Goal: Task Accomplishment & Management: Manage account settings

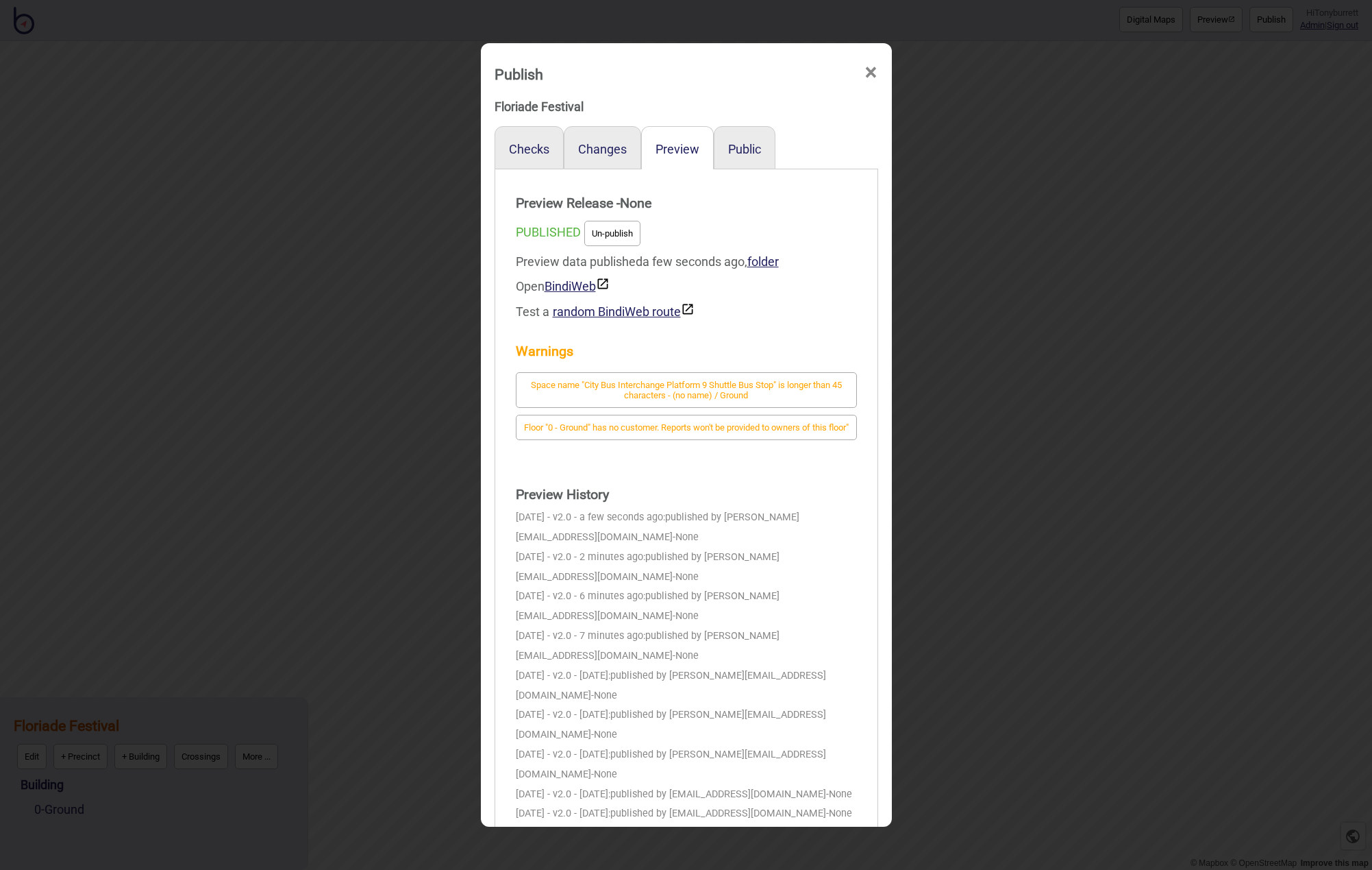
click at [867, 73] on span "×" at bounding box center [871, 72] width 14 height 46
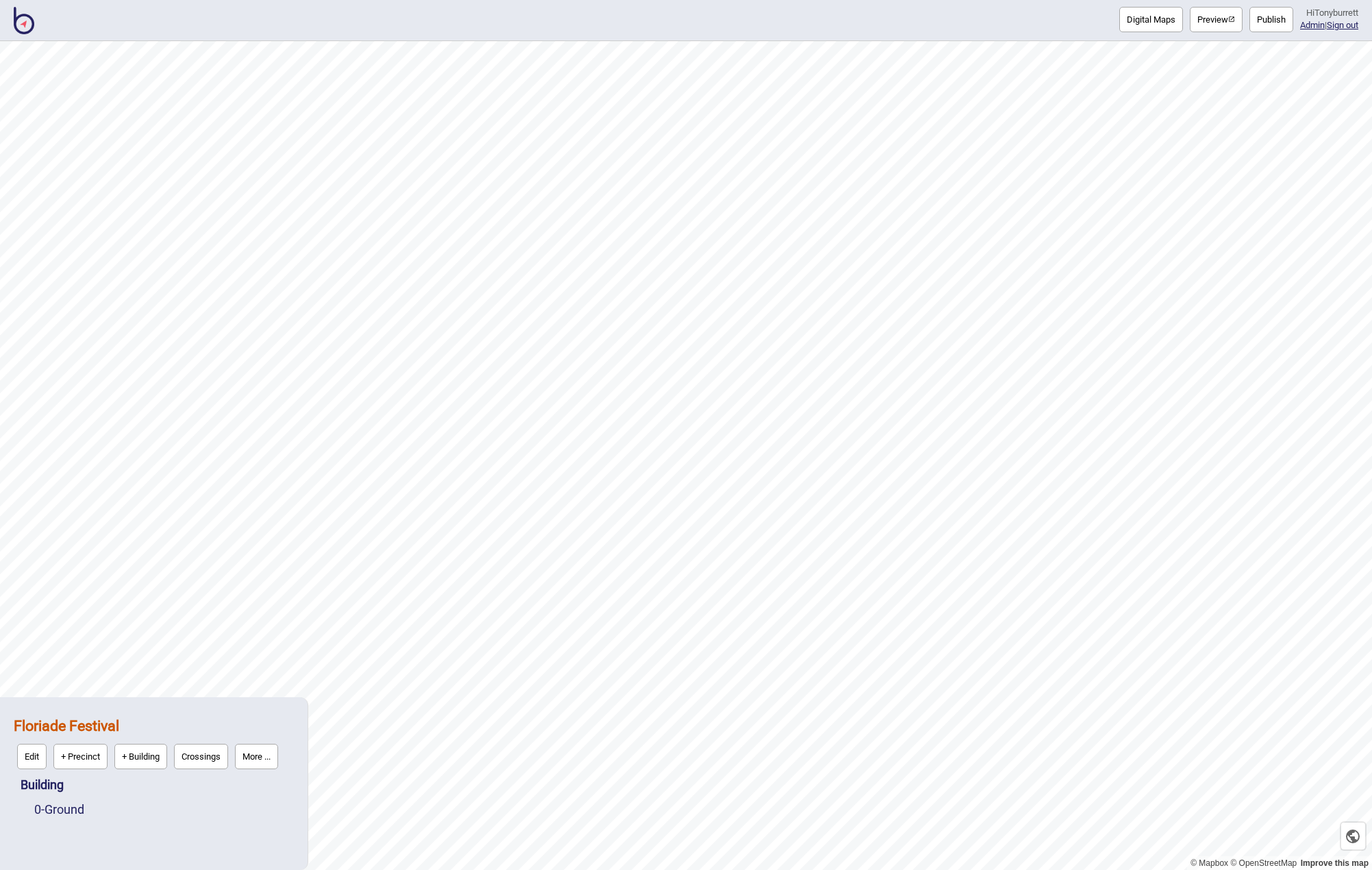
click at [12, 35] on div "Digital Maps Preview Publish Hi Tonyburrett Admin | Sign out" at bounding box center [686, 20] width 1372 height 41
click at [33, 25] on img at bounding box center [24, 20] width 20 height 27
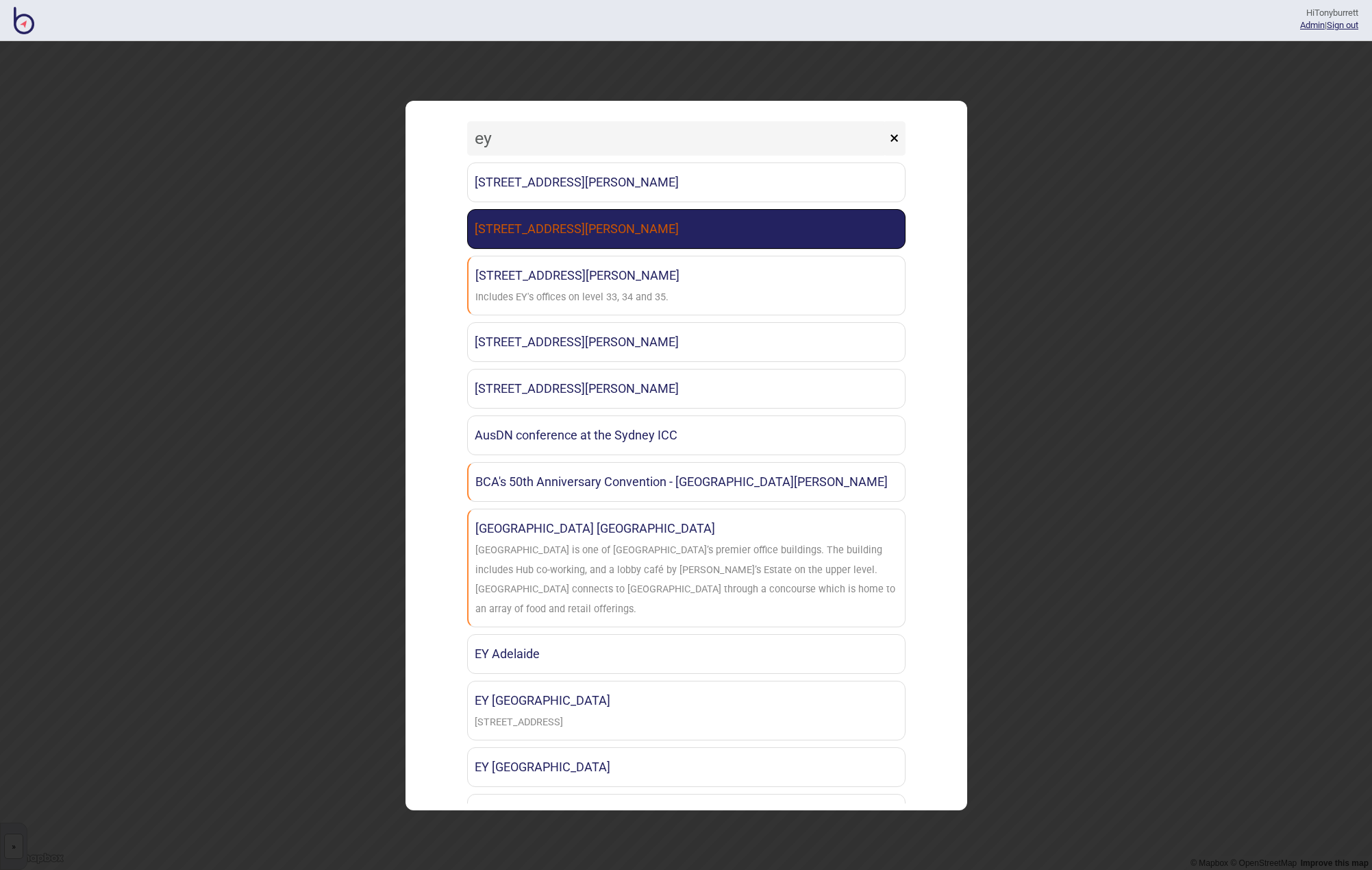
type input "ey"
click at [583, 231] on link "[STREET_ADDRESS][PERSON_NAME]" at bounding box center [686, 229] width 439 height 40
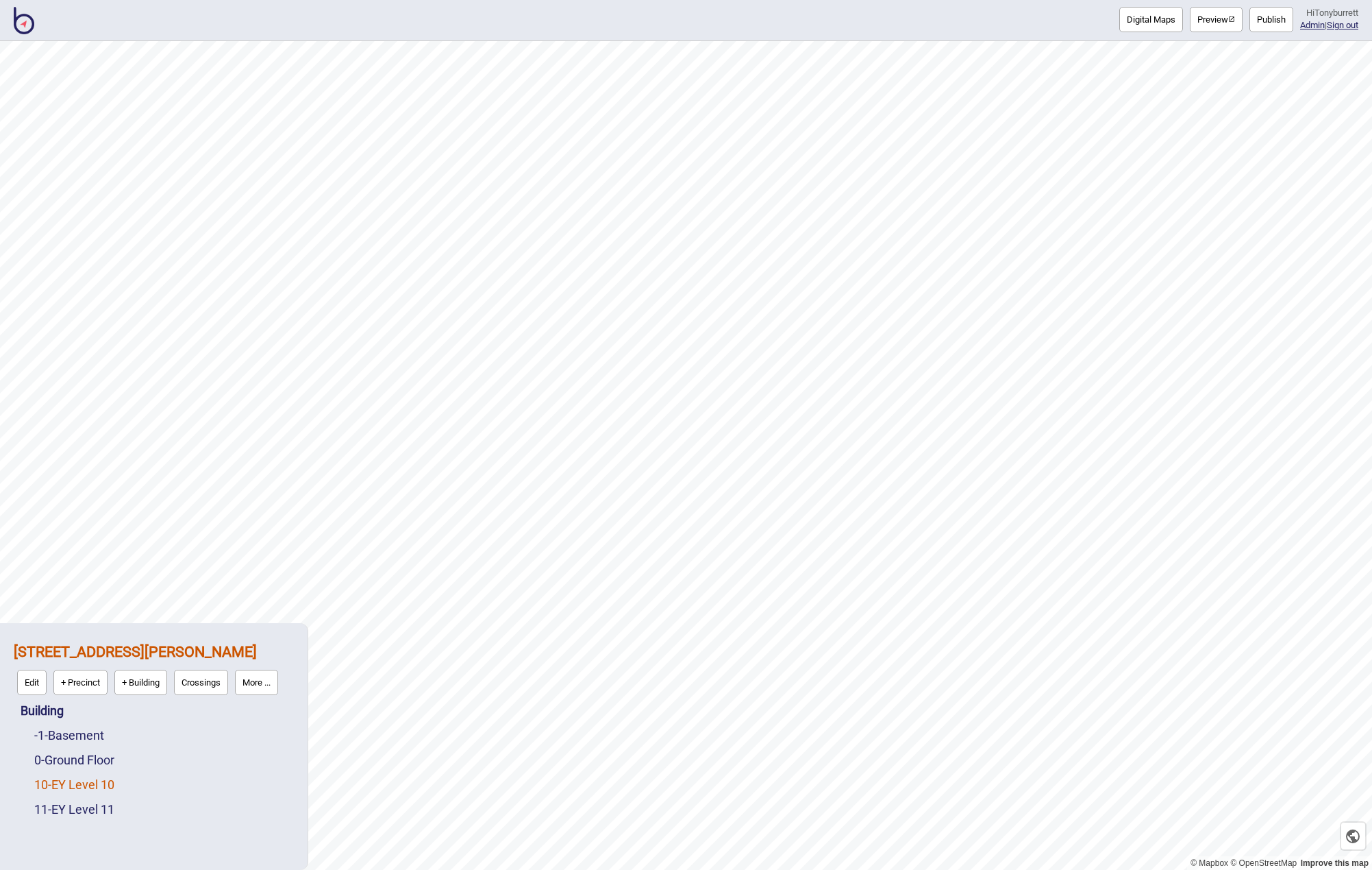
click at [104, 785] on link "10 - EY Level 10" at bounding box center [74, 785] width 80 height 14
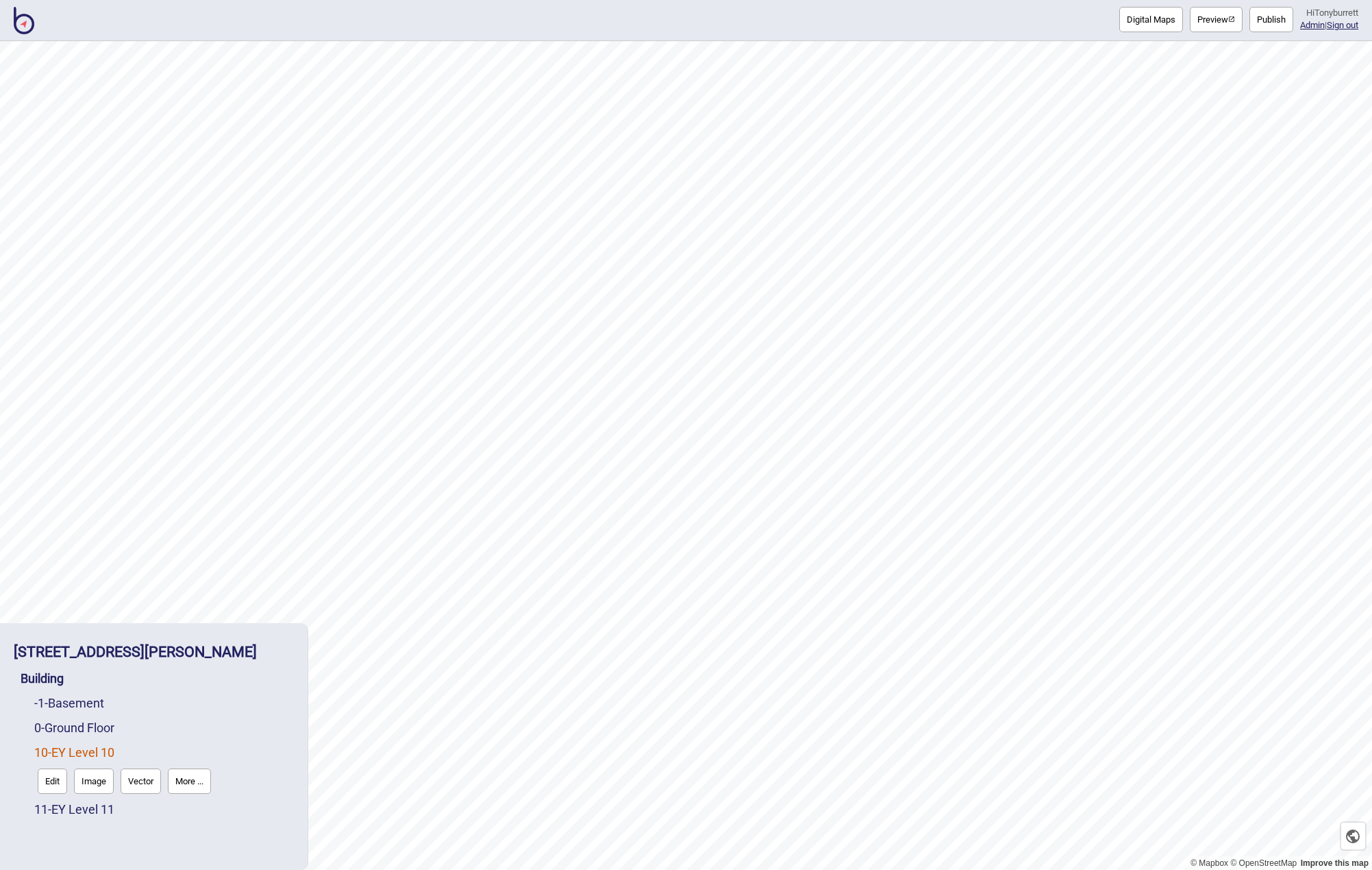
click at [1135, 27] on button "Digital Maps" at bounding box center [1152, 19] width 64 height 25
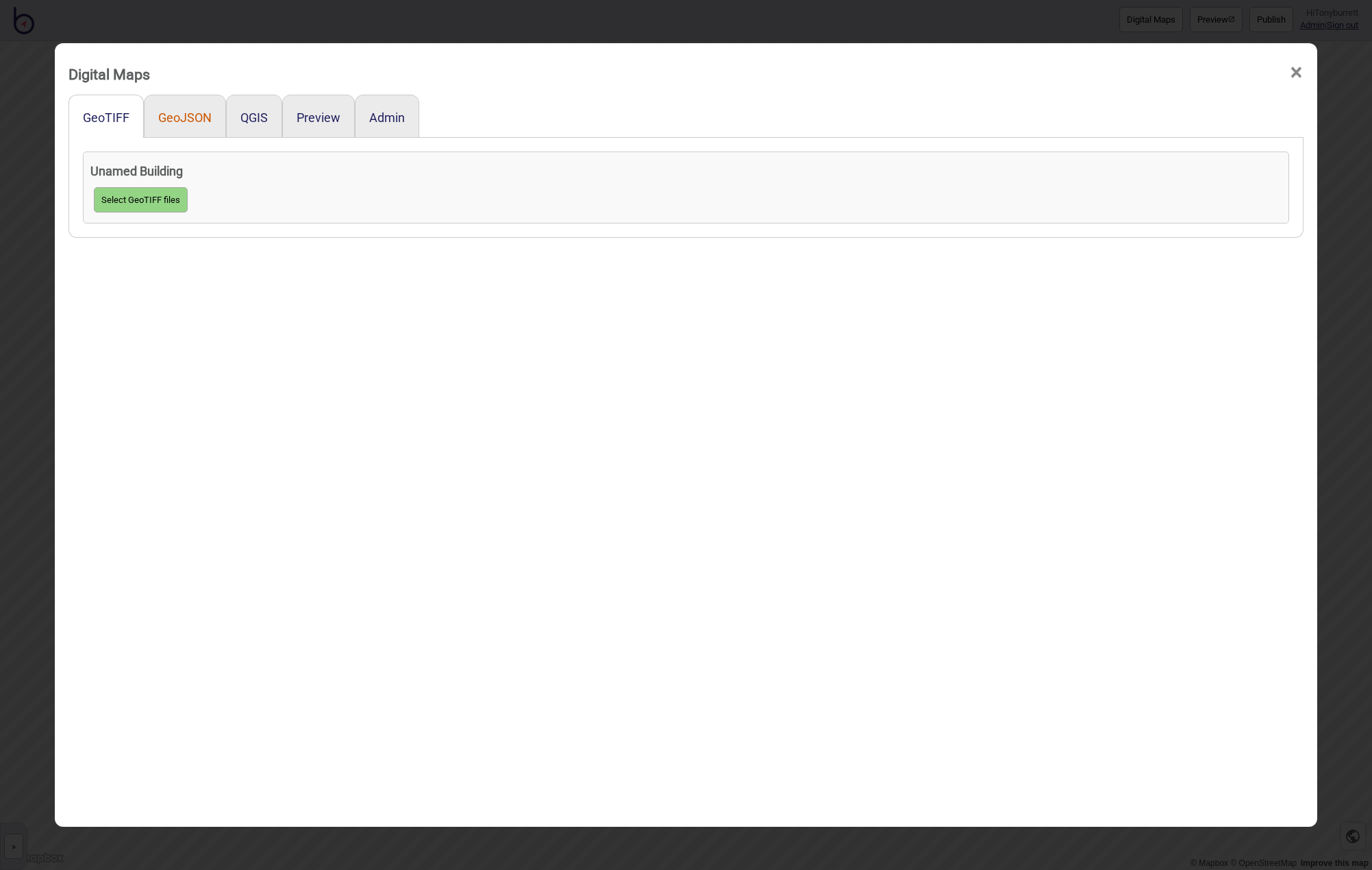
click at [200, 119] on button "GeoJSON" at bounding box center [185, 118] width 53 height 14
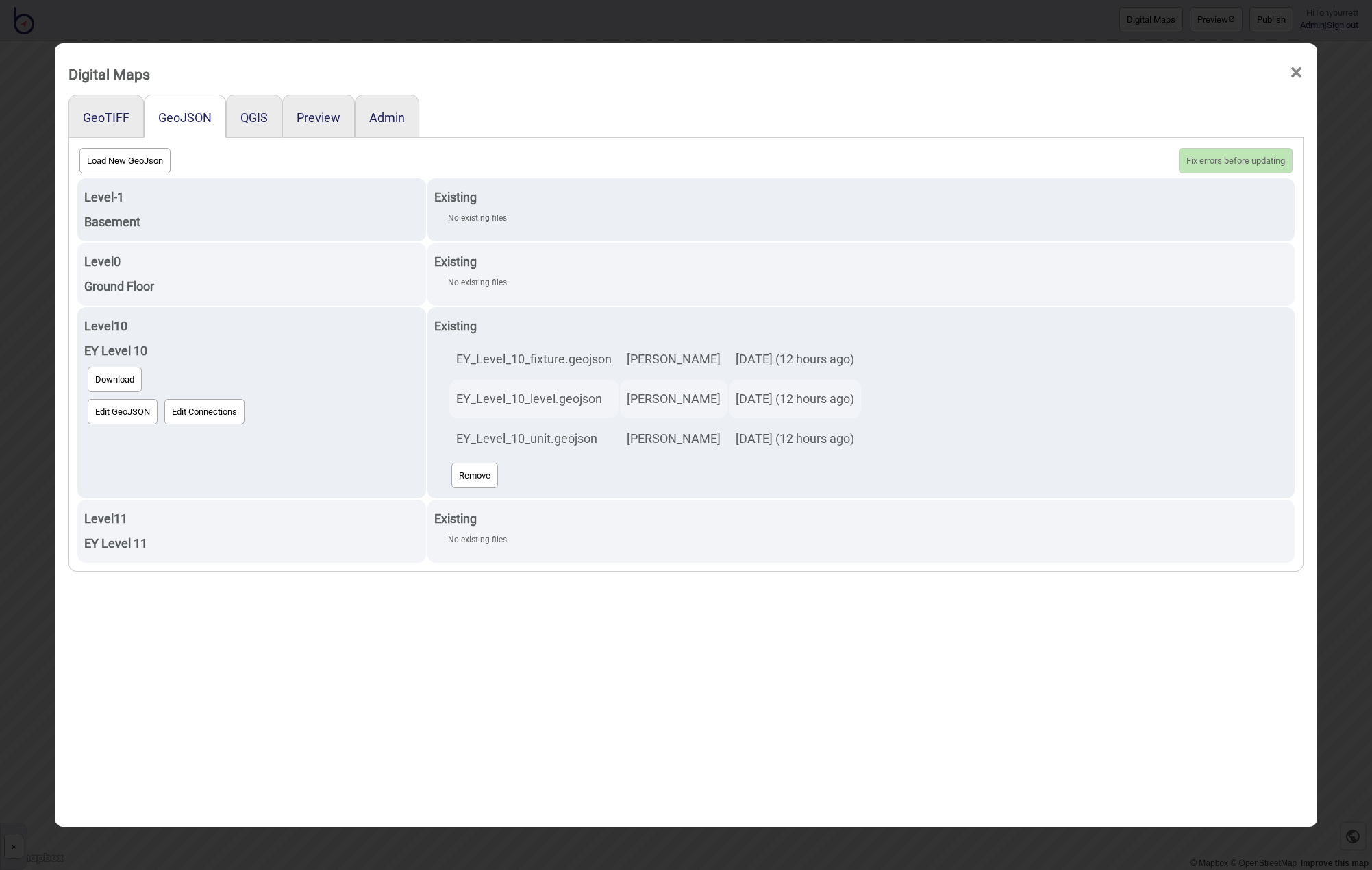
click at [1299, 77] on span "×" at bounding box center [1297, 72] width 14 height 46
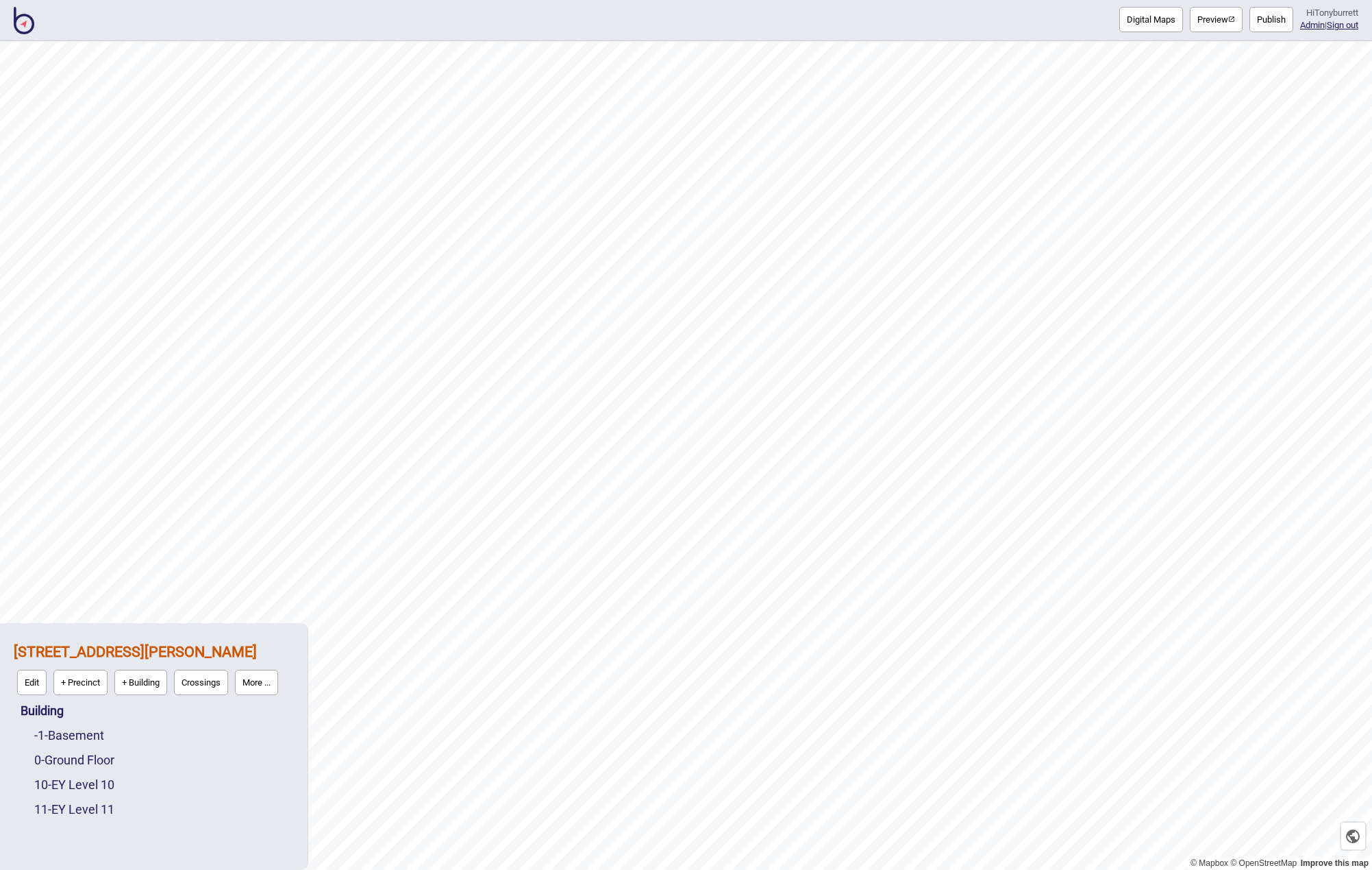
click at [1203, 28] on button "Preview" at bounding box center [1216, 19] width 53 height 25
click at [72, 788] on link "10 - EY Level 10" at bounding box center [74, 785] width 80 height 14
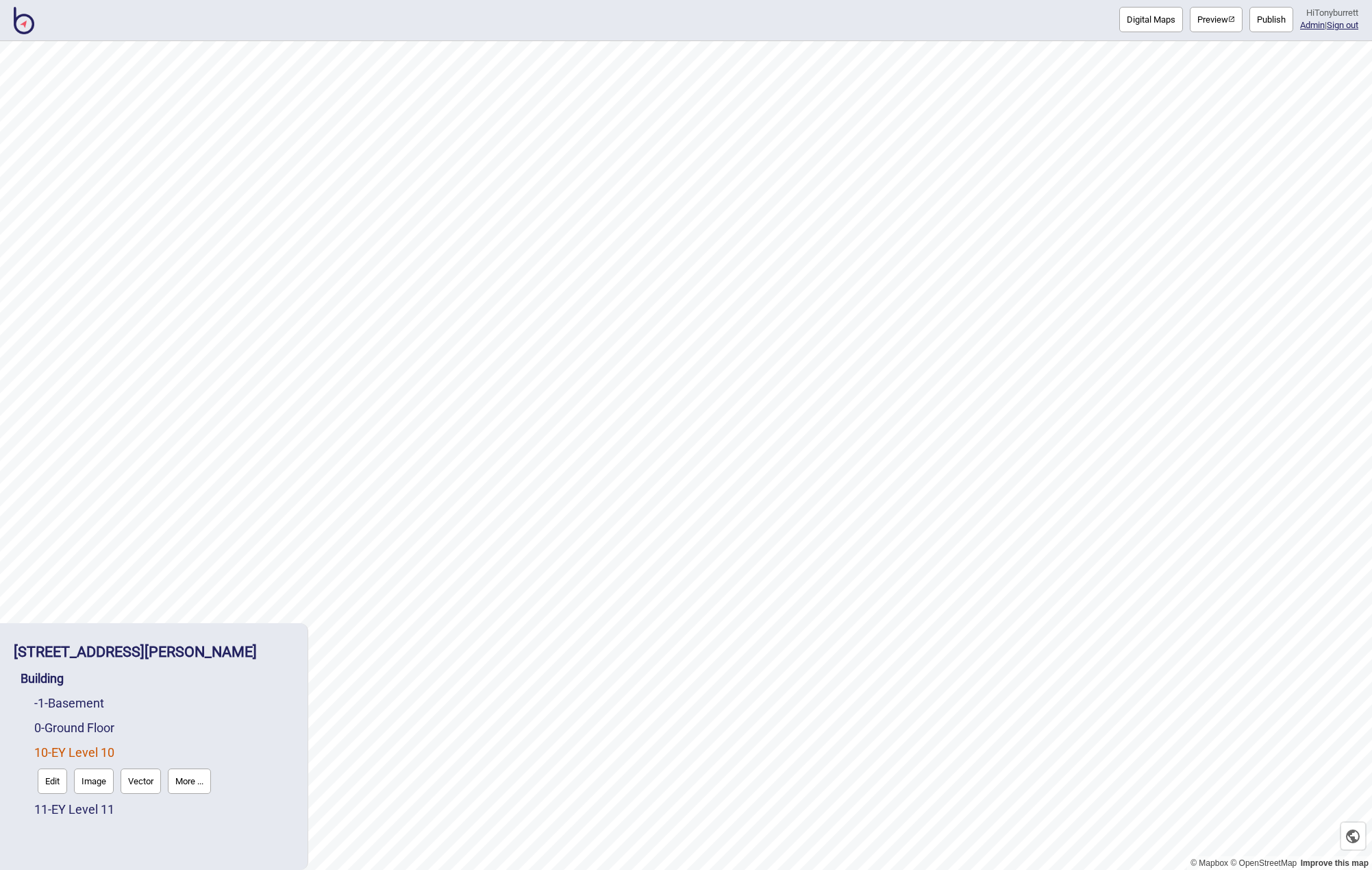
click at [51, 787] on button "Edit" at bounding box center [52, 780] width 30 height 25
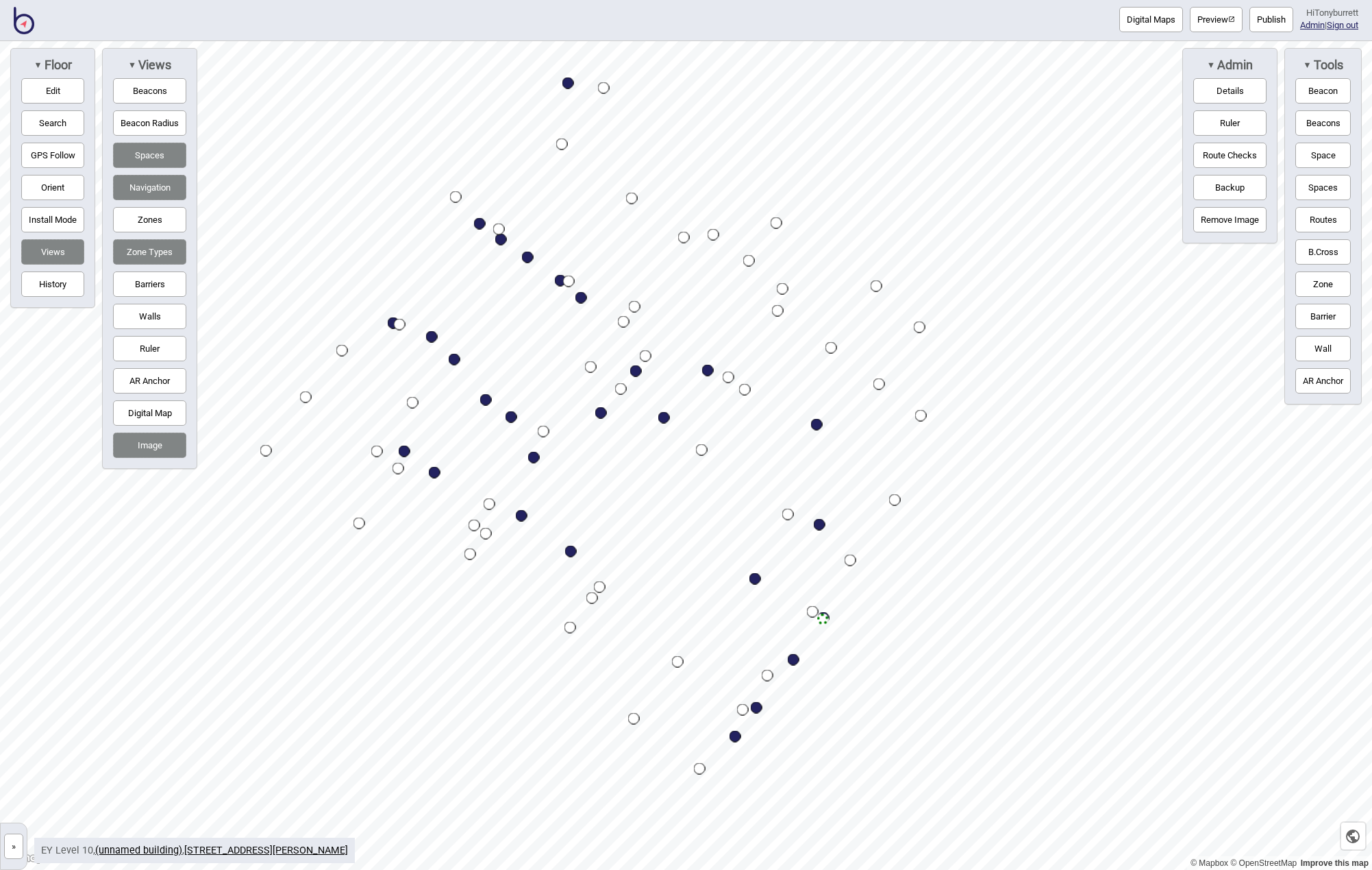
click at [135, 416] on button "Digital Map" at bounding box center [149, 412] width 73 height 25
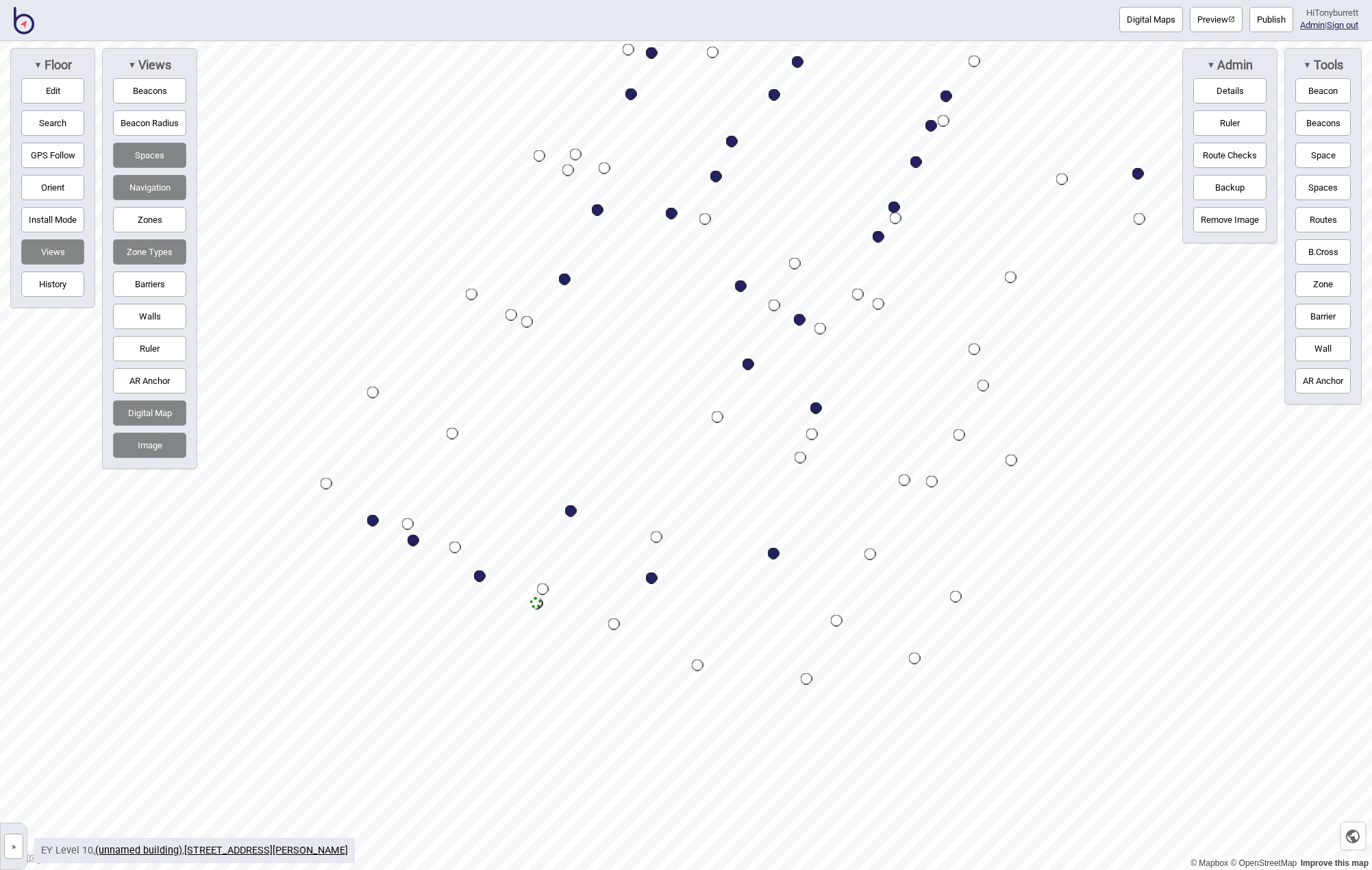
click at [129, 284] on button "Barriers" at bounding box center [149, 283] width 73 height 25
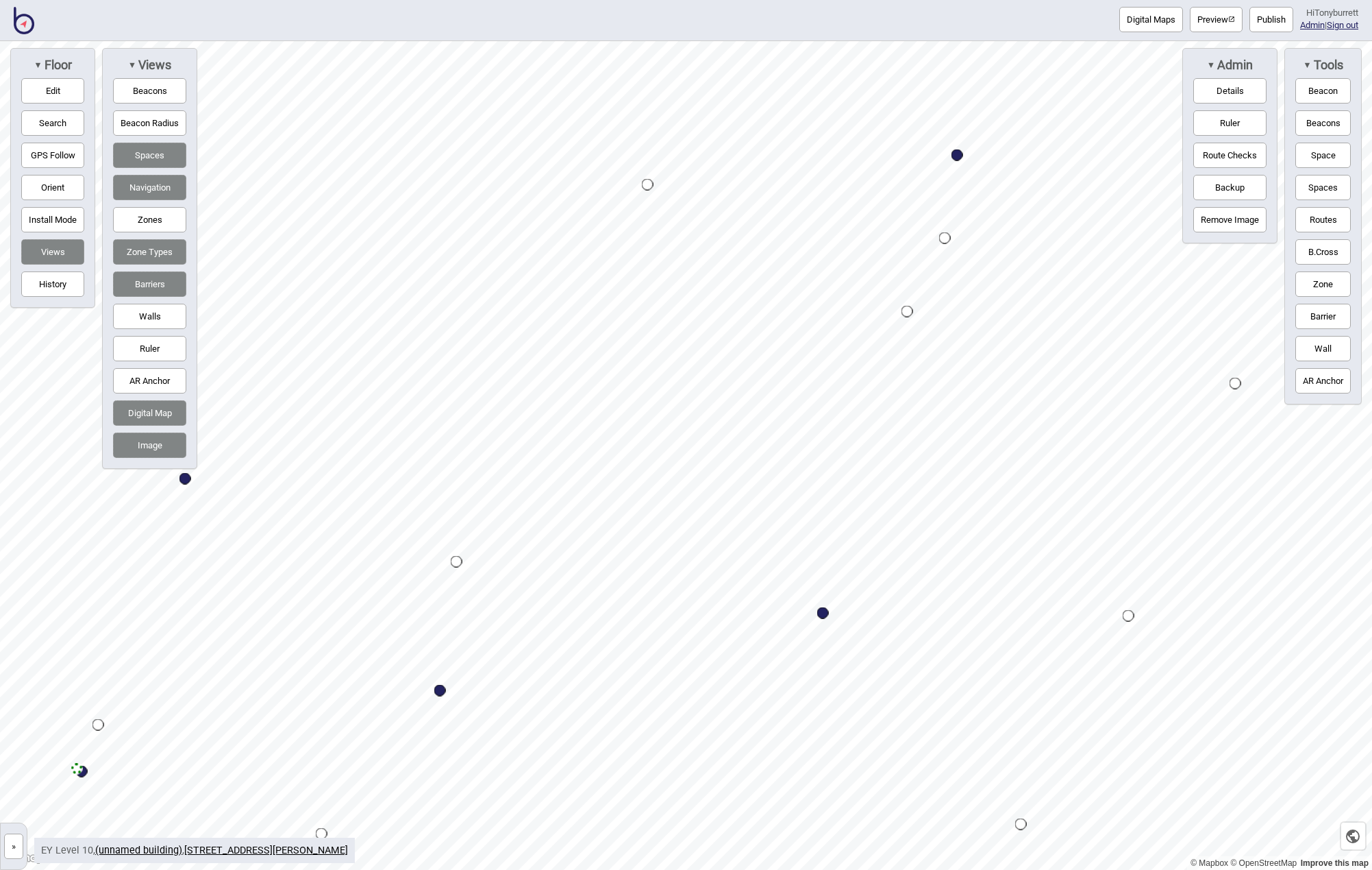
click at [54, 94] on button "Edit" at bounding box center [52, 90] width 63 height 25
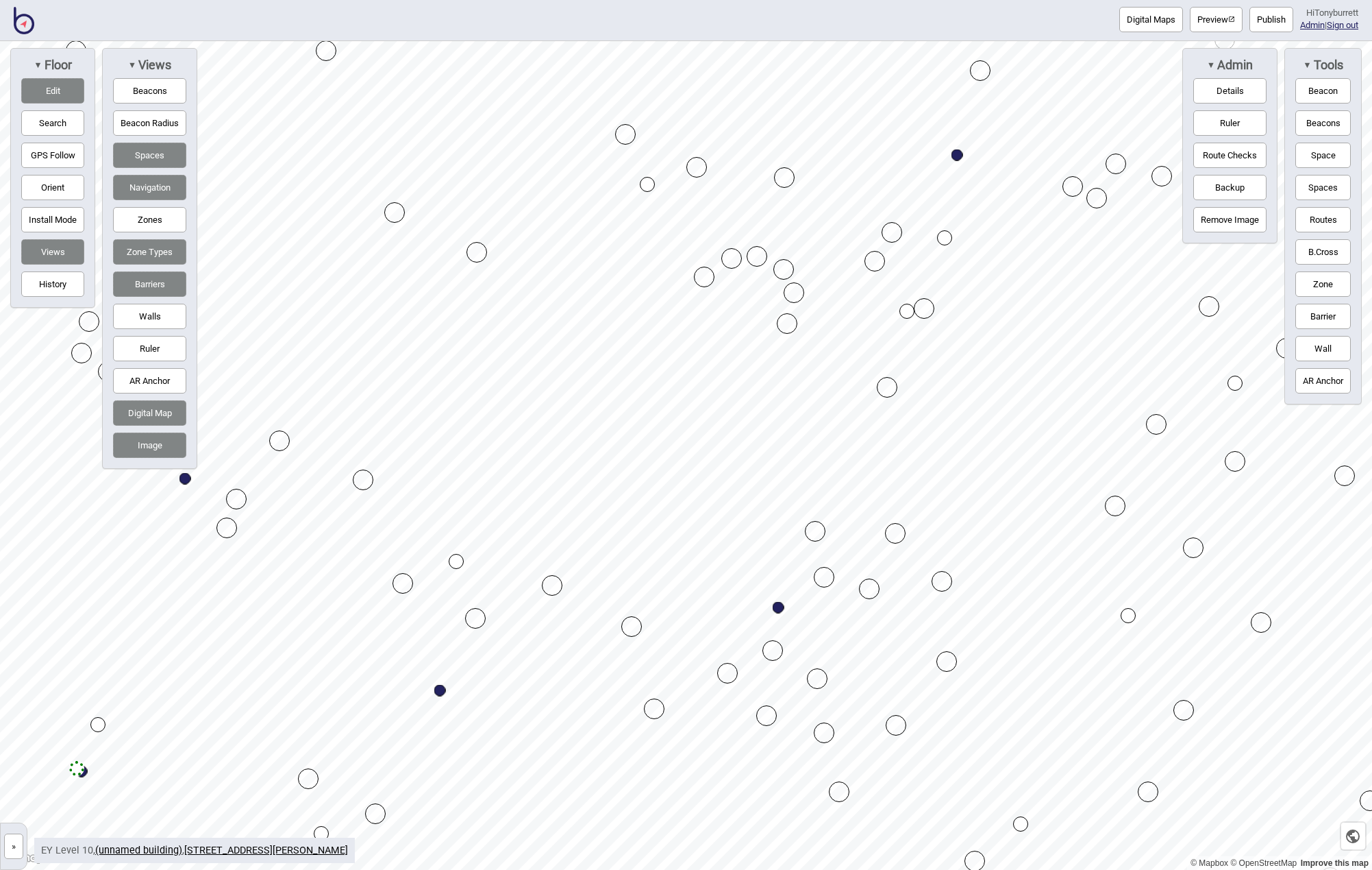
drag, startPoint x: 821, startPoint y: 614, endPoint x: 777, endPoint y: 609, distance: 44.3
click at [819, 675] on div "Map marker" at bounding box center [817, 678] width 20 height 20
click at [865, 594] on div "Map marker" at bounding box center [869, 589] width 20 height 20
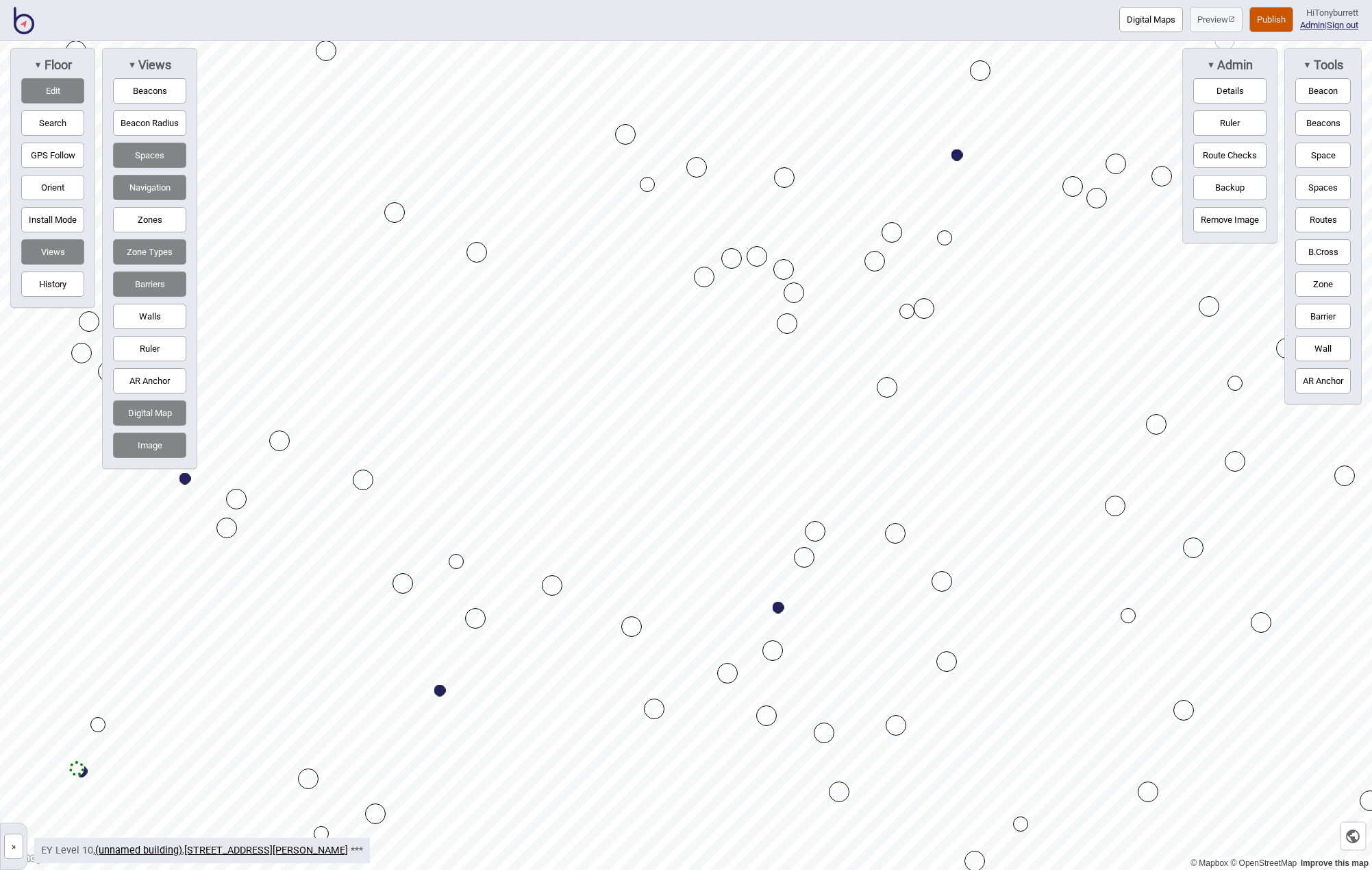
drag, startPoint x: 818, startPoint y: 575, endPoint x: 801, endPoint y: 558, distance: 24.0
drag, startPoint x: 730, startPoint y: 678, endPoint x: 742, endPoint y: 679, distance: 12.0
click at [42, 93] on button "Edit" at bounding box center [52, 90] width 63 height 25
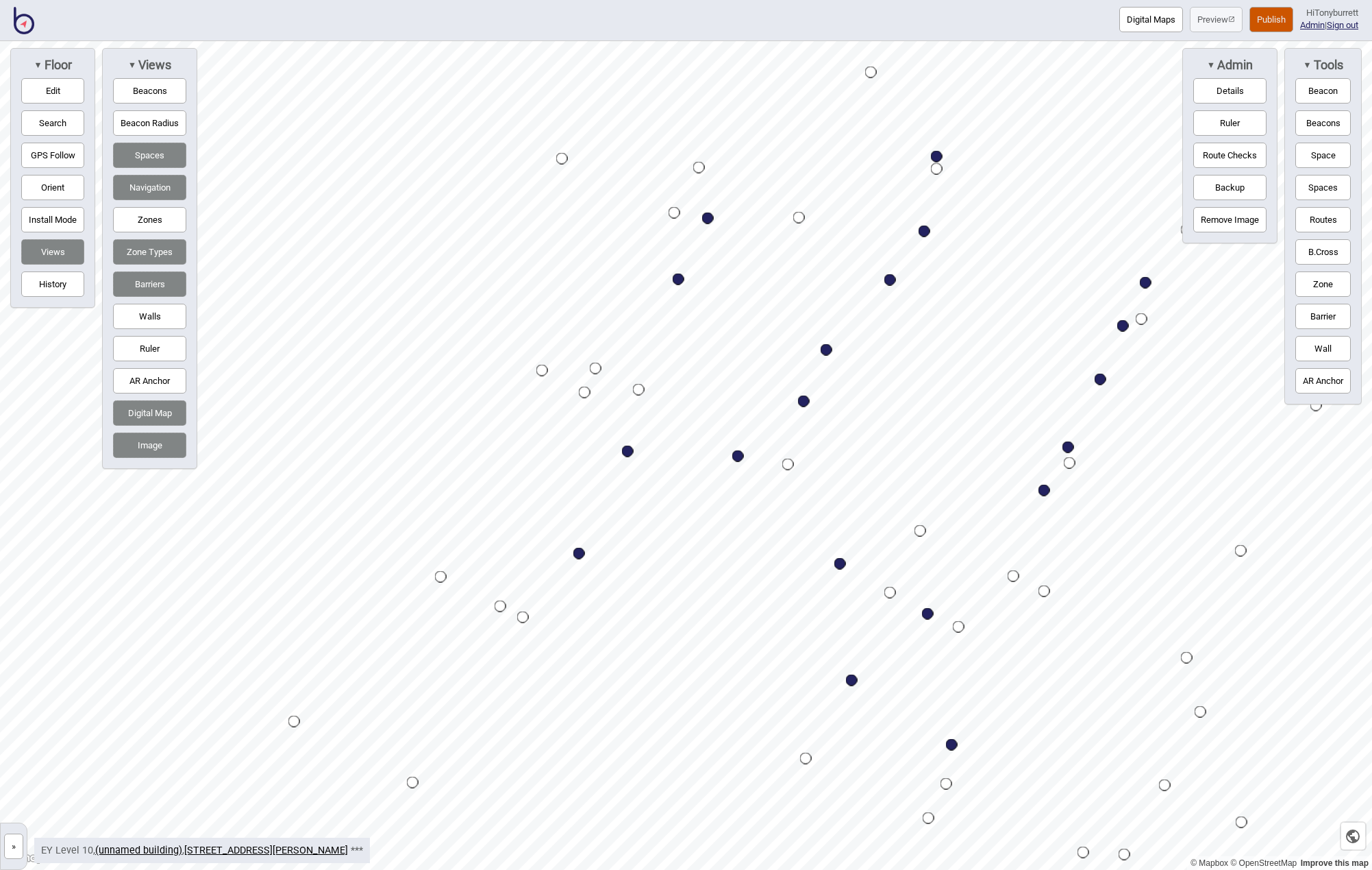
click at [1052, 0] on html "Digital Maps Preview Publish Hi Tonyburrett Admin | Sign out © Mapbox © OpenStr…" at bounding box center [686, 0] width 1372 height 0
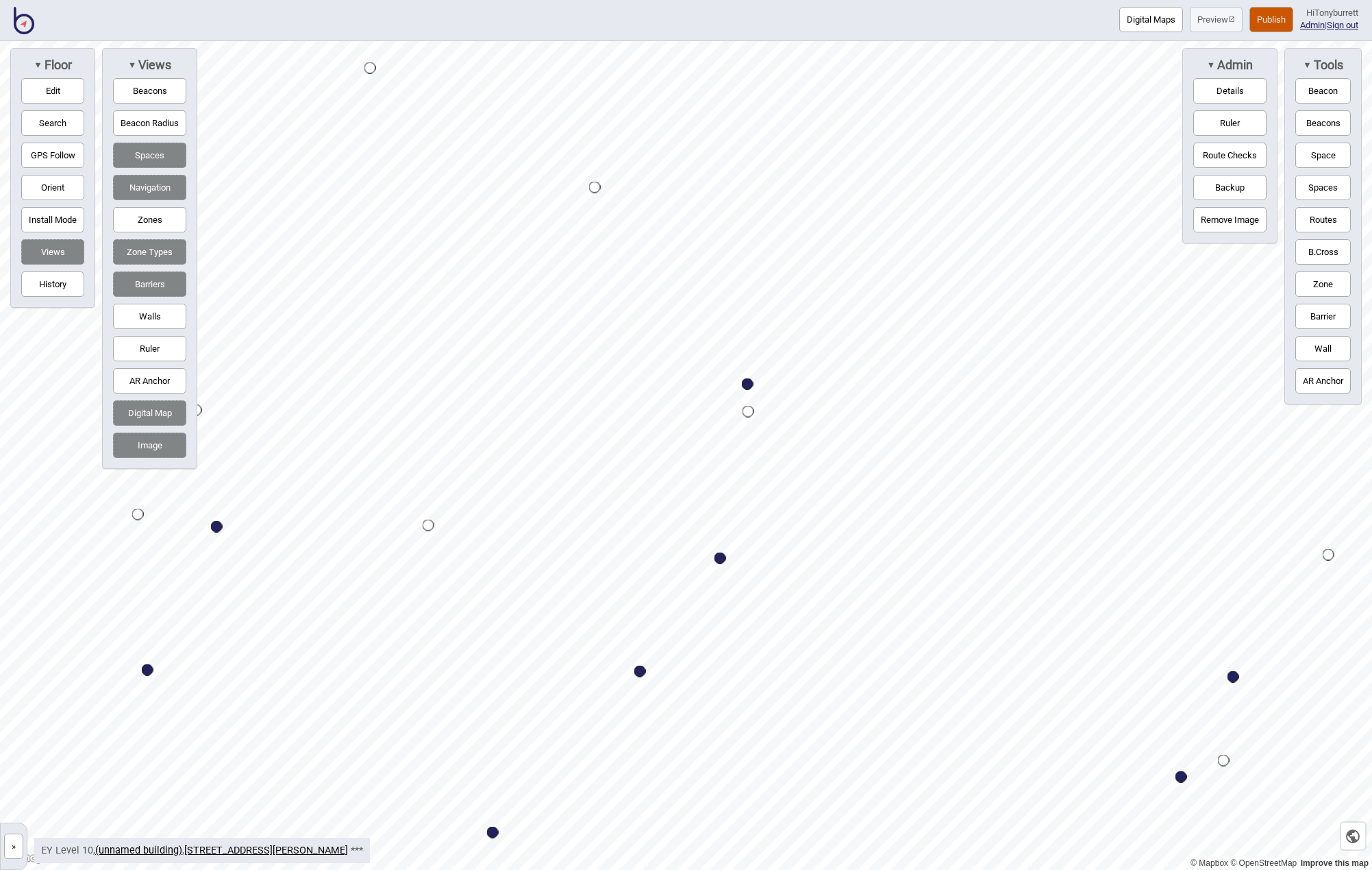
click at [1320, 213] on button "Routes" at bounding box center [1323, 219] width 56 height 25
click at [1326, 218] on button "Routes" at bounding box center [1323, 219] width 56 height 25
drag, startPoint x: 48, startPoint y: 86, endPoint x: 176, endPoint y: 132, distance: 136.0
click at [48, 86] on button "Edit" at bounding box center [52, 90] width 63 height 25
drag, startPoint x: 748, startPoint y: 410, endPoint x: 775, endPoint y: 370, distance: 48.3
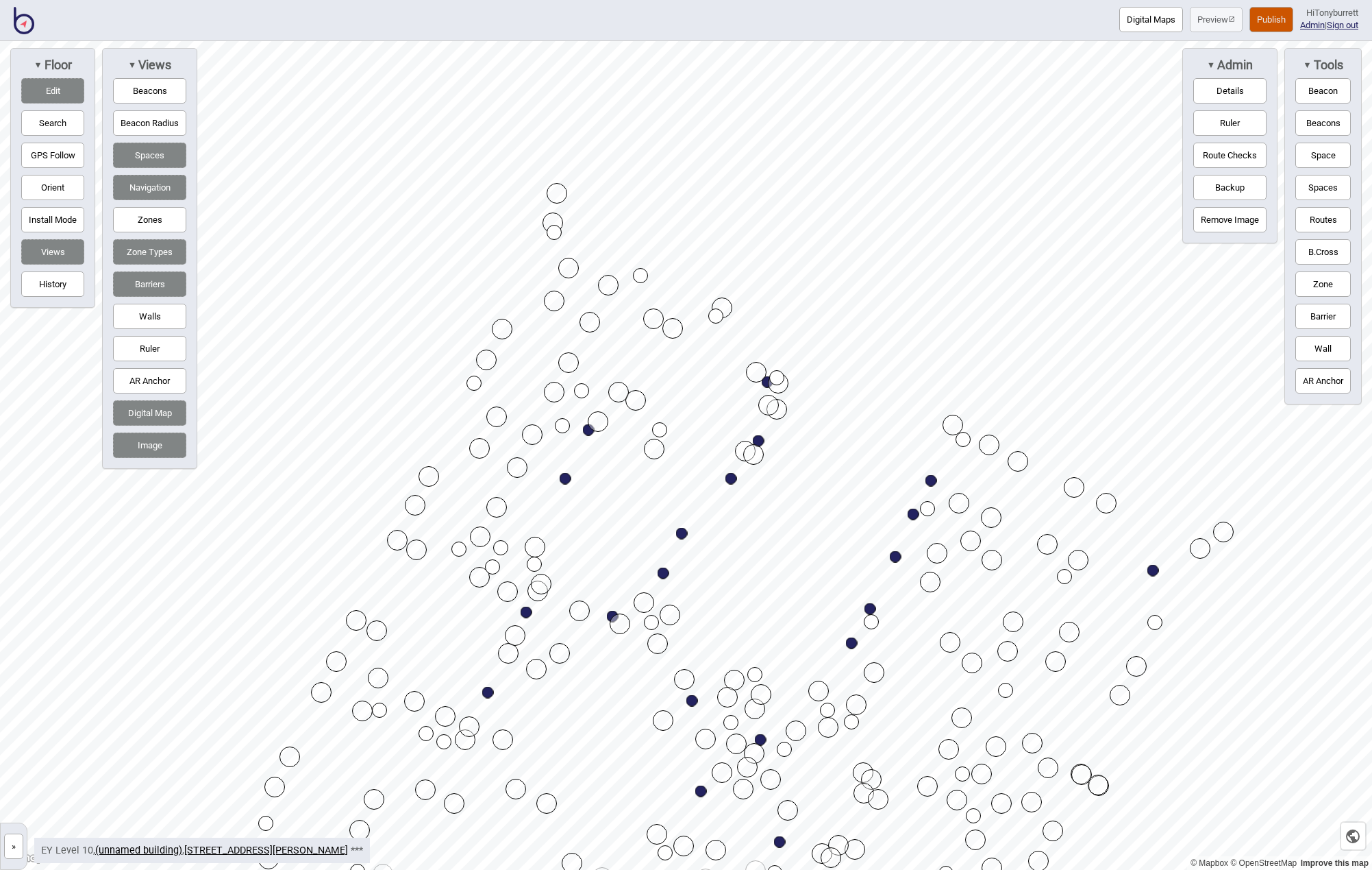
click at [56, 94] on button "Edit" at bounding box center [52, 90] width 63 height 25
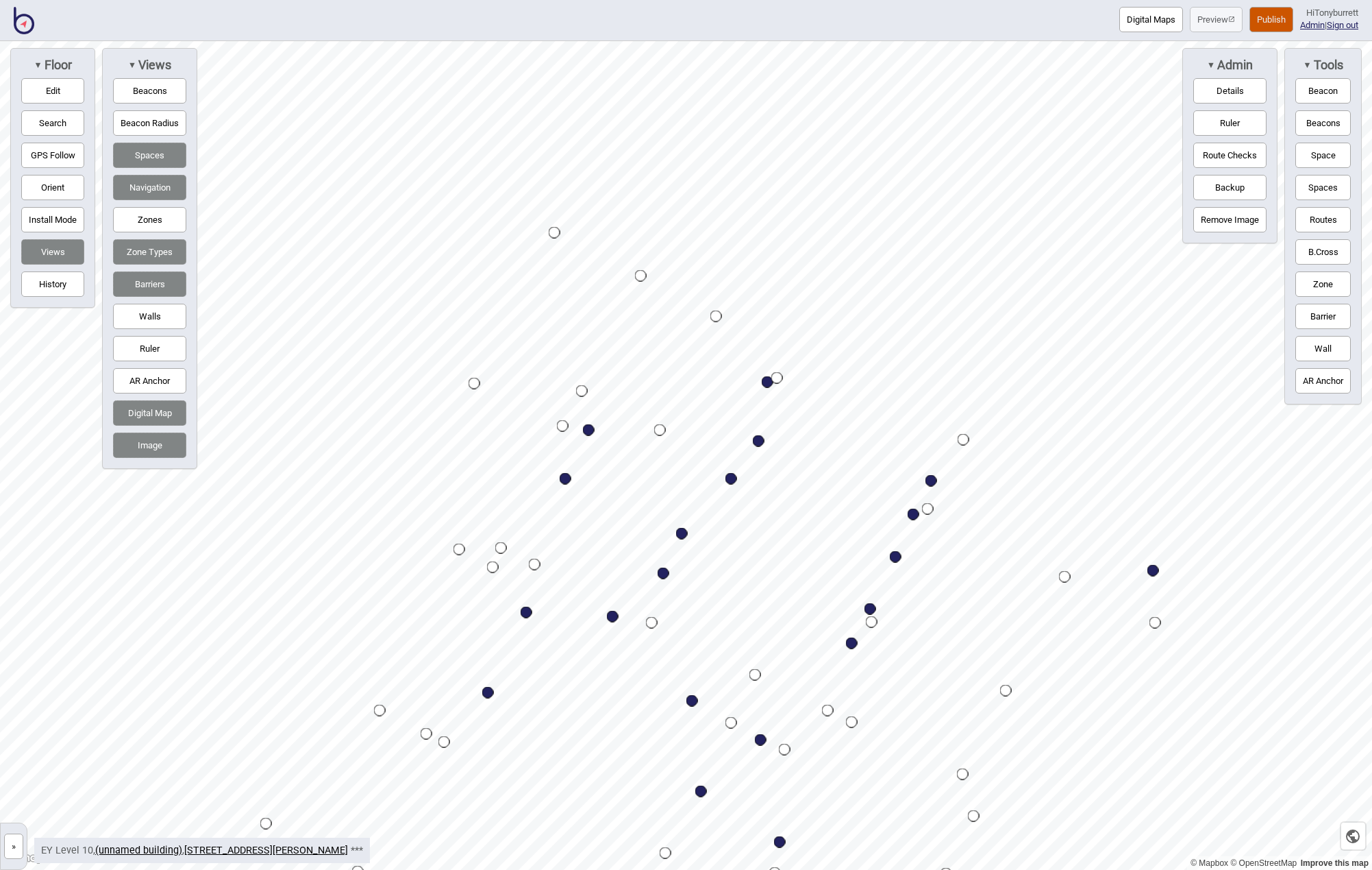
click at [147, 215] on button "Zones" at bounding box center [149, 219] width 73 height 25
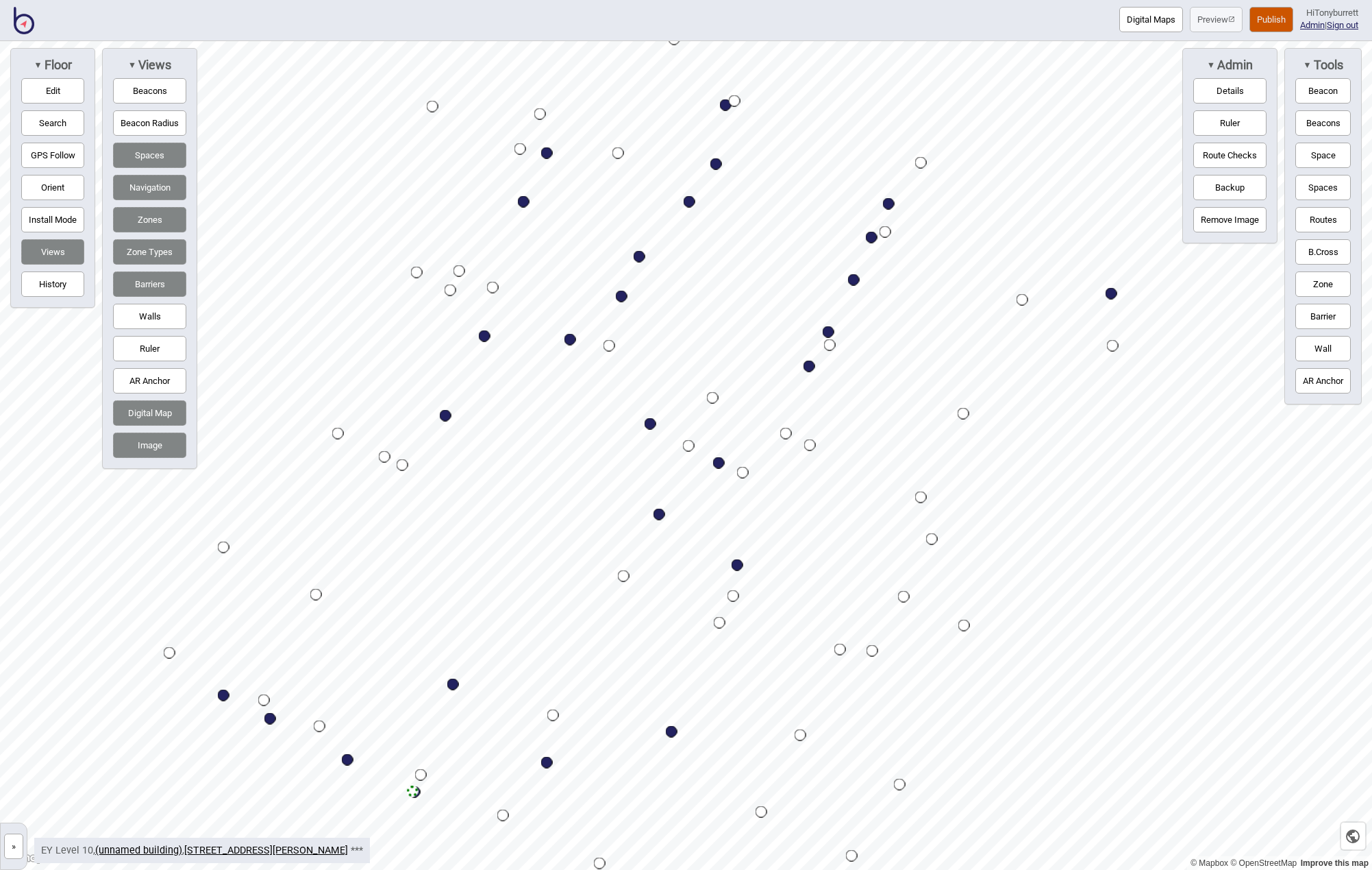
click at [145, 417] on button "Digital Map" at bounding box center [149, 412] width 73 height 25
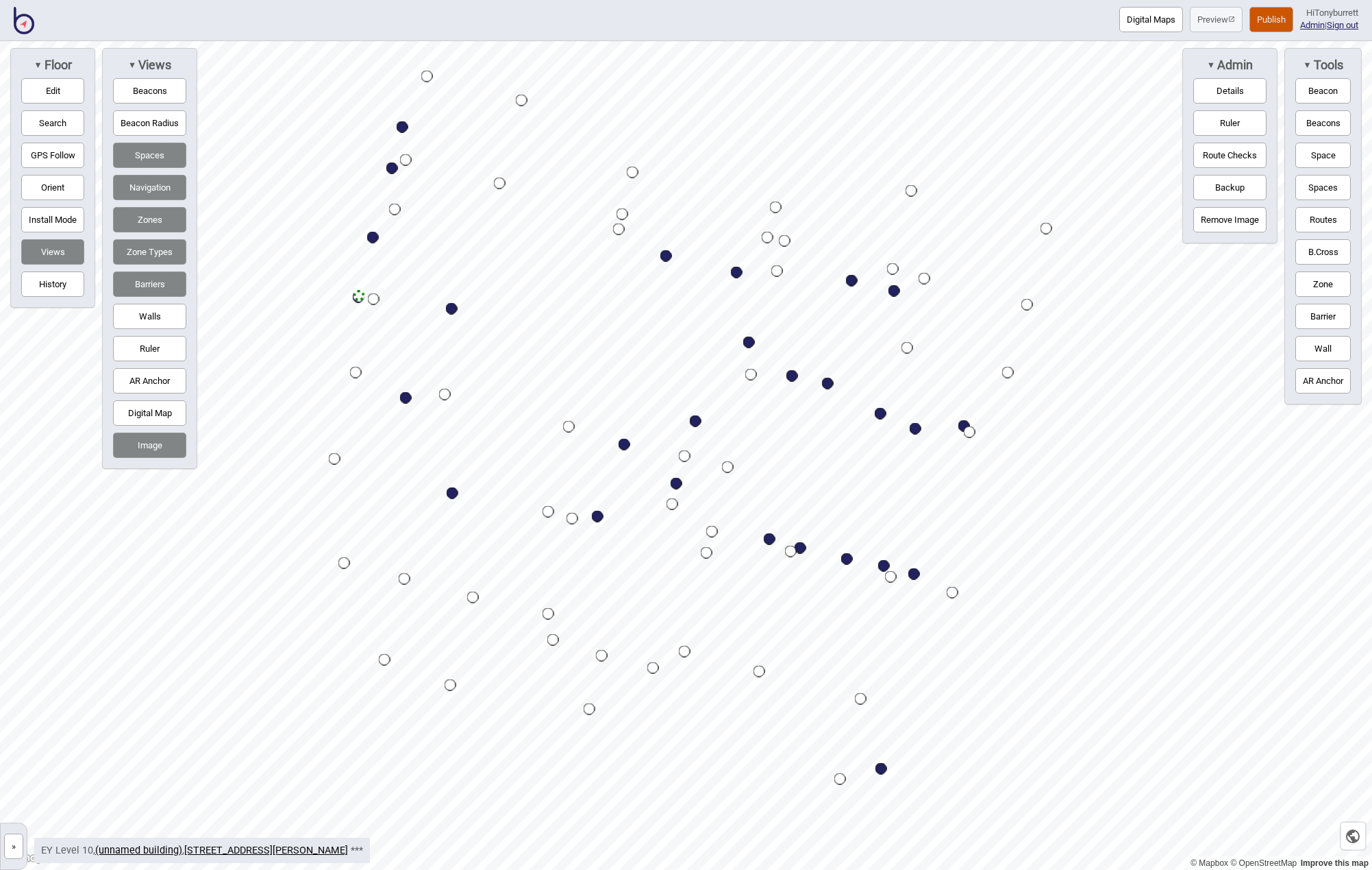
click at [164, 409] on button "Digital Map" at bounding box center [149, 412] width 73 height 25
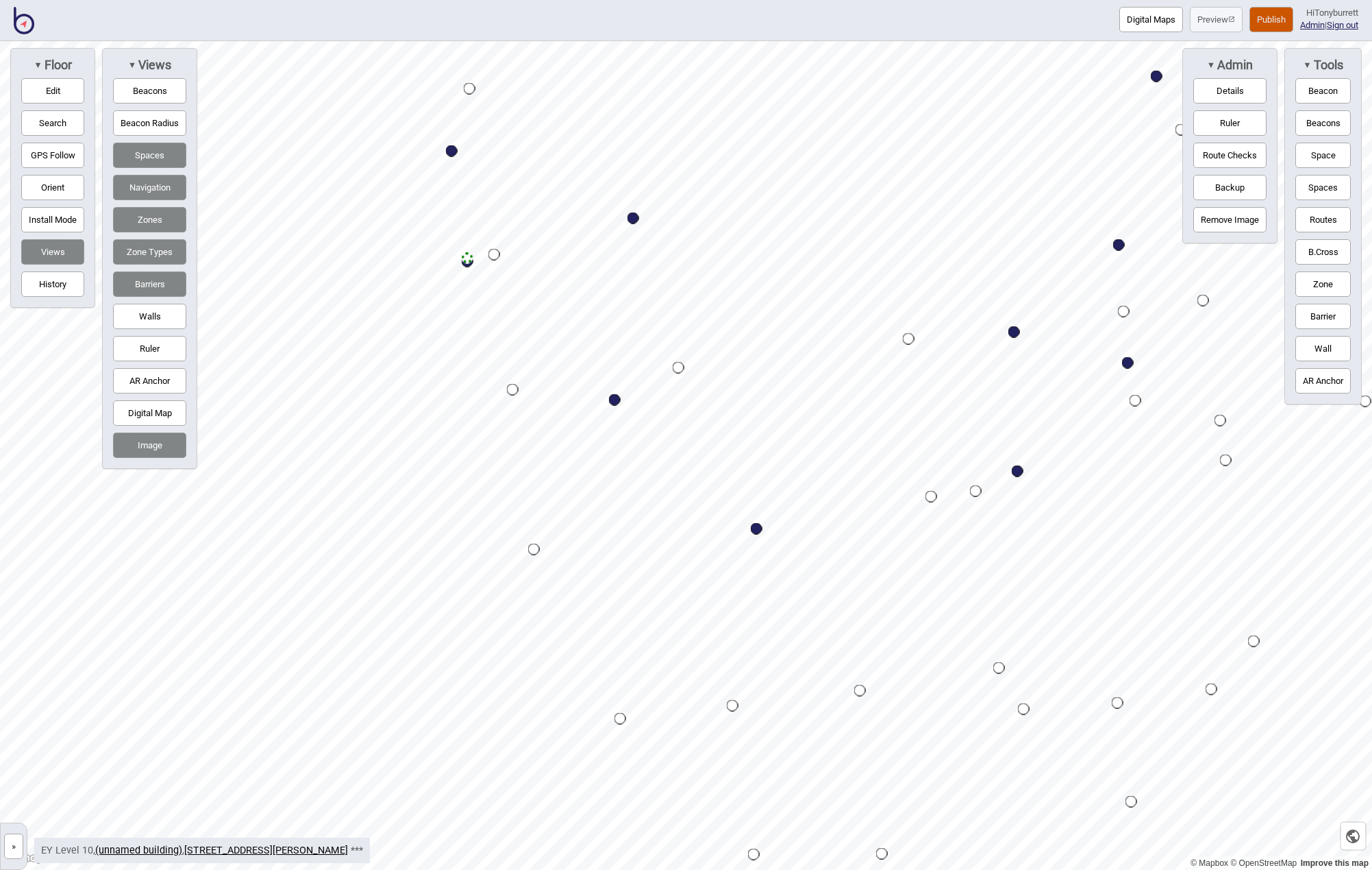
click at [48, 86] on button "Edit" at bounding box center [52, 90] width 63 height 25
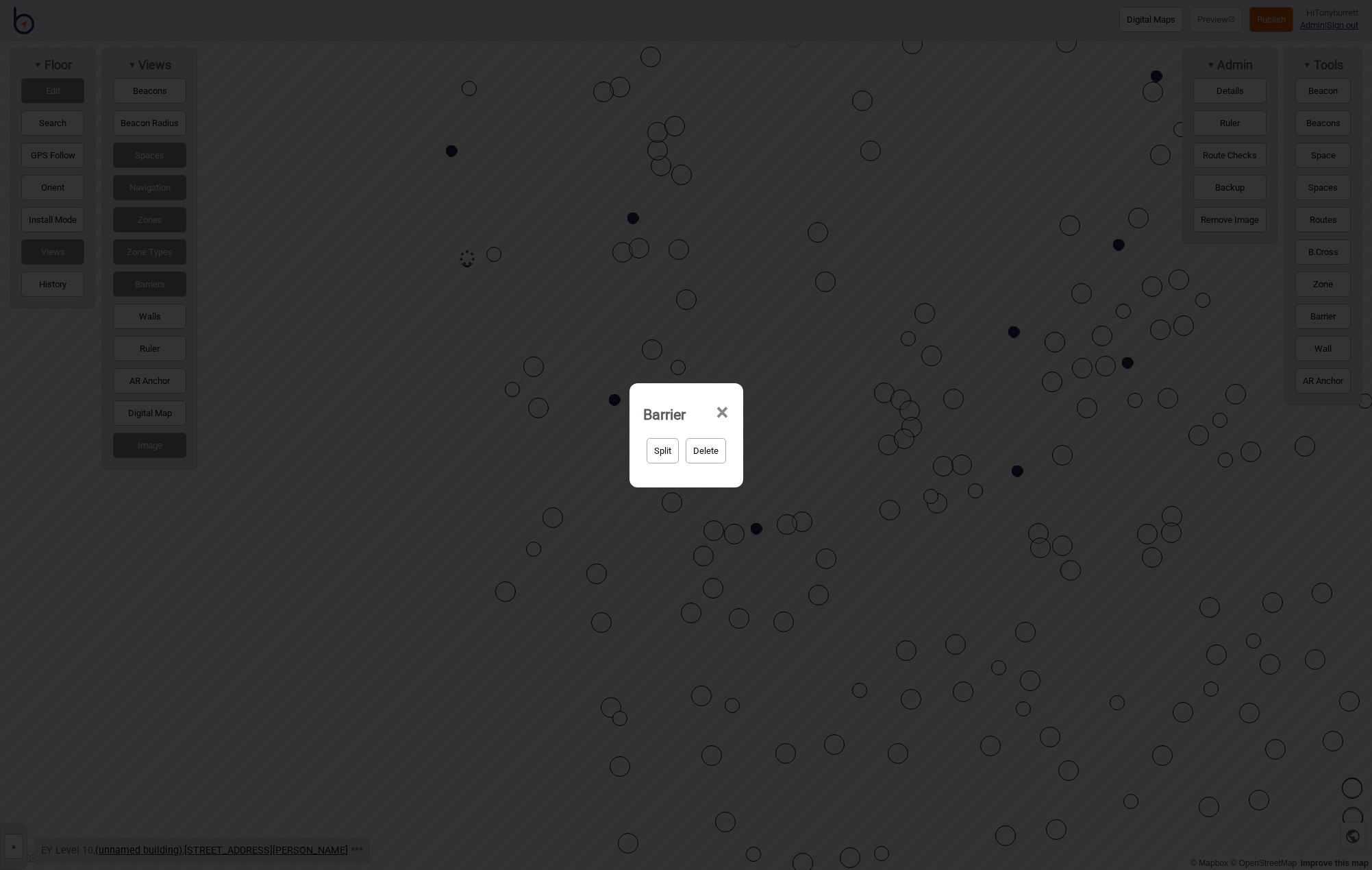
click at [719, 414] on span "×" at bounding box center [722, 412] width 14 height 46
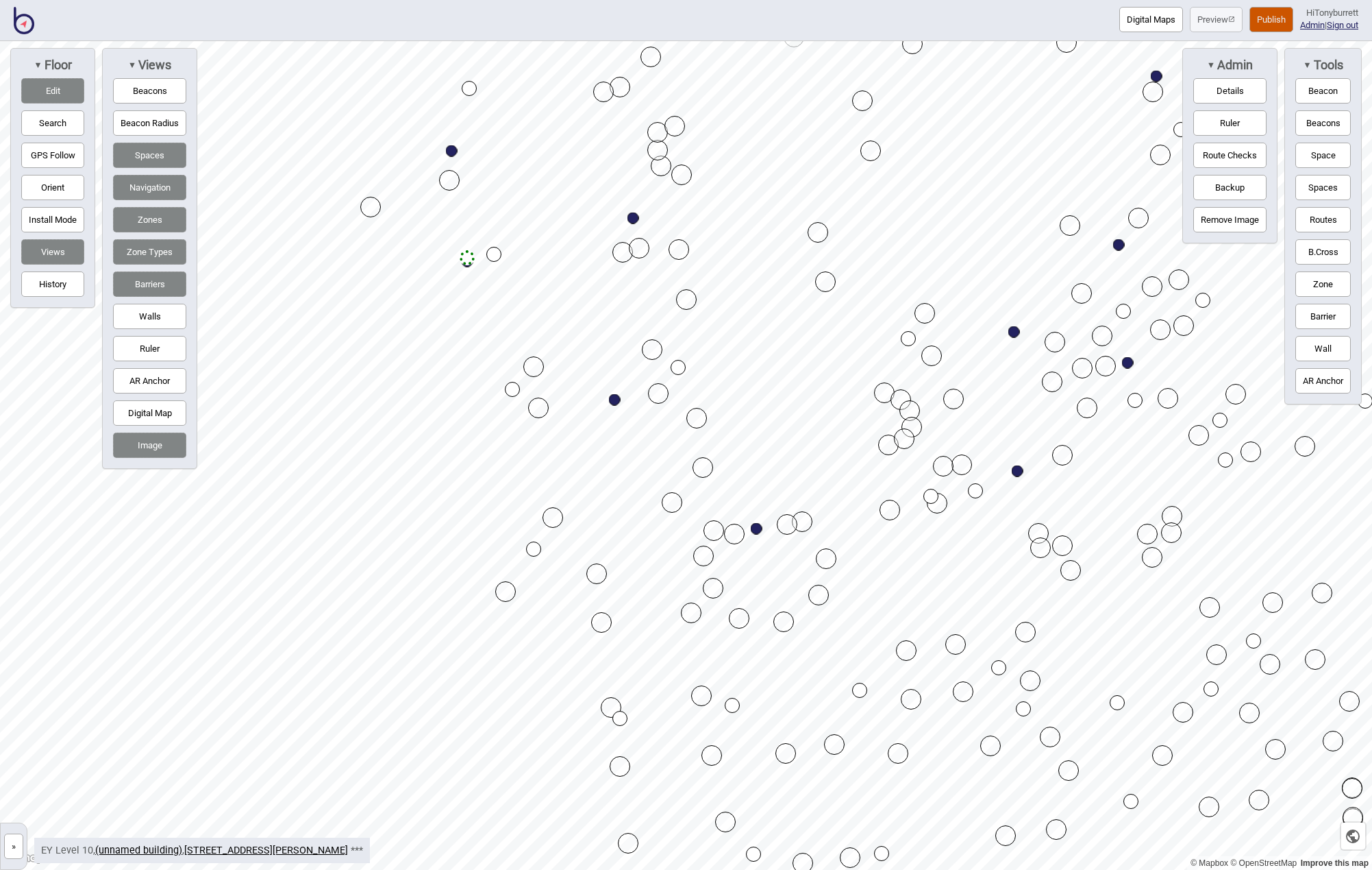
drag, startPoint x: 453, startPoint y: 202, endPoint x: 371, endPoint y: 206, distance: 82.1
click at [371, 206] on div "Map marker" at bounding box center [371, 207] width 20 height 20
drag, startPoint x: 371, startPoint y: 206, endPoint x: 448, endPoint y: 164, distance: 87.7
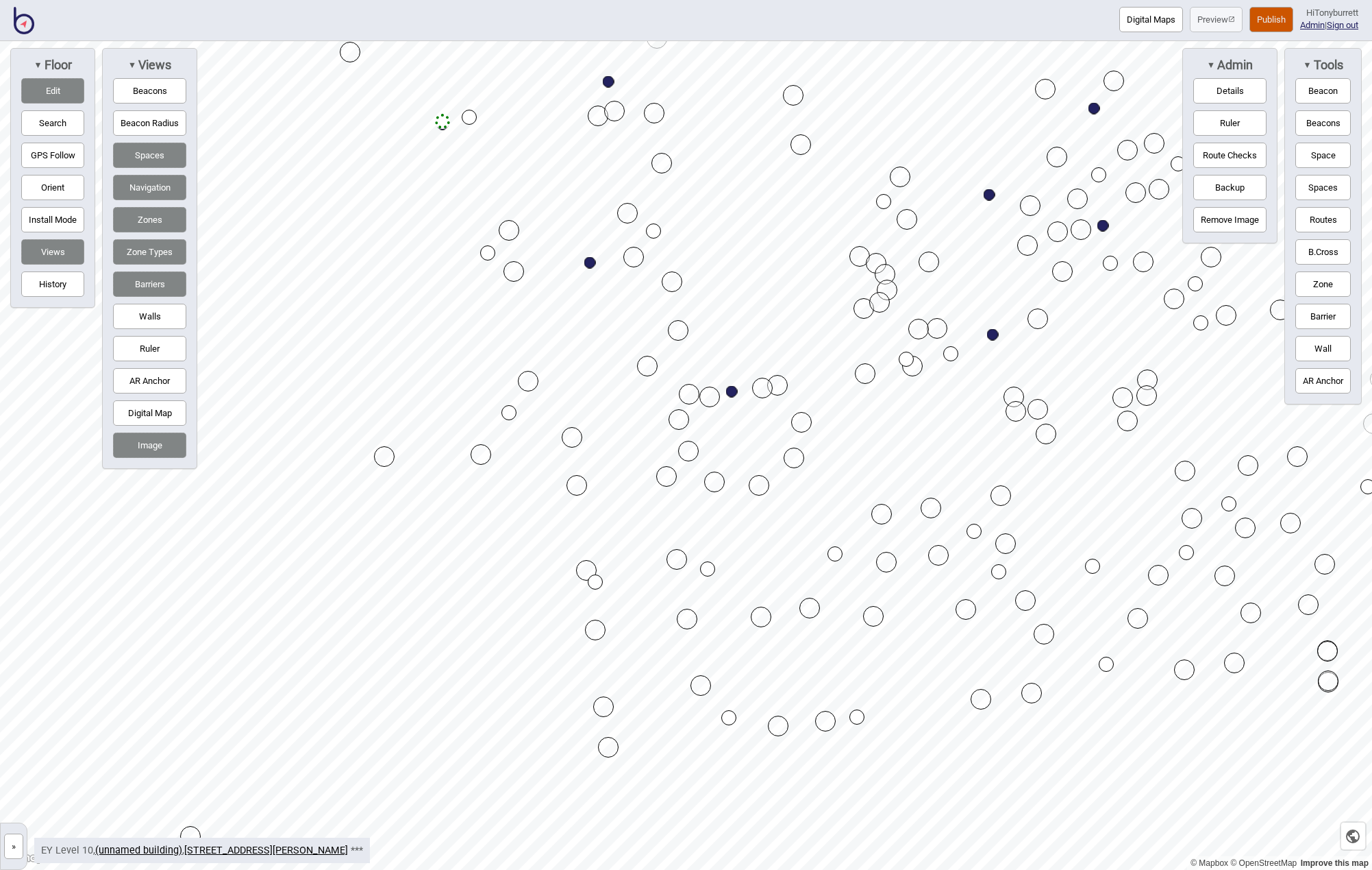
drag, startPoint x: 471, startPoint y: 430, endPoint x: 385, endPoint y: 454, distance: 89.3
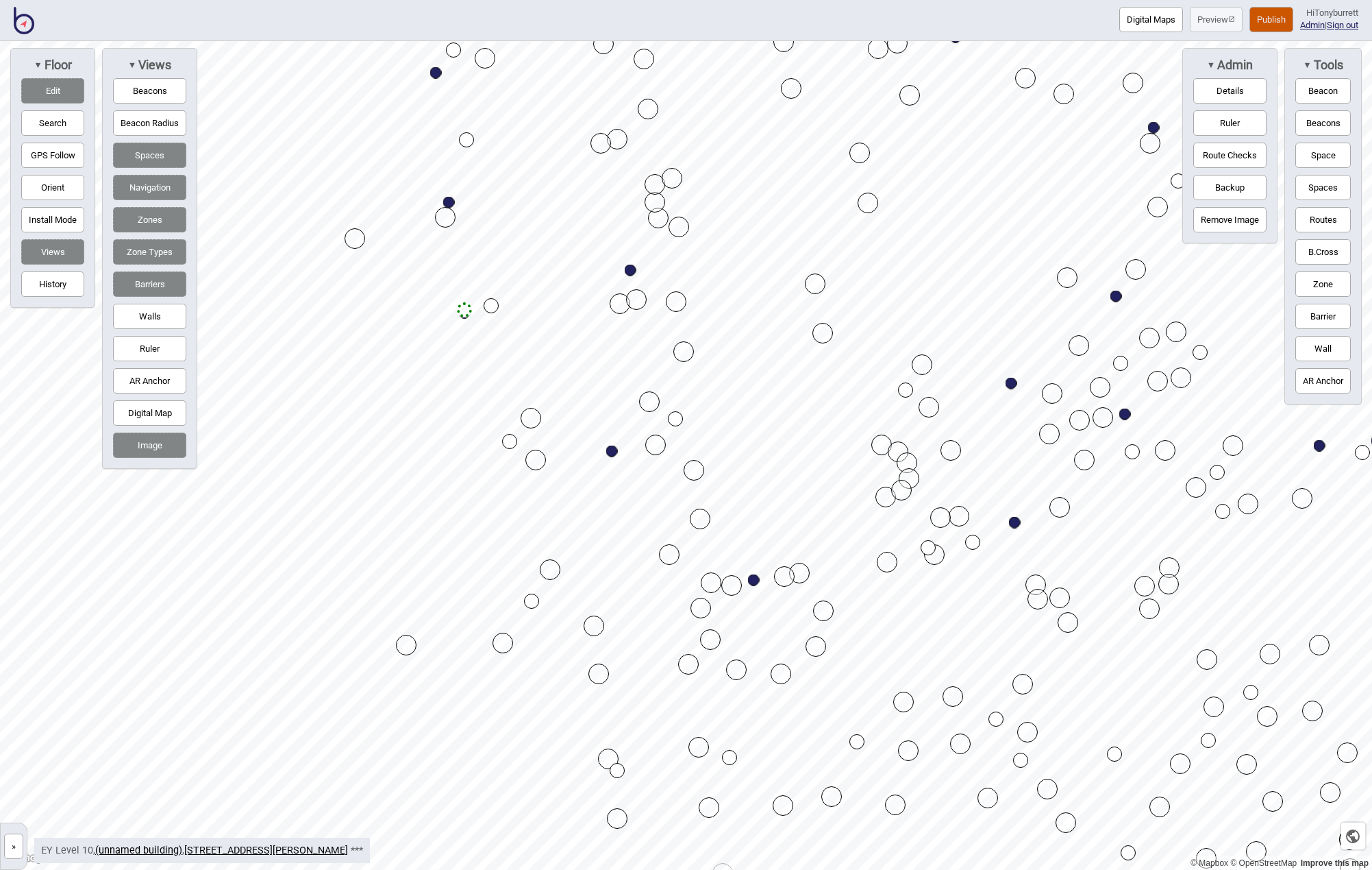
drag, startPoint x: 371, startPoint y: 231, endPoint x: 353, endPoint y: 230, distance: 18.0
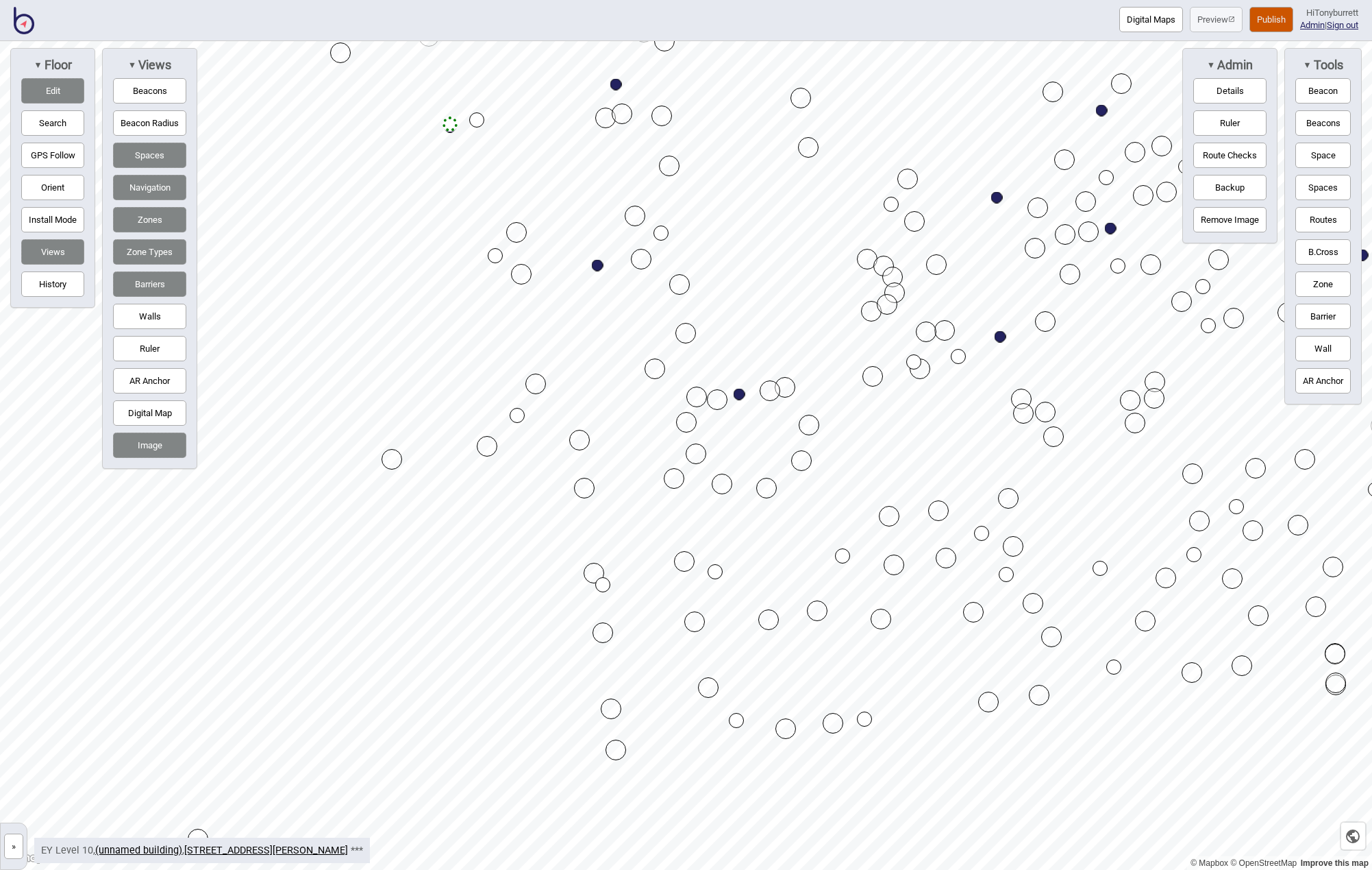
drag, startPoint x: 486, startPoint y: 455, endPoint x: 485, endPoint y: 444, distance: 11.0
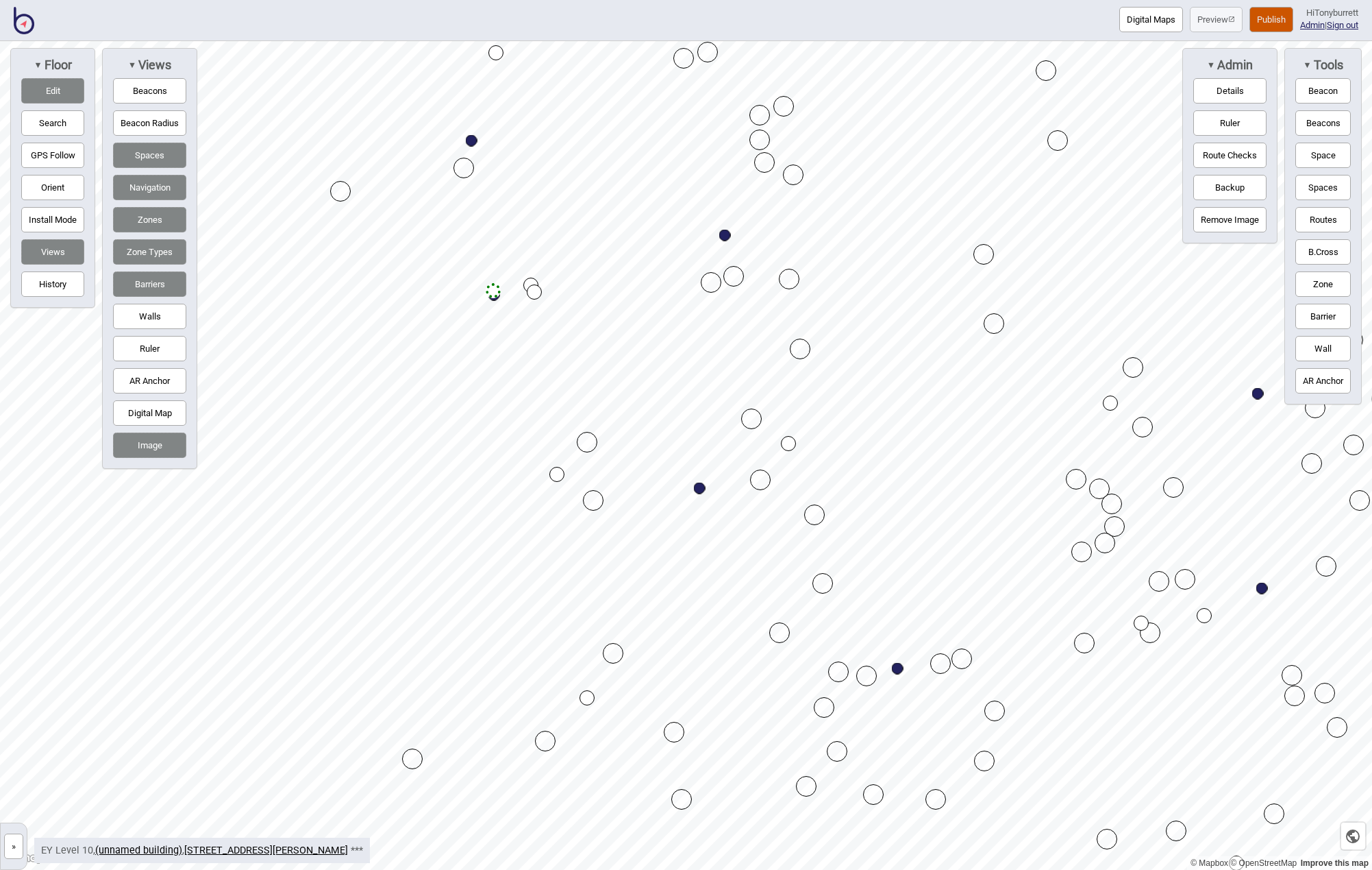
drag, startPoint x: 35, startPoint y: 289, endPoint x: 157, endPoint y: 255, distance: 126.6
click at [35, 289] on button "History" at bounding box center [52, 283] width 63 height 25
click at [236, 77] on button "Undo" at bounding box center [239, 78] width 35 height 25
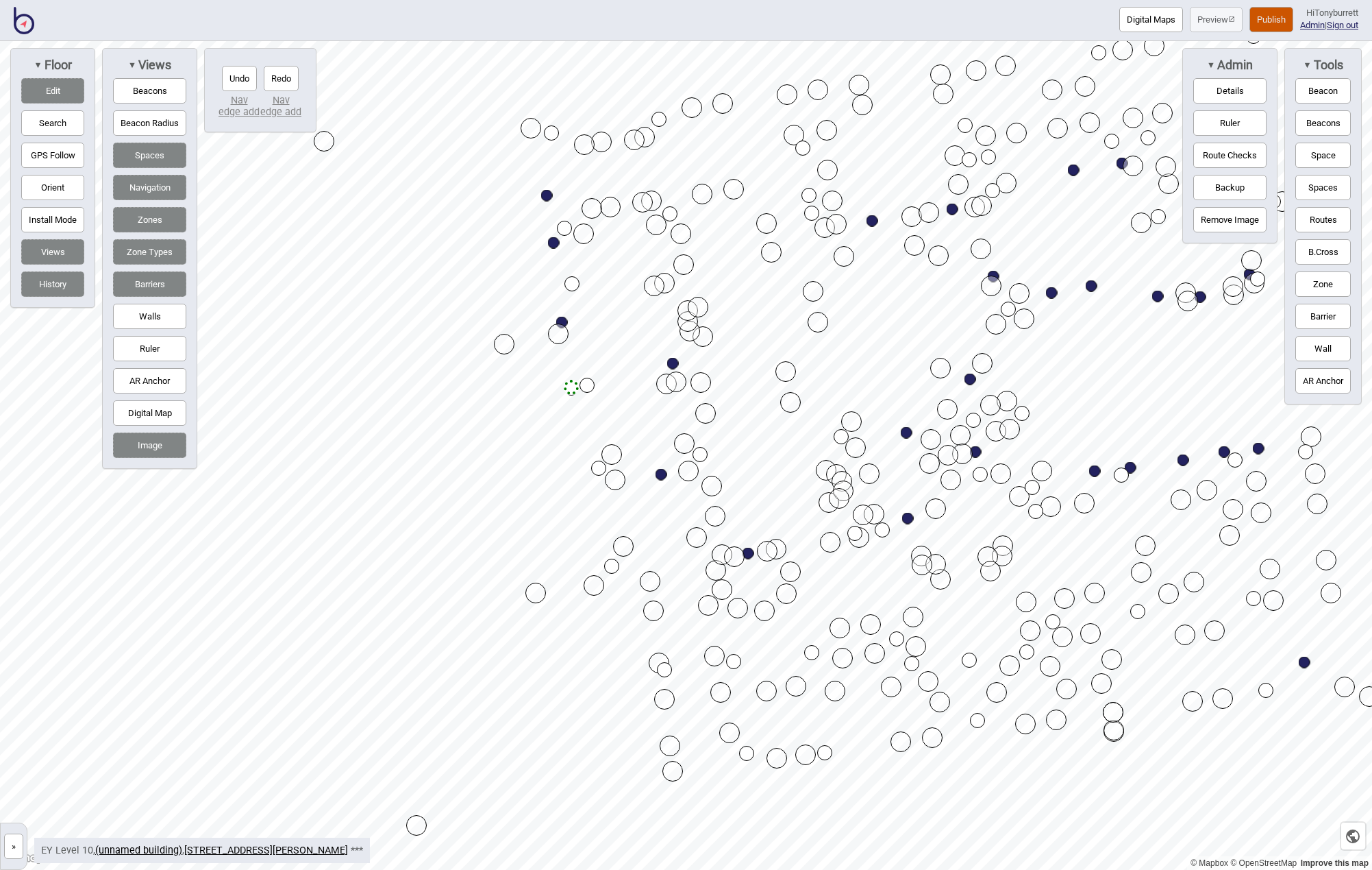
click at [51, 85] on button "Edit" at bounding box center [52, 90] width 63 height 25
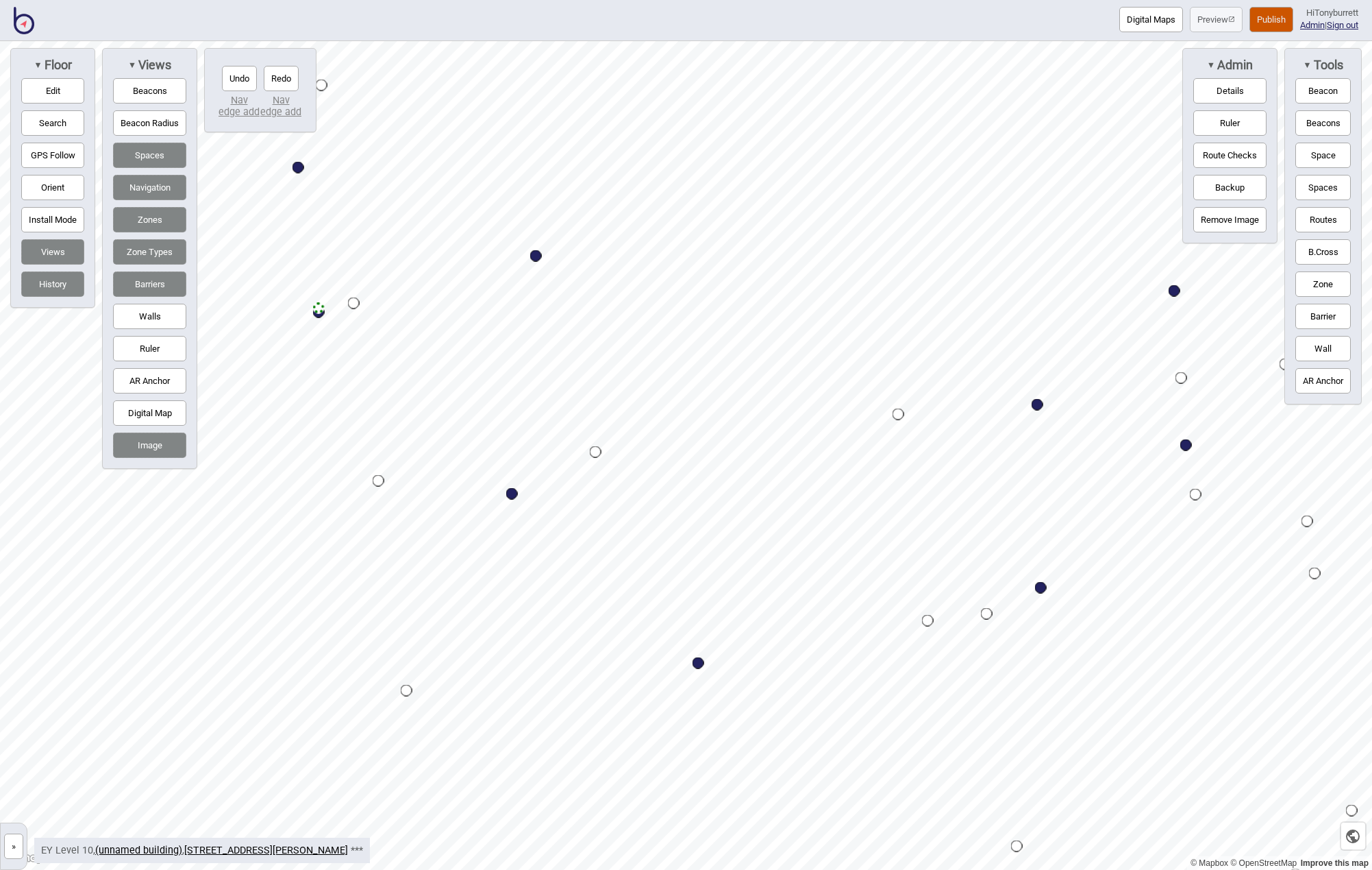
click at [46, 90] on button "Edit" at bounding box center [52, 90] width 63 height 25
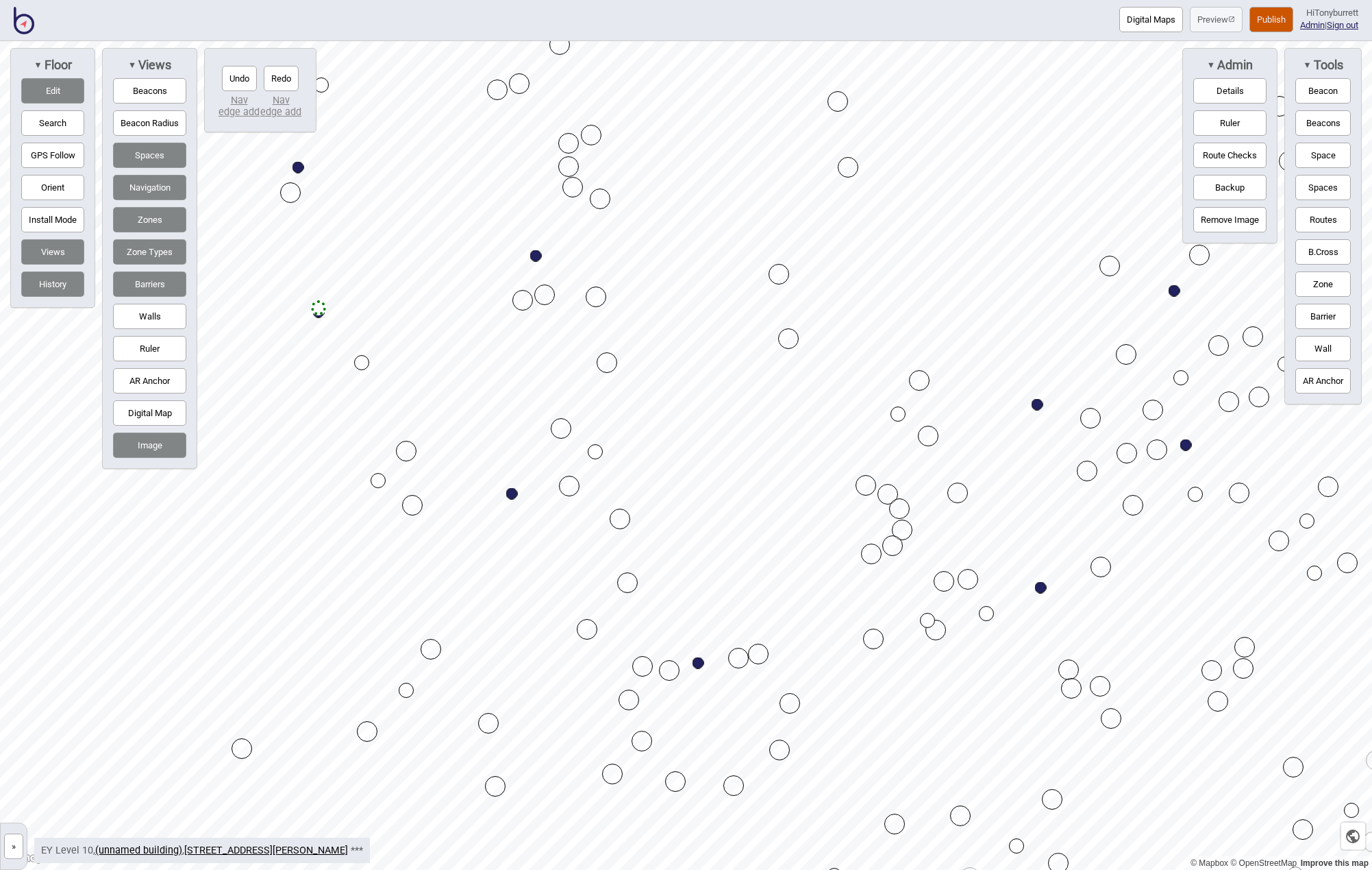
drag, startPoint x: 352, startPoint y: 308, endPoint x: 361, endPoint y: 364, distance: 56.7
drag, startPoint x: 320, startPoint y: 309, endPoint x: 324, endPoint y: 363, distance: 54.1
drag, startPoint x: 325, startPoint y: 361, endPoint x: 319, endPoint y: 364, distance: 6.7
drag, startPoint x: 1305, startPoint y: 215, endPoint x: 1214, endPoint y: 201, distance: 92.1
click at [1304, 215] on button "Routes" at bounding box center [1323, 219] width 56 height 25
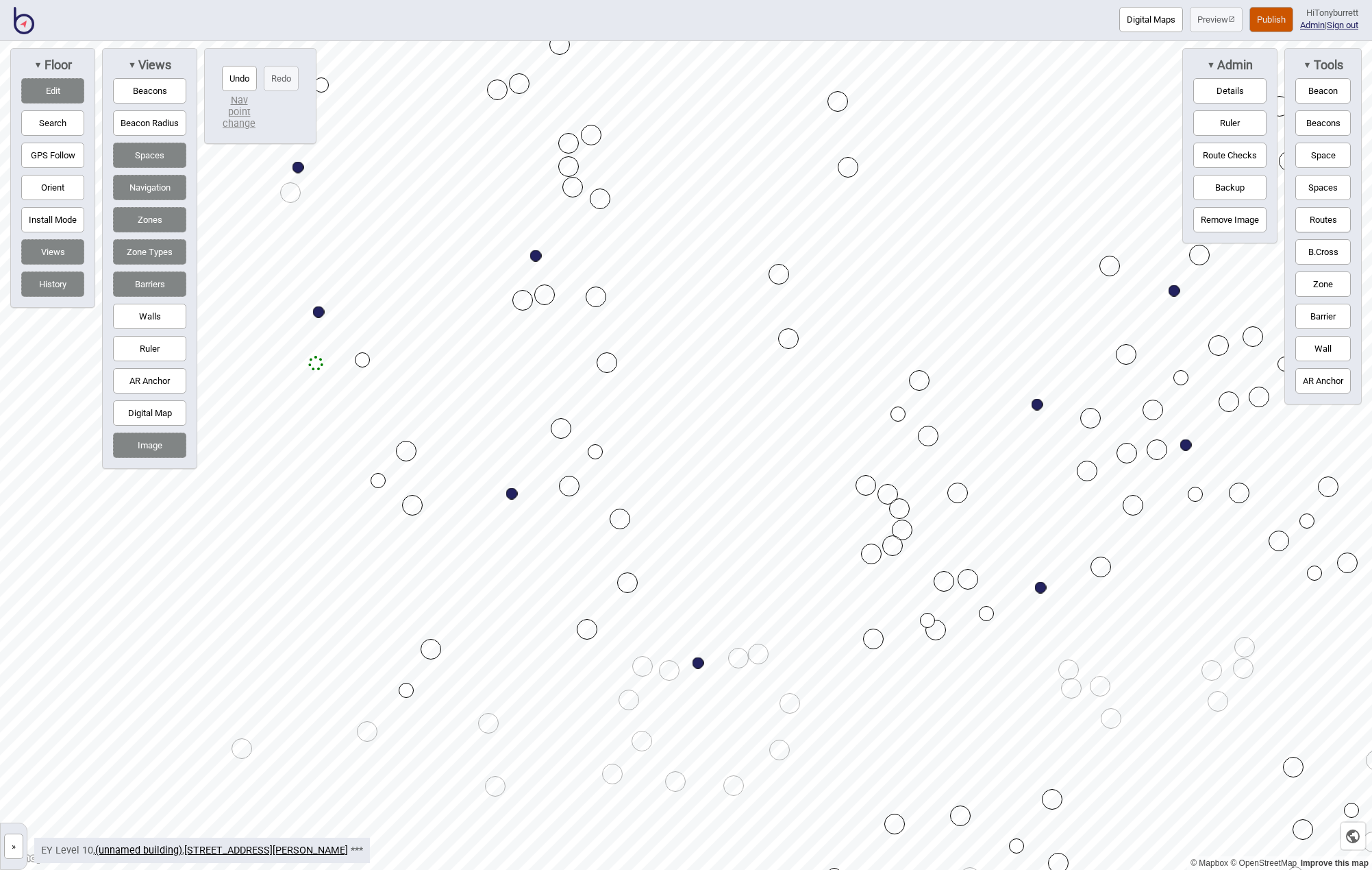
drag, startPoint x: 88, startPoint y: 114, endPoint x: 82, endPoint y: 111, distance: 6.7
click at [84, 111] on div "▼ Floor Edit Search GPS Follow Orient Install Mode Views History" at bounding box center [53, 177] width 85 height 260
click at [60, 95] on button "Edit" at bounding box center [52, 90] width 63 height 25
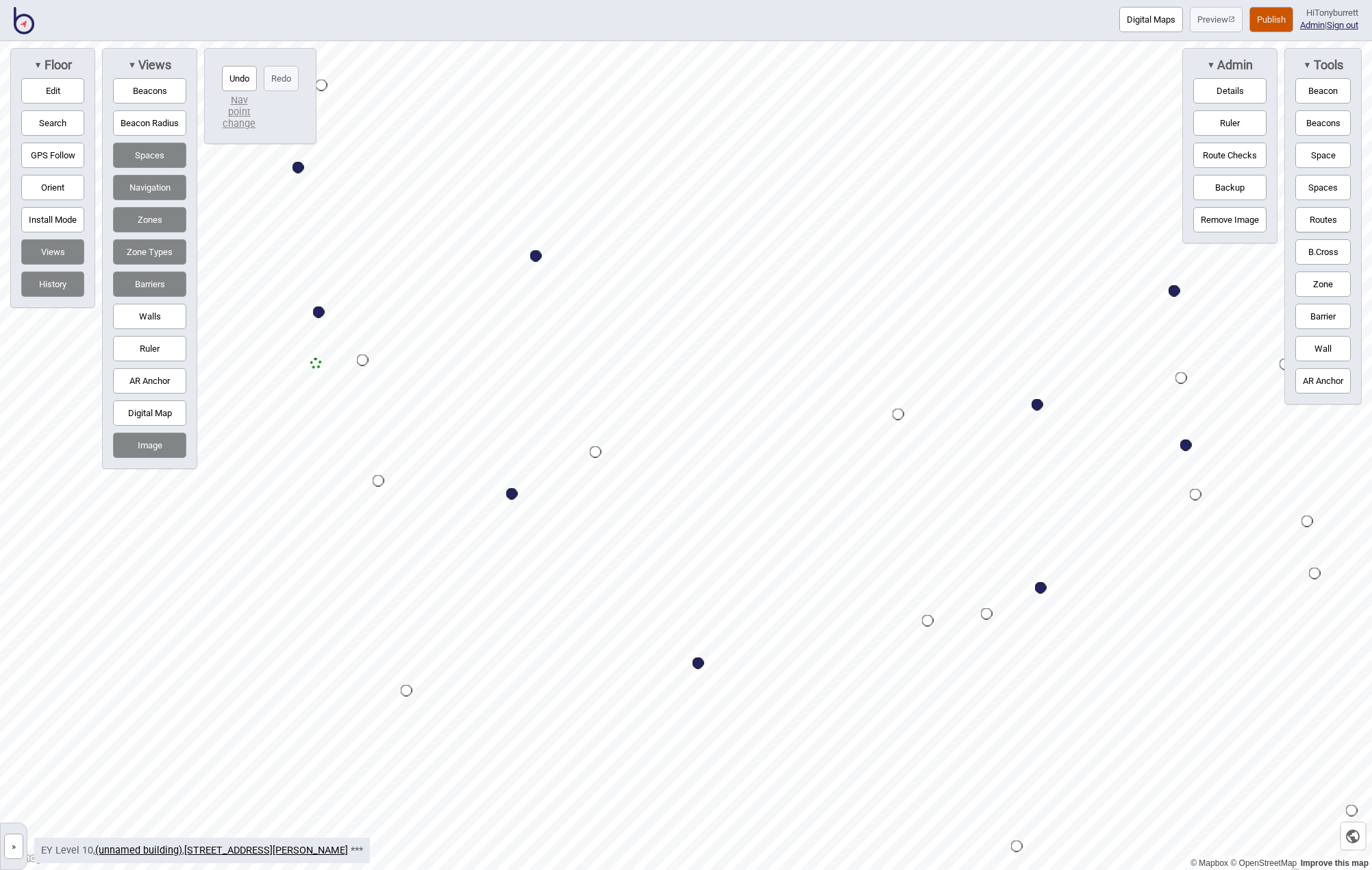
click at [313, 363] on div "Map marker" at bounding box center [316, 364] width 12 height 12
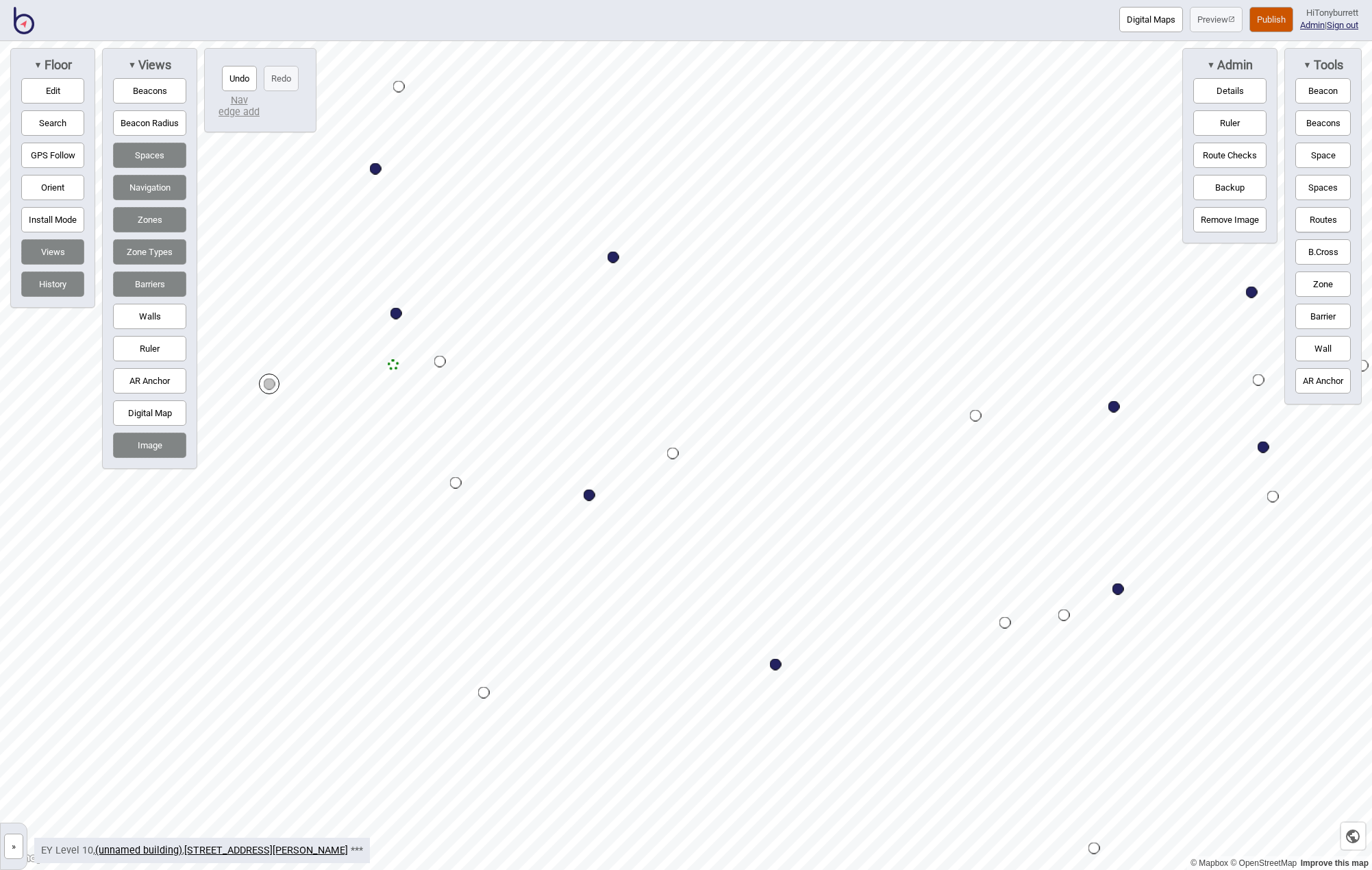
drag, startPoint x: 1308, startPoint y: 216, endPoint x: 1258, endPoint y: 223, distance: 50.5
click at [1308, 216] on button "Routes" at bounding box center [1323, 219] width 56 height 25
drag, startPoint x: 58, startPoint y: 86, endPoint x: 85, endPoint y: 95, distance: 28.5
click at [58, 88] on button "Edit" at bounding box center [52, 90] width 63 height 25
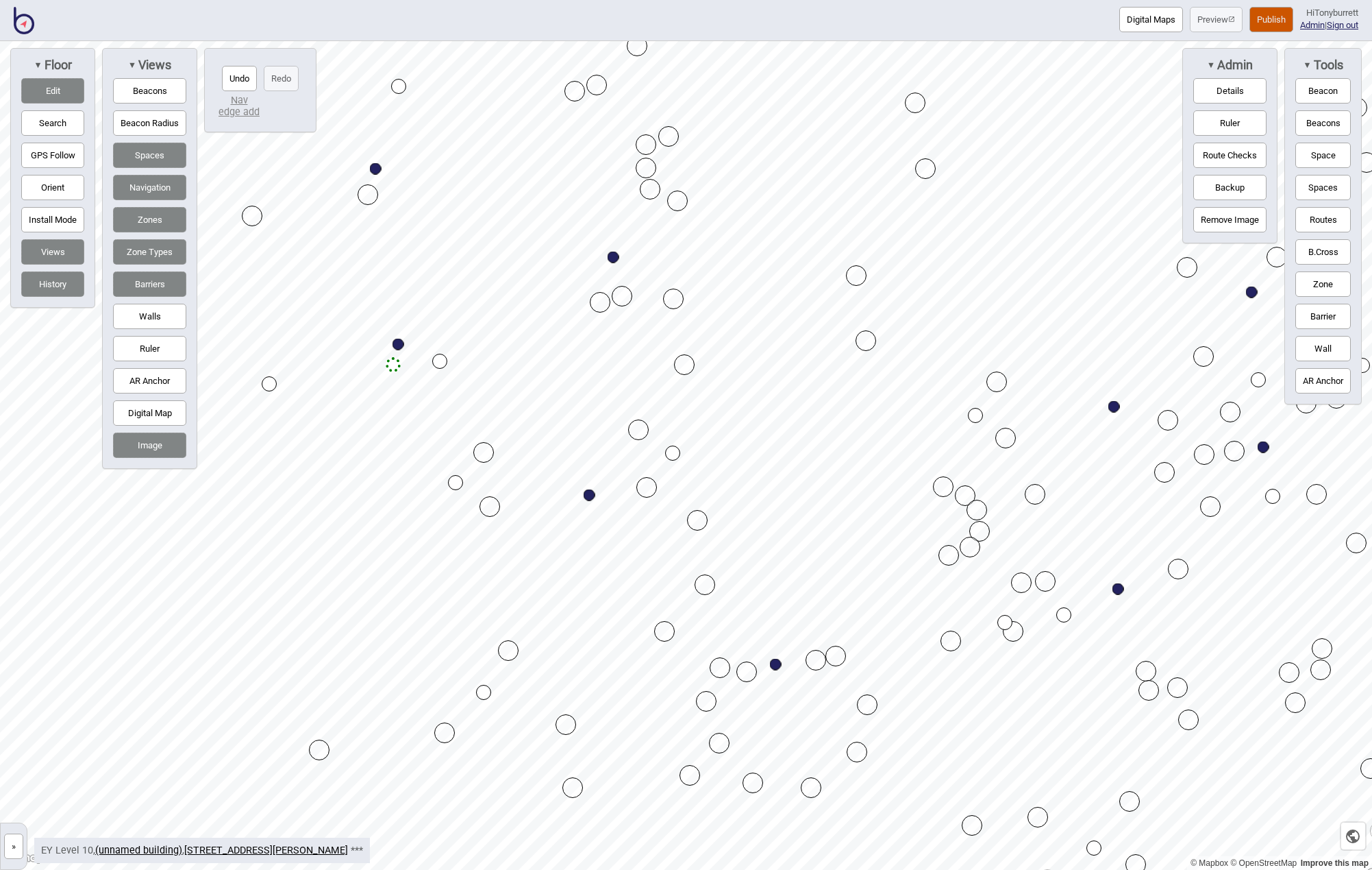
drag, startPoint x: 397, startPoint y: 314, endPoint x: 399, endPoint y: 346, distance: 32.1
click at [43, 87] on button "Edit" at bounding box center [52, 90] width 63 height 25
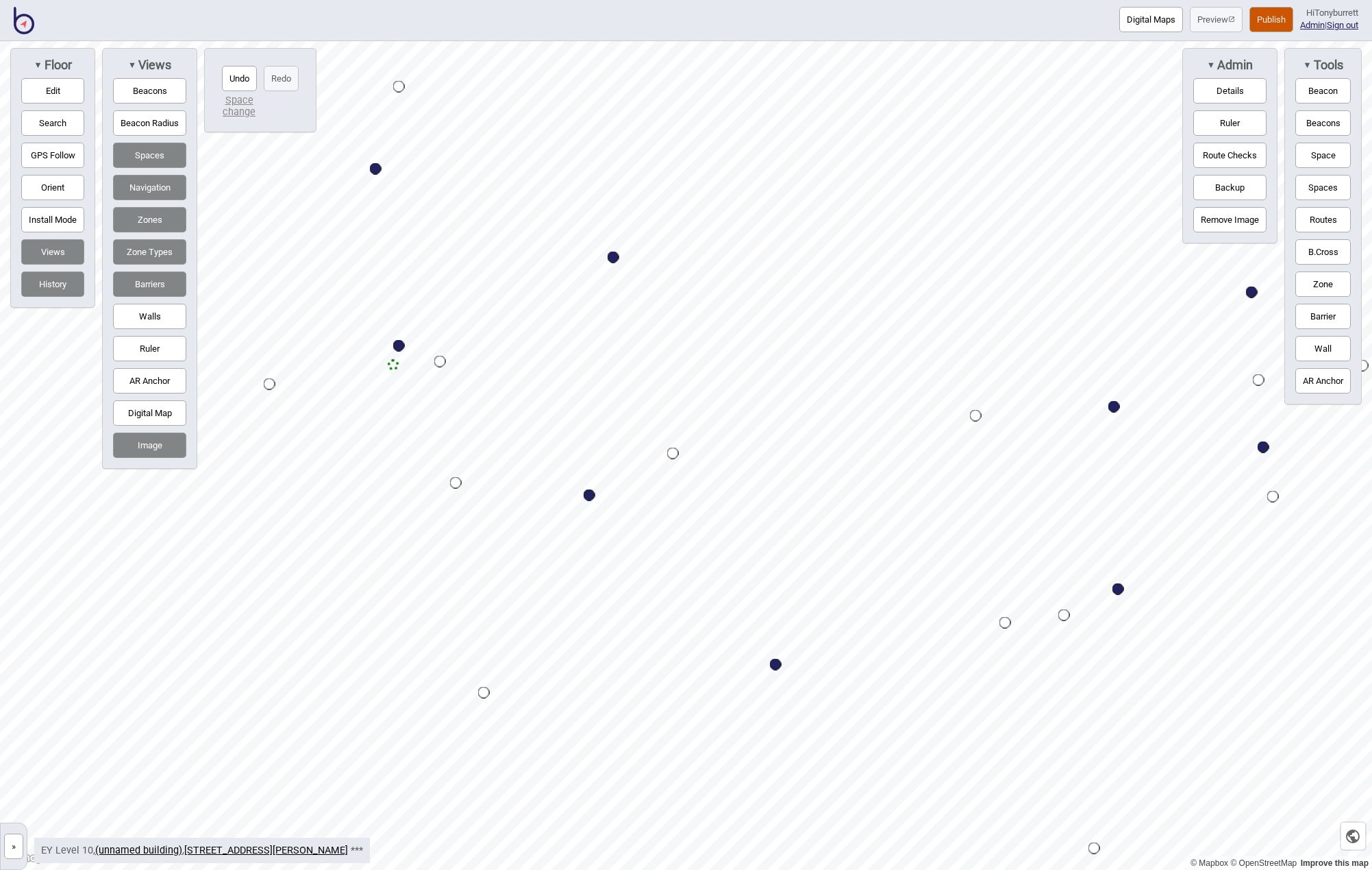
click at [1227, 125] on button "Ruler" at bounding box center [1230, 123] width 73 height 25
click at [1223, 127] on button "Ruler" at bounding box center [1230, 123] width 73 height 25
click at [150, 343] on button "Ruler" at bounding box center [149, 348] width 73 height 25
click at [1325, 286] on button "Zone" at bounding box center [1323, 283] width 56 height 25
click at [571, 106] on div "Map marker" at bounding box center [574, 109] width 20 height 20
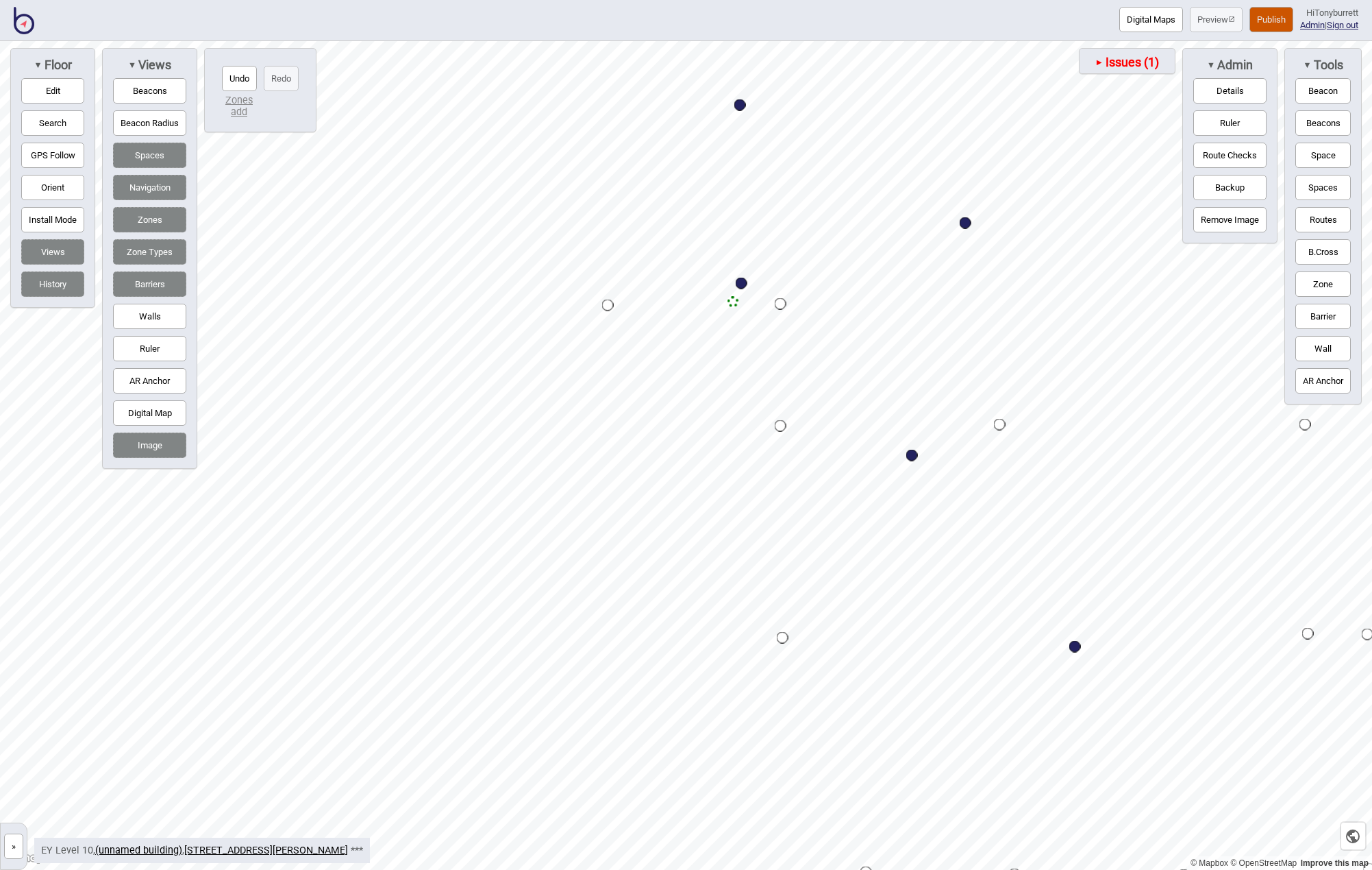
click at [69, 92] on button "Edit" at bounding box center [52, 90] width 63 height 25
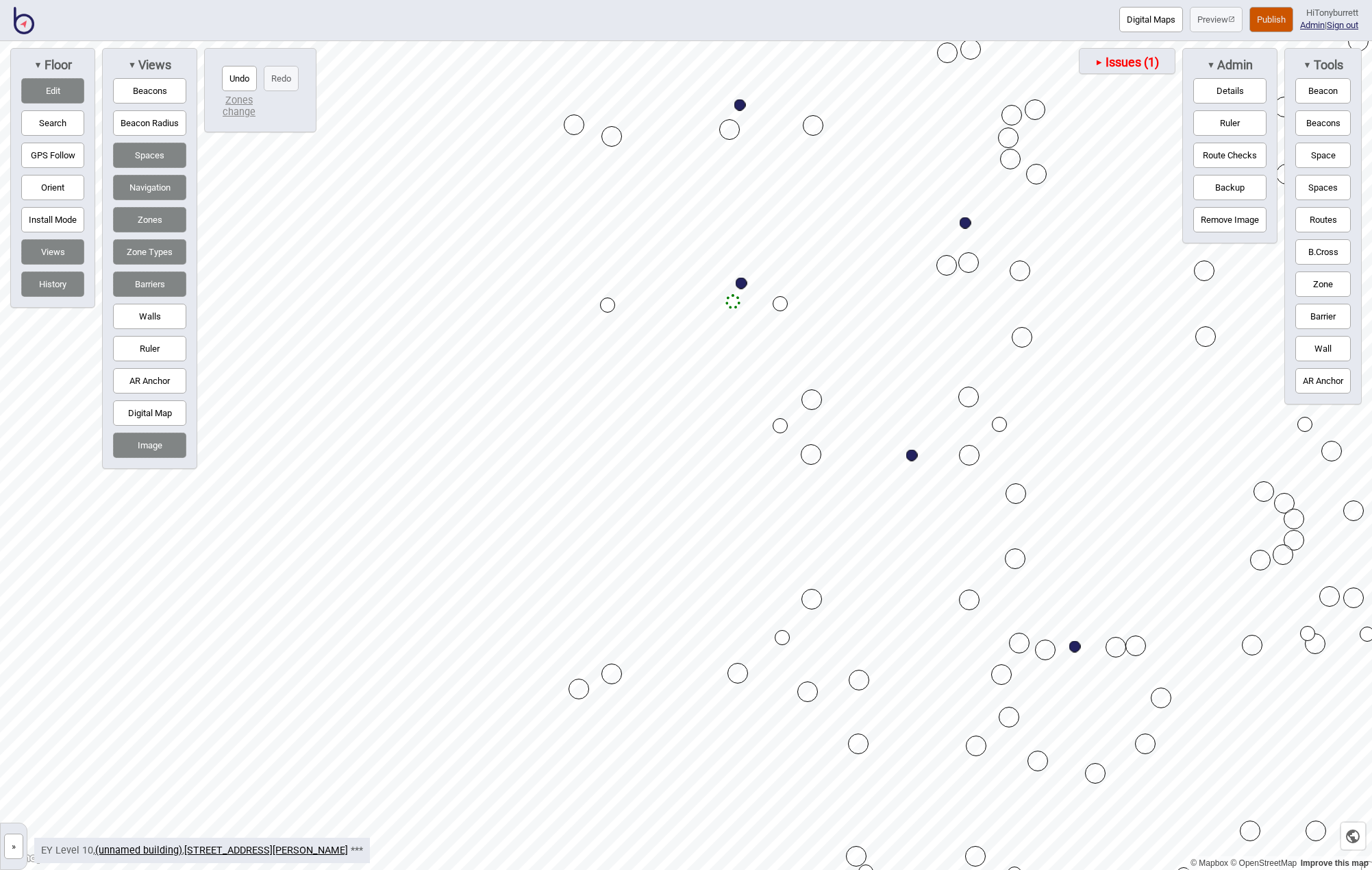
drag, startPoint x: 810, startPoint y: 117, endPoint x: 810, endPoint y: 128, distance: 11.0
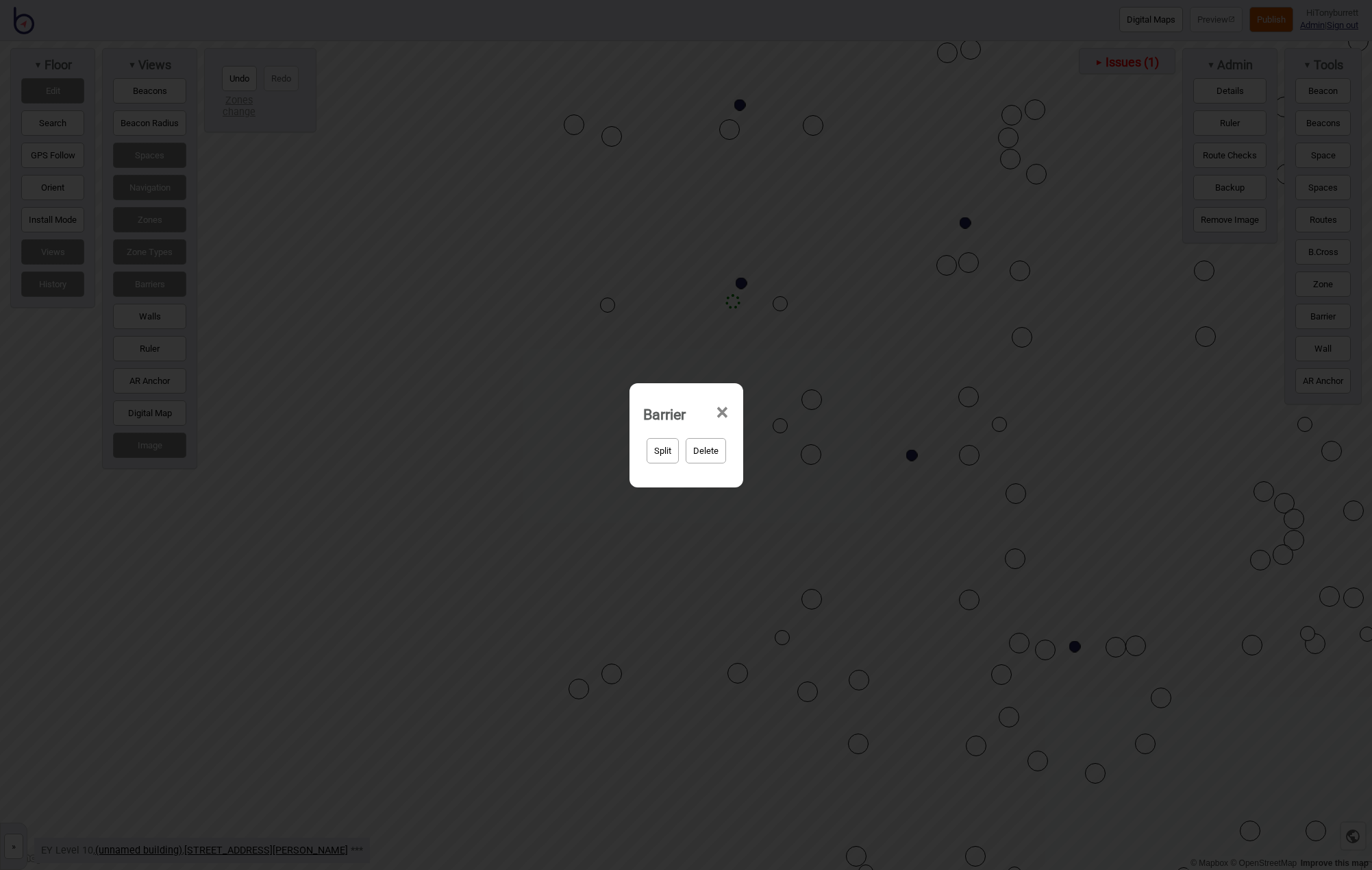
click at [721, 410] on span "×" at bounding box center [722, 412] width 14 height 46
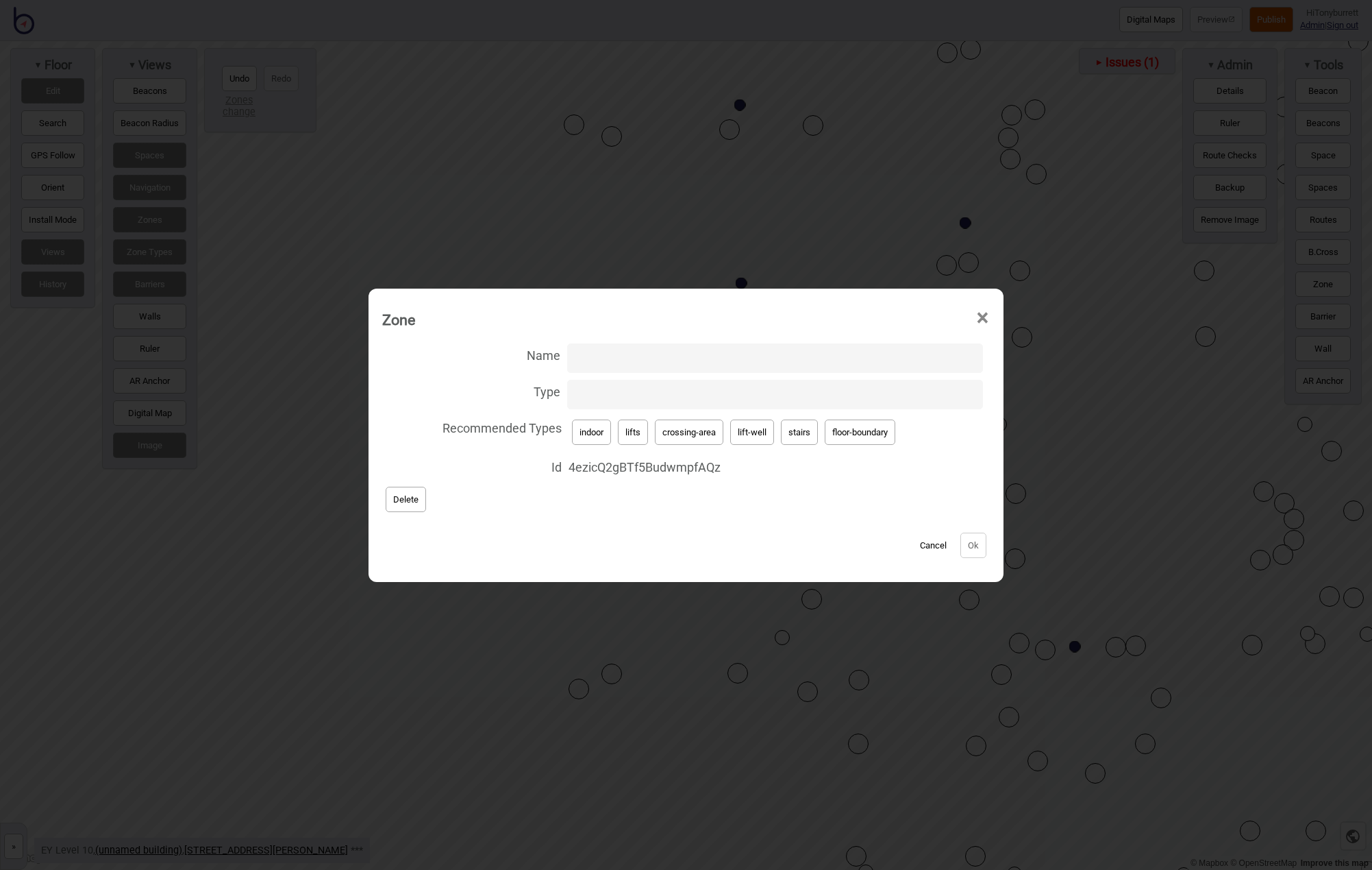
click at [635, 432] on button "lifts" at bounding box center [633, 432] width 30 height 25
type input "lifts"
click at [968, 542] on button "Ok" at bounding box center [974, 545] width 26 height 25
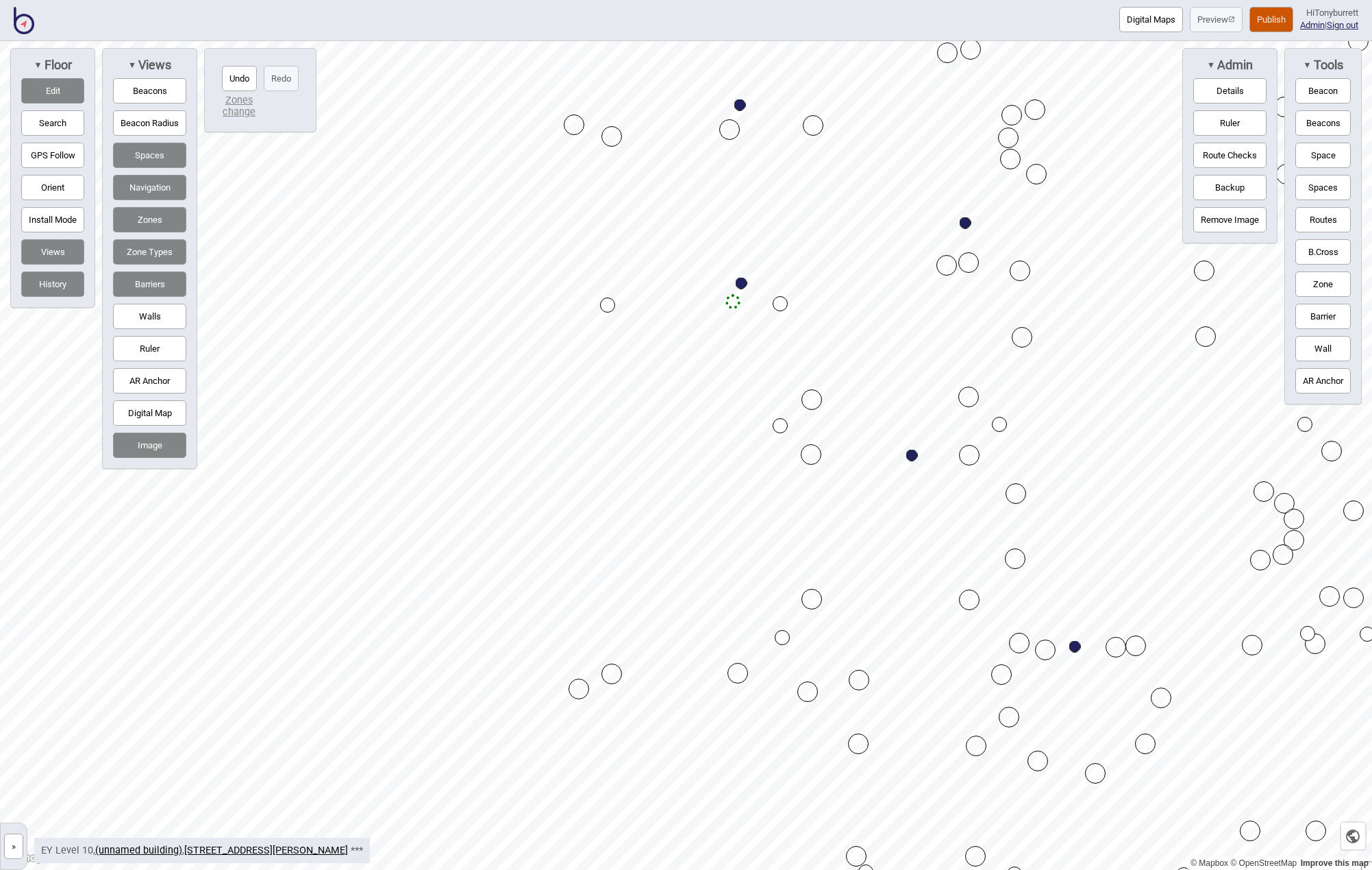
click at [1343, 279] on button "Zone" at bounding box center [1323, 283] width 56 height 25
click at [593, 125] on div "Map marker" at bounding box center [593, 125] width 20 height 20
drag, startPoint x: 762, startPoint y: 666, endPoint x: 748, endPoint y: 665, distance: 14.0
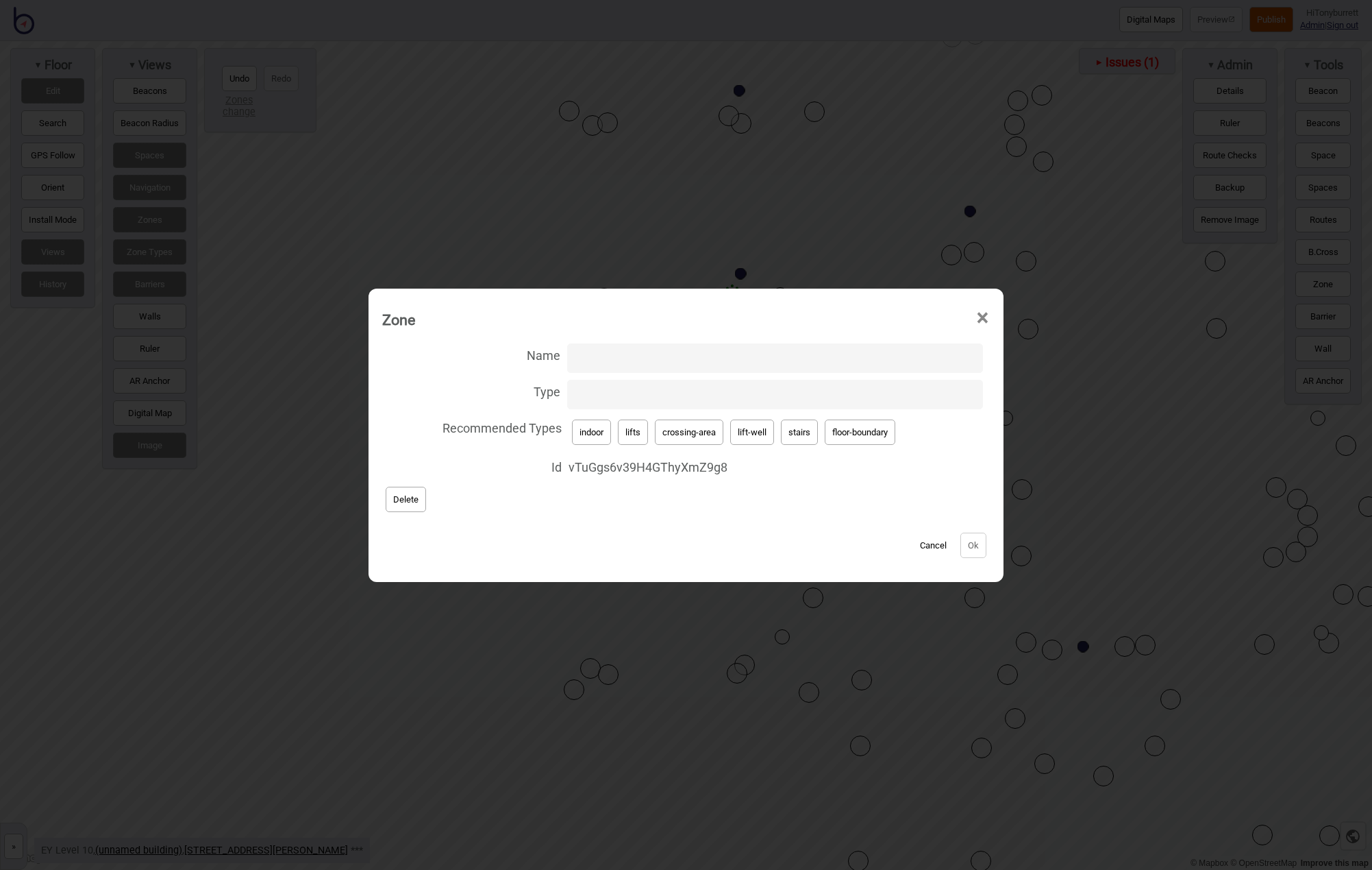
drag, startPoint x: 575, startPoint y: 400, endPoint x: 607, endPoint y: 409, distance: 33.2
click at [575, 400] on input "Type" at bounding box center [775, 394] width 416 height 30
click at [755, 422] on button "lift-well" at bounding box center [752, 432] width 44 height 25
type input "lift-well"
drag, startPoint x: 624, startPoint y: 359, endPoint x: 675, endPoint y: 370, distance: 52.2
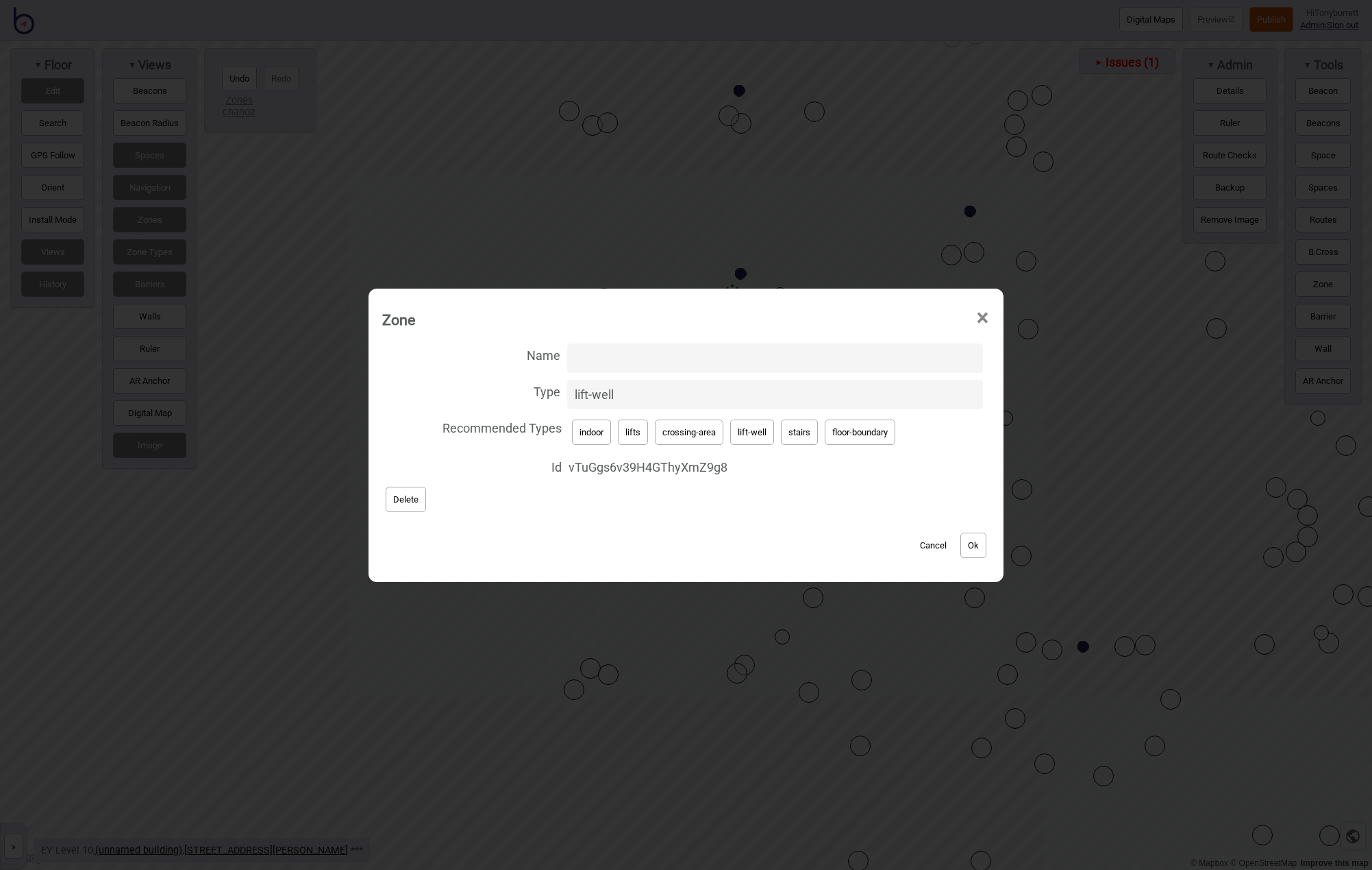
click at [625, 360] on input "Name" at bounding box center [775, 358] width 416 height 30
click at [967, 545] on button "Ok" at bounding box center [974, 545] width 26 height 25
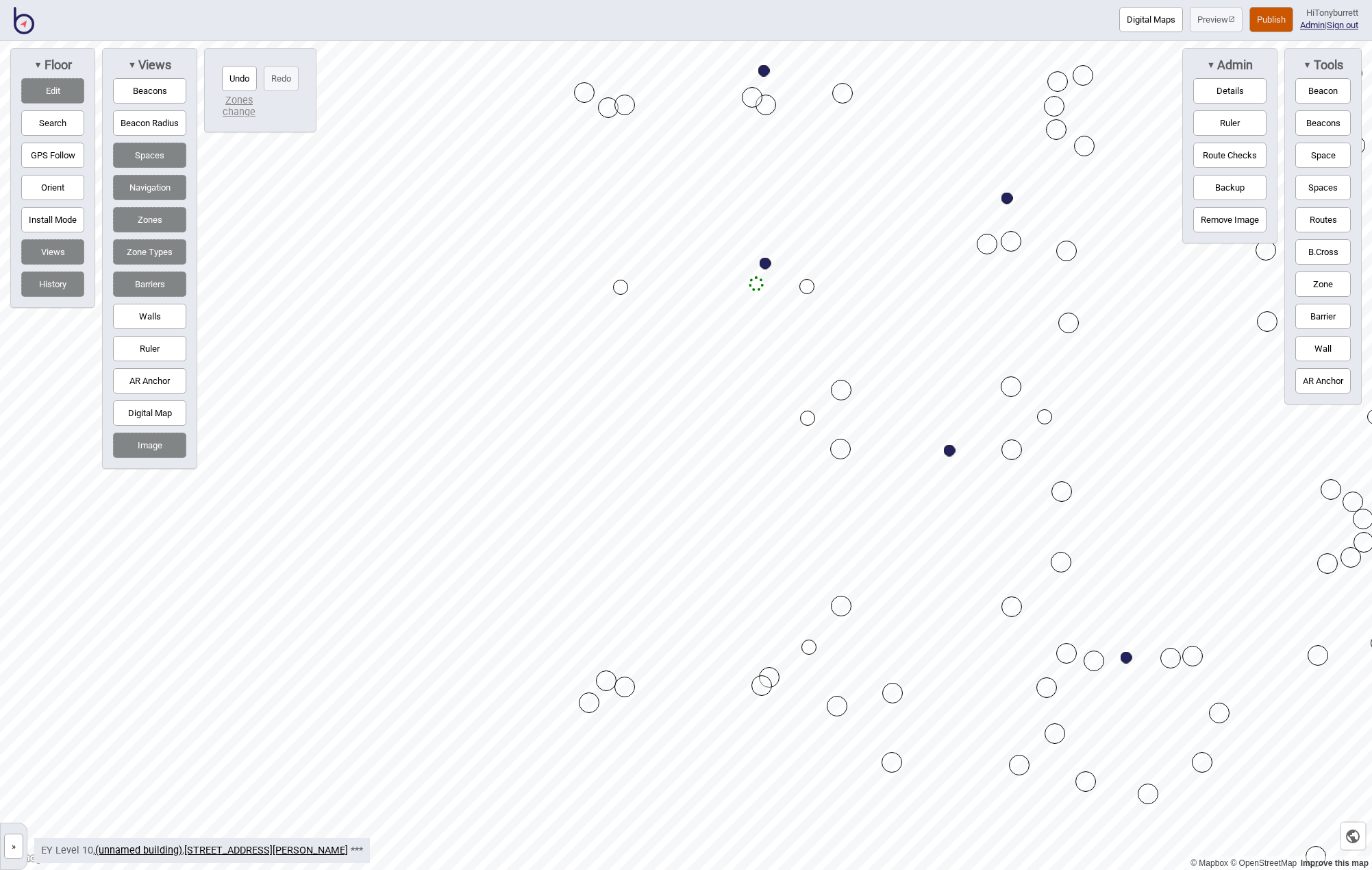
click at [15, 850] on button "»" at bounding box center [14, 845] width 20 height 25
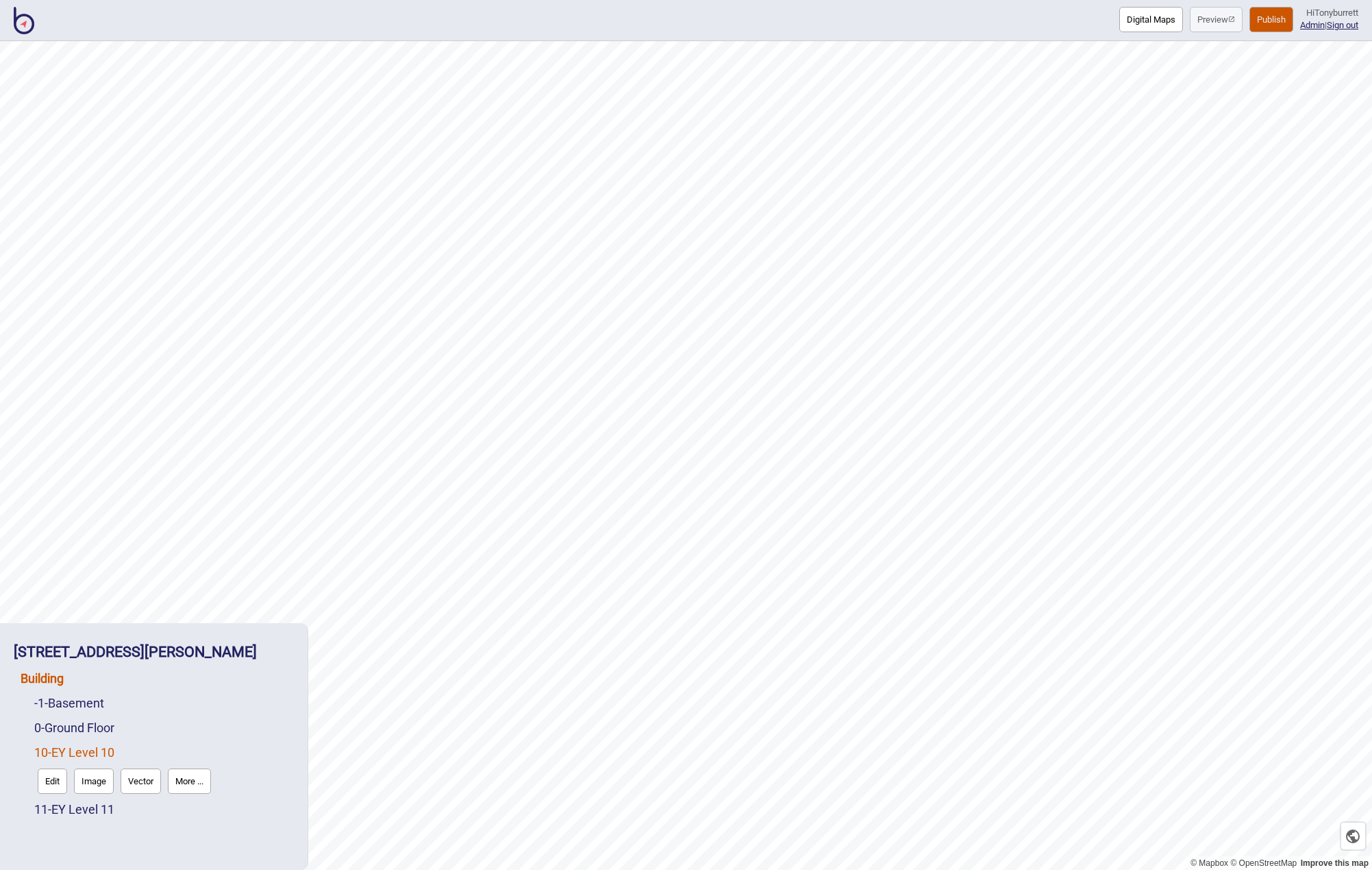
click at [33, 676] on link "Building" at bounding box center [42, 678] width 43 height 14
click at [150, 704] on button "Connections" at bounding box center [138, 707] width 64 height 25
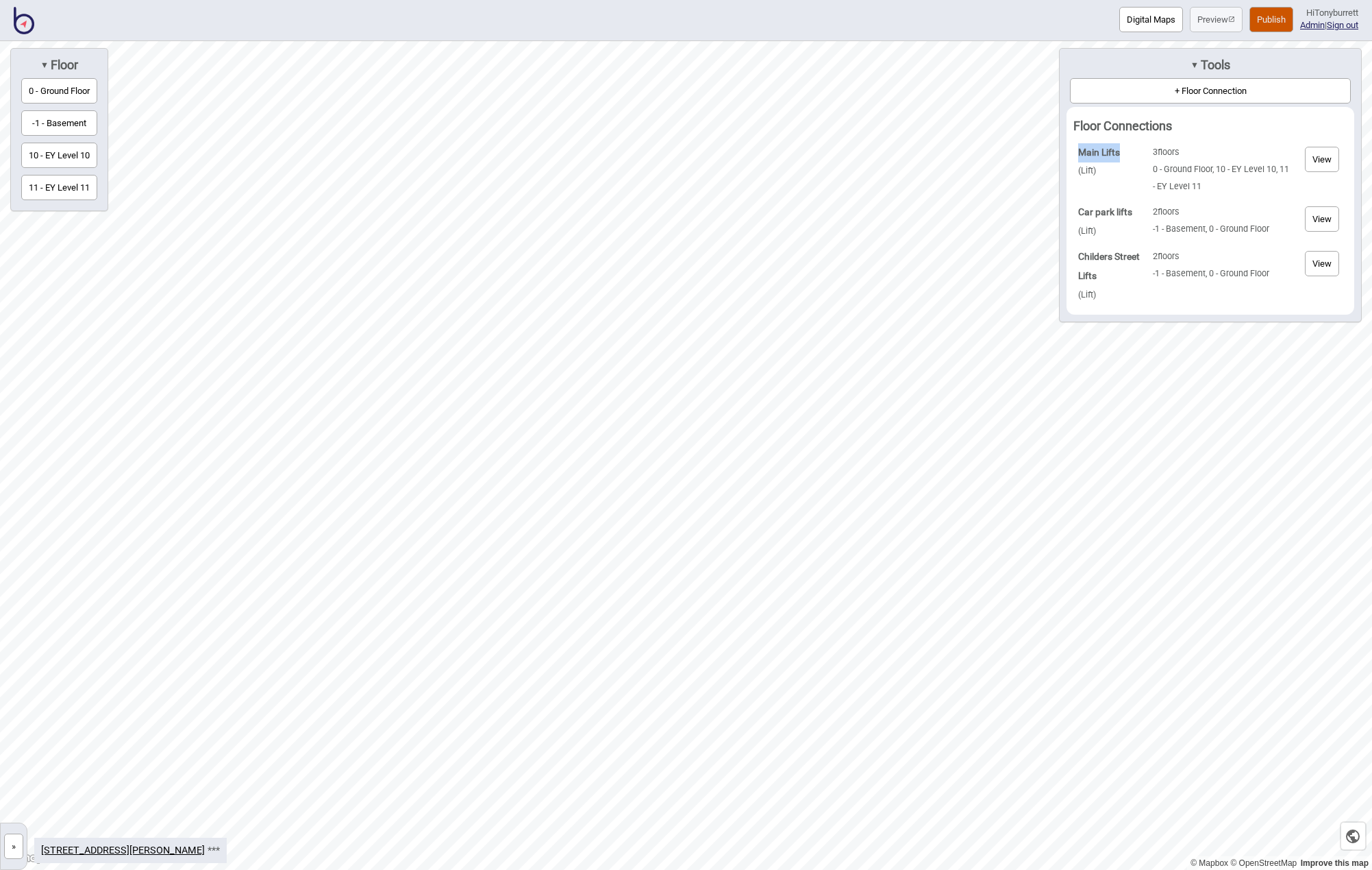
drag, startPoint x: 1122, startPoint y: 150, endPoint x: 1077, endPoint y: 147, distance: 45.1
click at [1077, 146] on td "Main Lifts ( Lift )" at bounding box center [1111, 169] width 73 height 59
copy strong "Main Lifts"
drag, startPoint x: 9, startPoint y: 858, endPoint x: 17, endPoint y: 852, distance: 10.0
click at [9, 858] on button "»" at bounding box center [14, 845] width 20 height 25
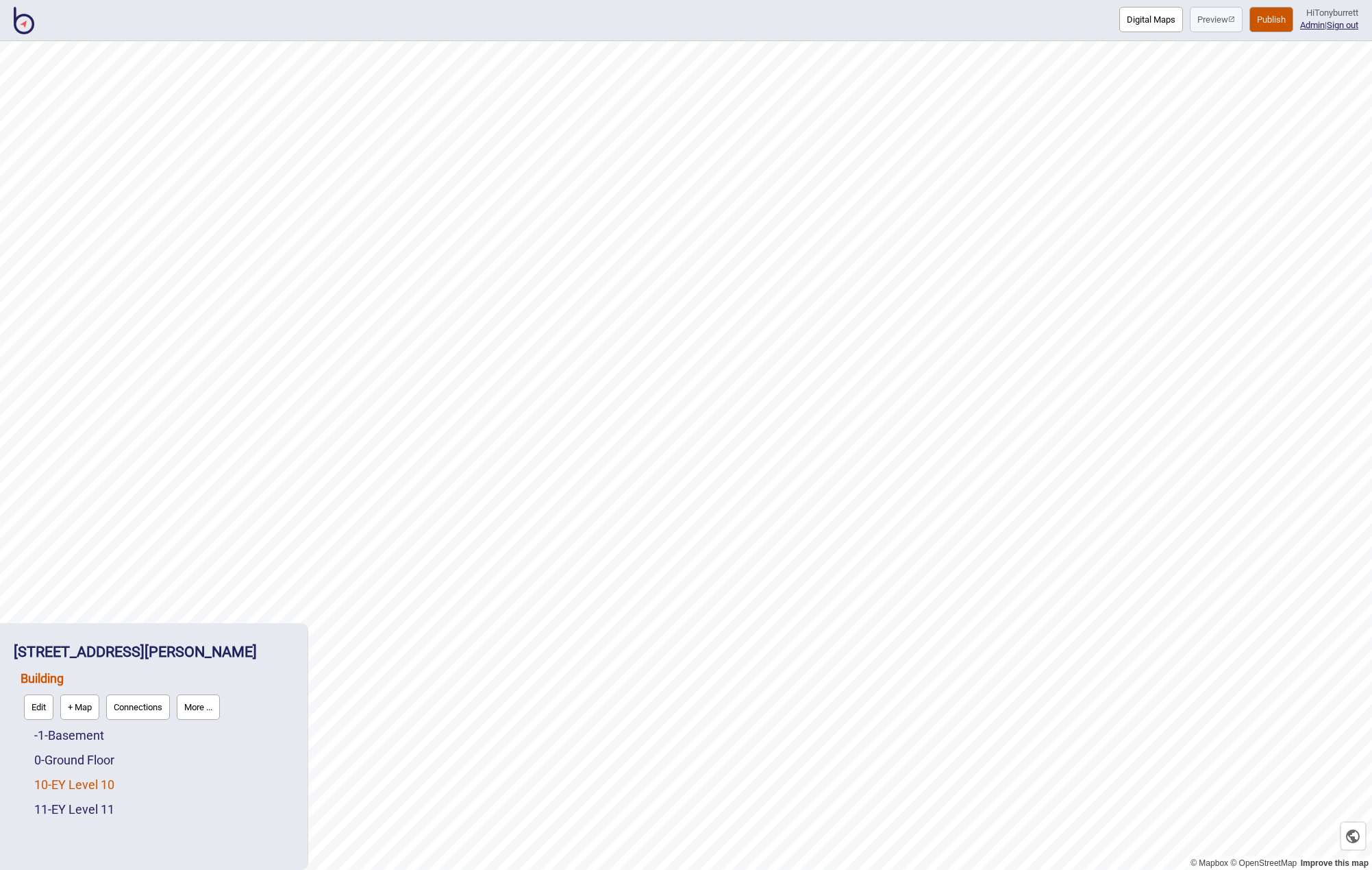
click at [84, 787] on link "10 - EY Level 10" at bounding box center [74, 785] width 80 height 14
click at [59, 780] on button "Edit" at bounding box center [52, 780] width 30 height 25
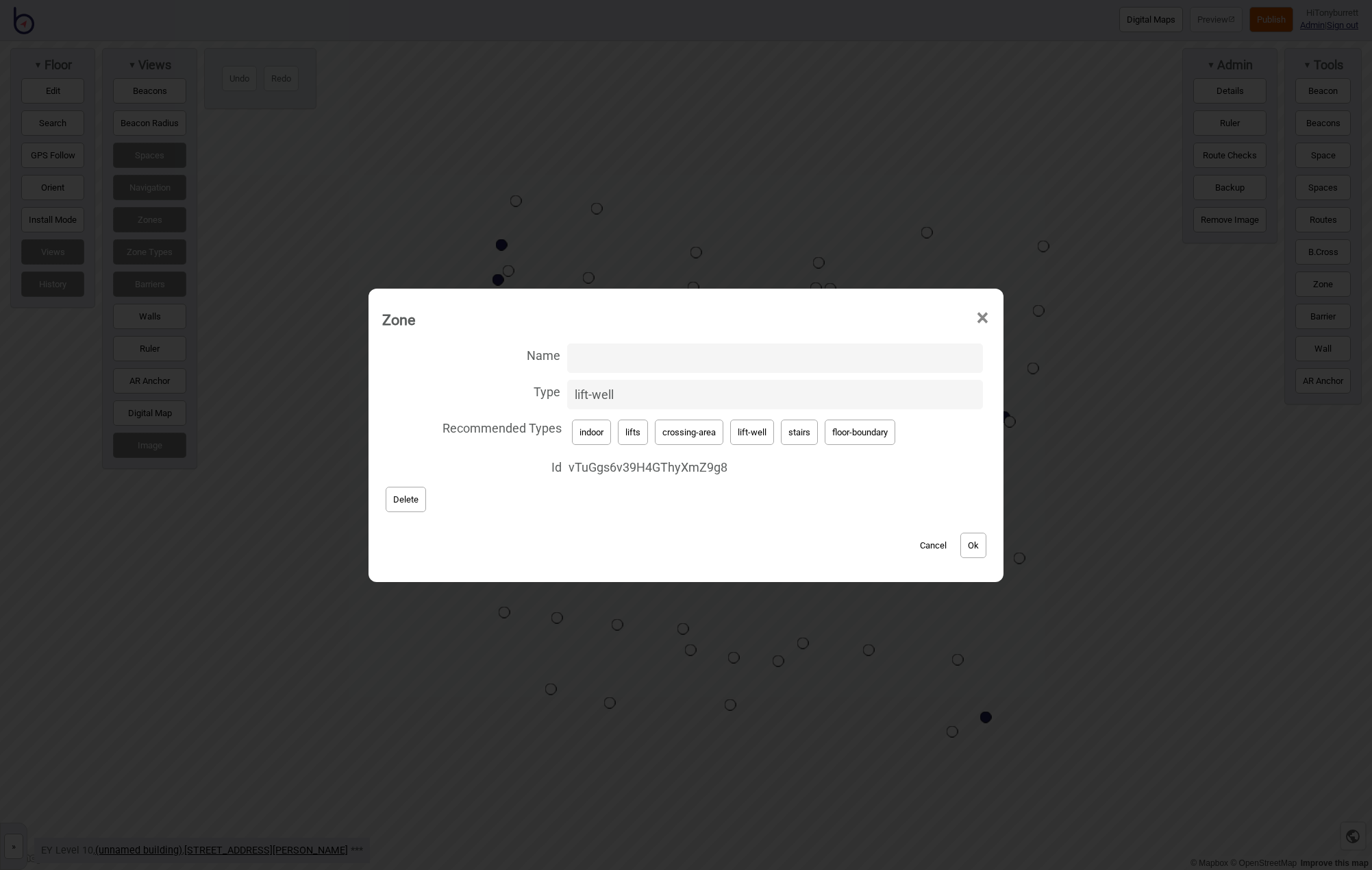
click at [594, 350] on input "Name" at bounding box center [775, 358] width 416 height 30
paste input "Main Lifts"
type input "Main Lifts"
click at [985, 542] on button "Ok" at bounding box center [974, 545] width 26 height 25
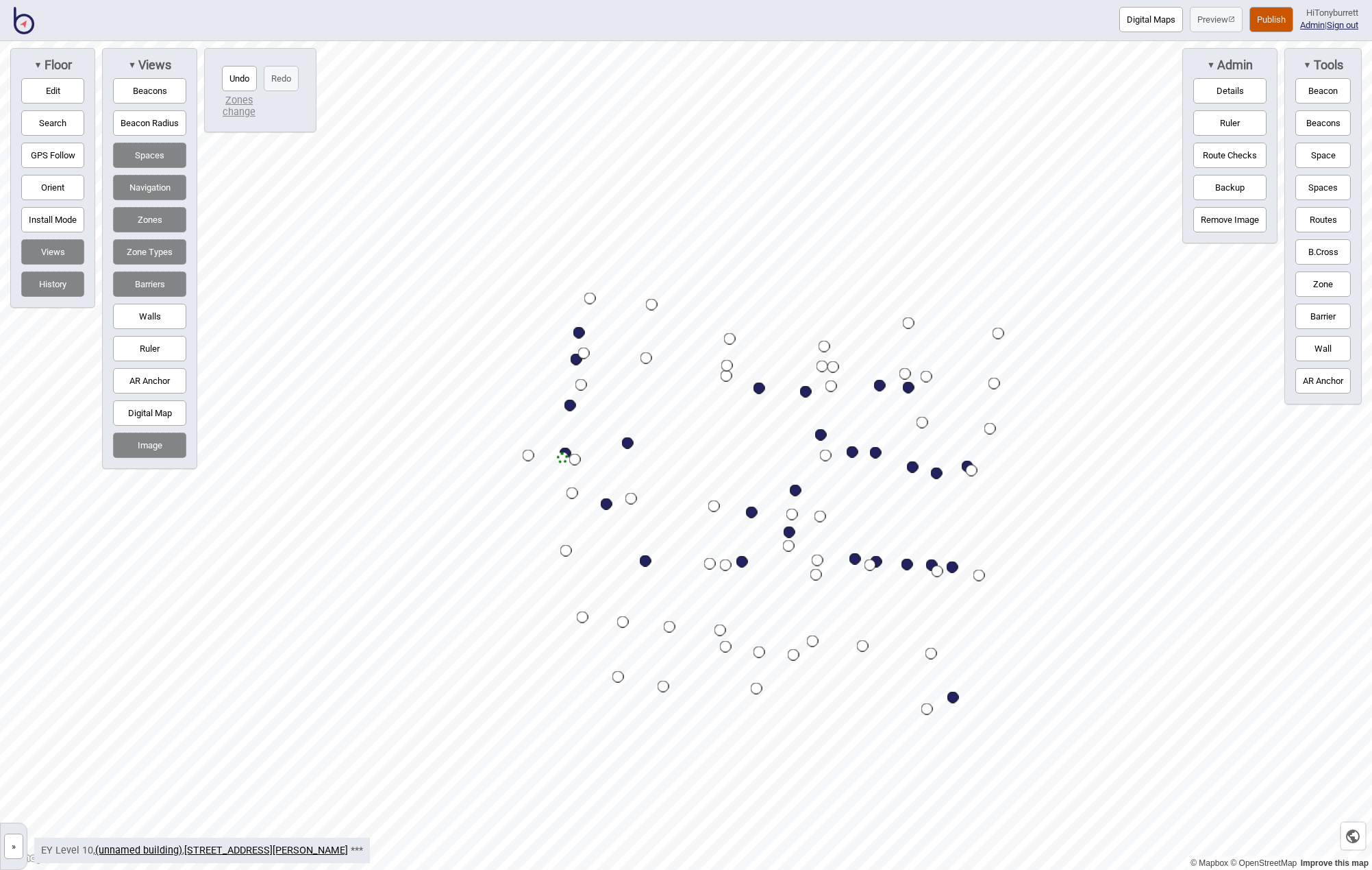
drag, startPoint x: 13, startPoint y: 851, endPoint x: 67, endPoint y: 716, distance: 145.4
click at [13, 850] on button "»" at bounding box center [14, 845] width 20 height 25
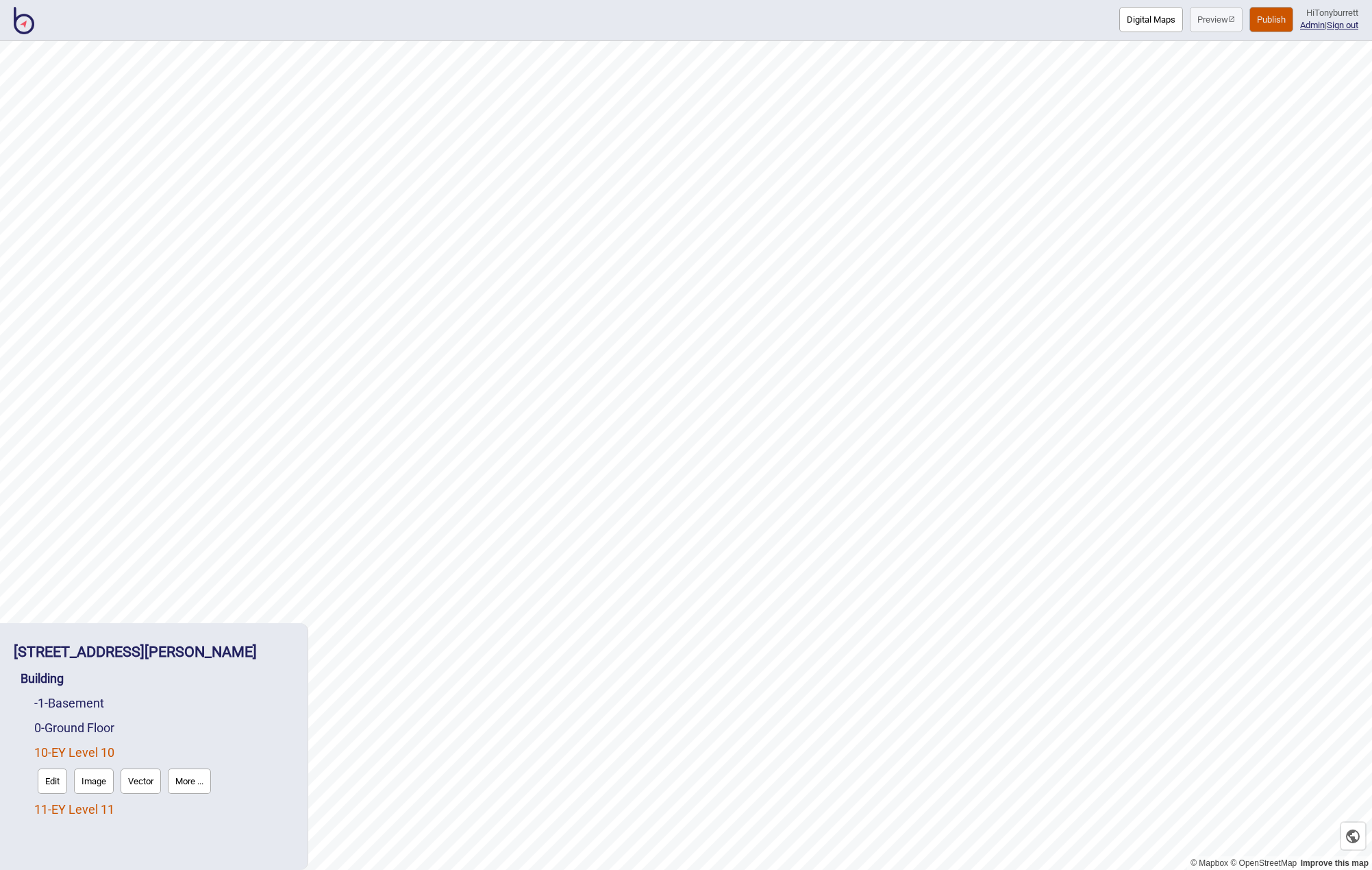
click at [80, 809] on link "11 - EY Level 11" at bounding box center [74, 809] width 80 height 14
click at [49, 806] on button "Edit" at bounding box center [52, 806] width 30 height 25
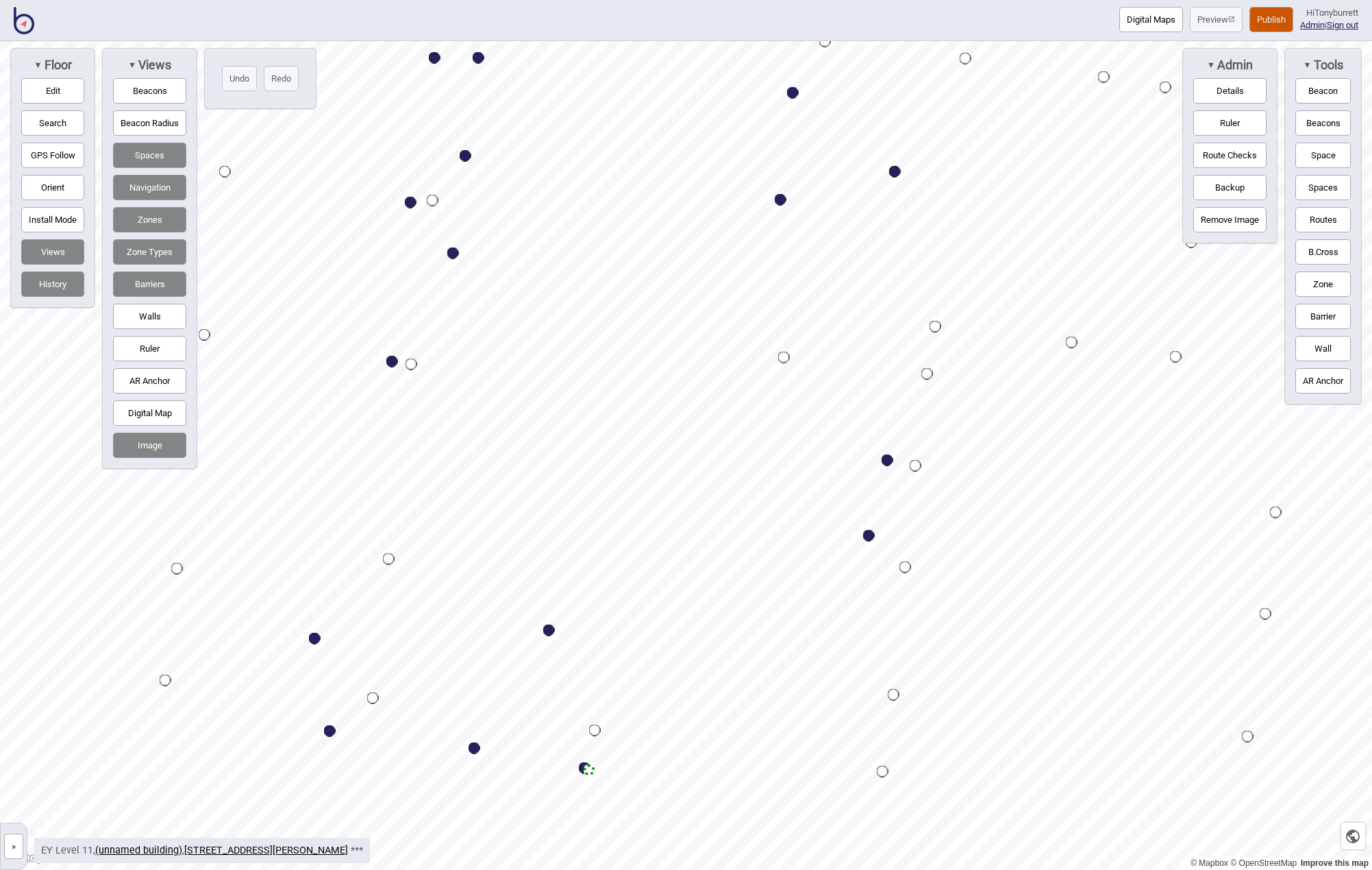
click at [42, 96] on button "Edit" at bounding box center [52, 90] width 63 height 25
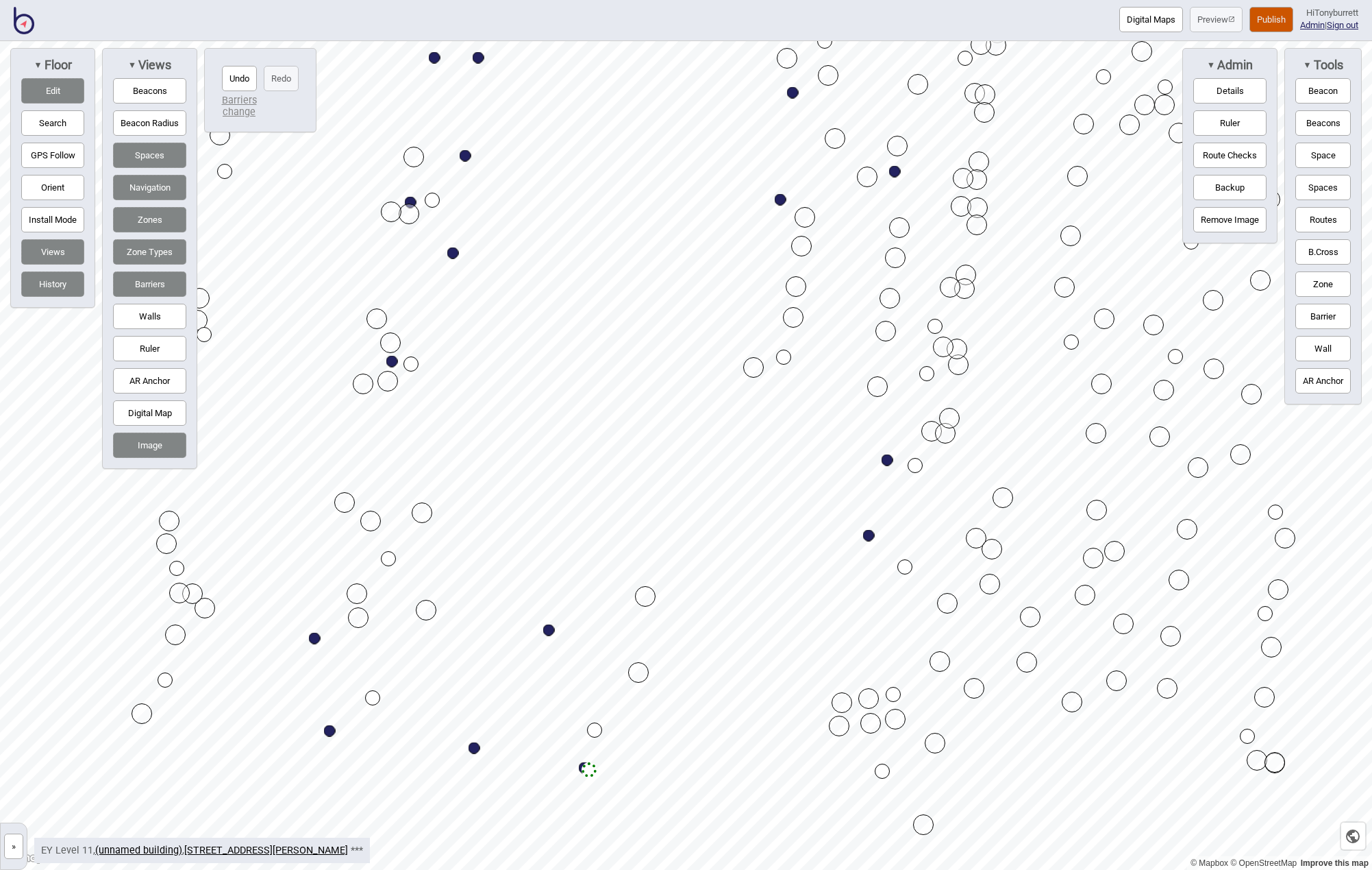
click at [62, 96] on button "Edit" at bounding box center [52, 90] width 63 height 25
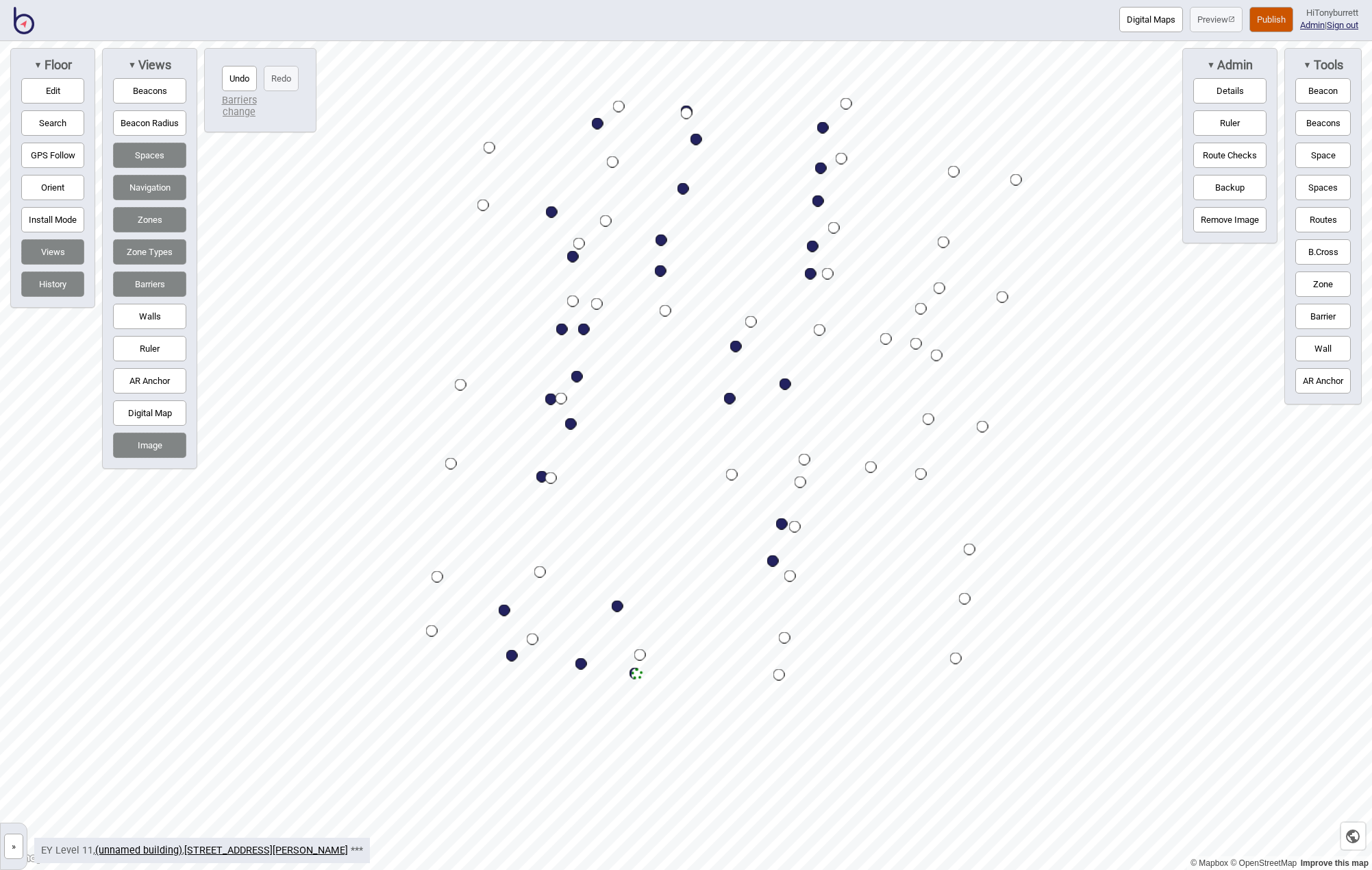
click at [156, 419] on button "Digital Map" at bounding box center [149, 412] width 73 height 25
click at [156, 420] on button "Digital Map" at bounding box center [149, 412] width 73 height 25
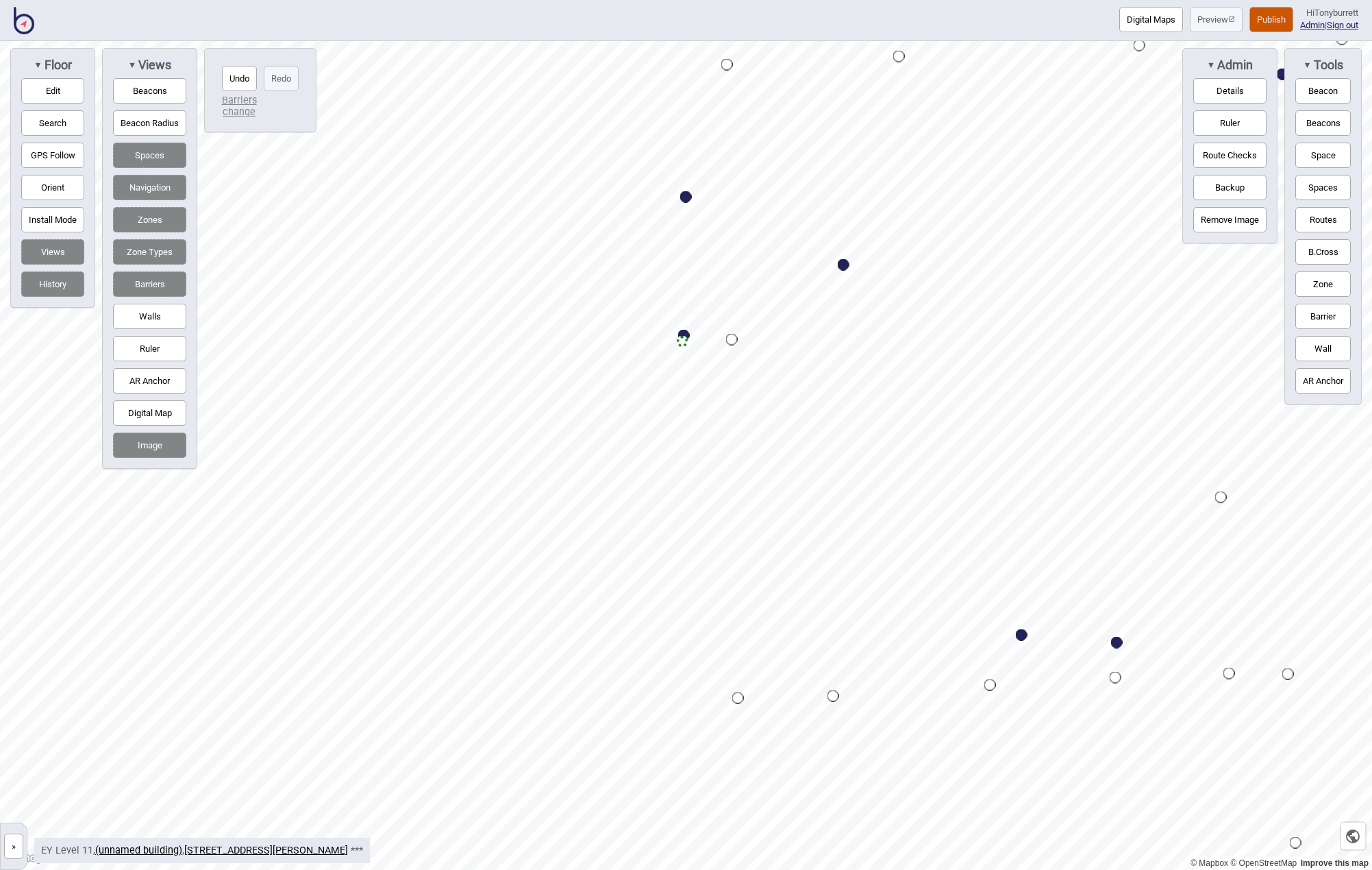
drag, startPoint x: 37, startPoint y: 91, endPoint x: 194, endPoint y: 137, distance: 163.6
click at [39, 91] on button "Edit" at bounding box center [52, 90] width 63 height 25
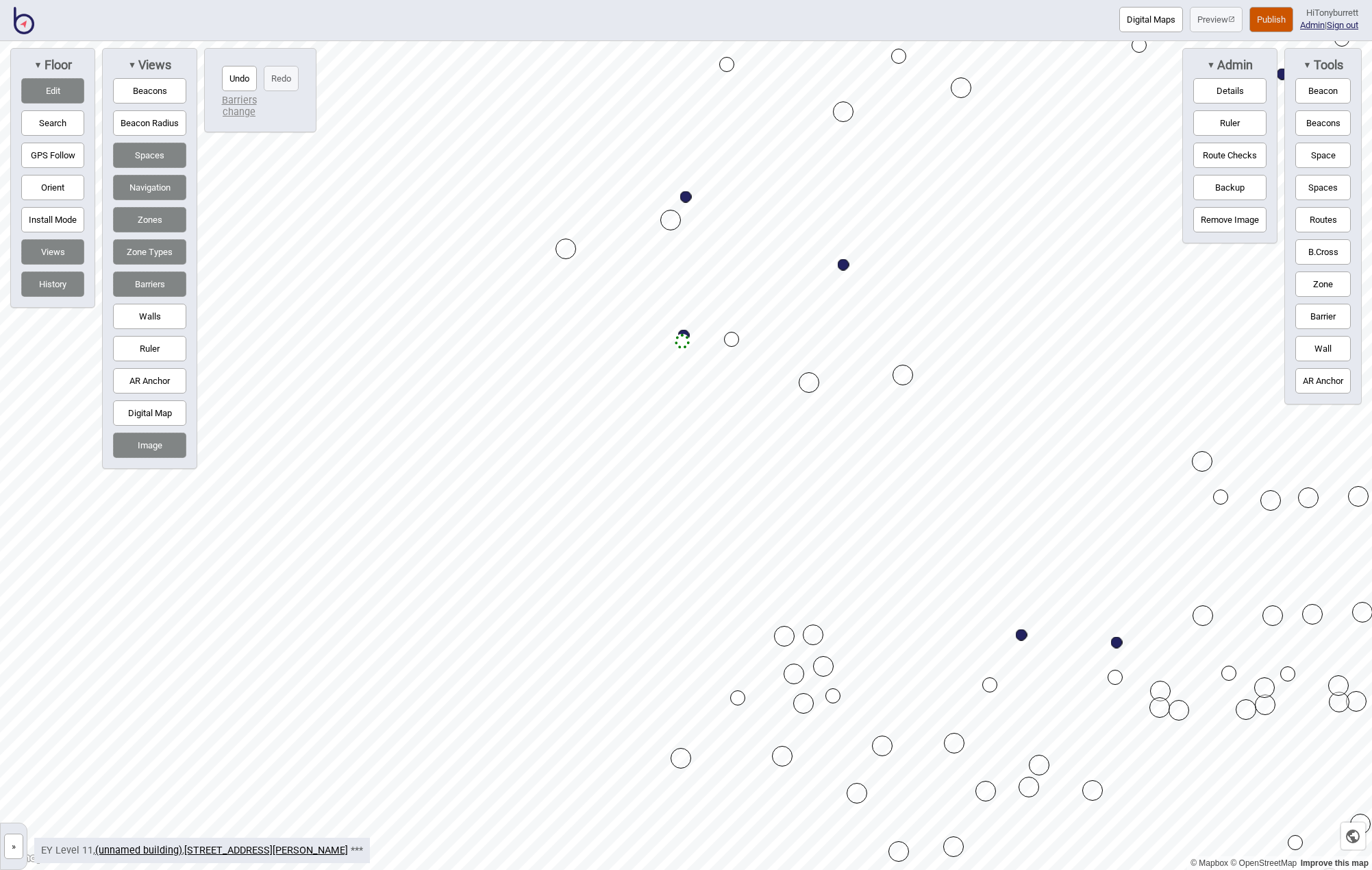
drag, startPoint x: 670, startPoint y: 243, endPoint x: 566, endPoint y: 249, distance: 104.2
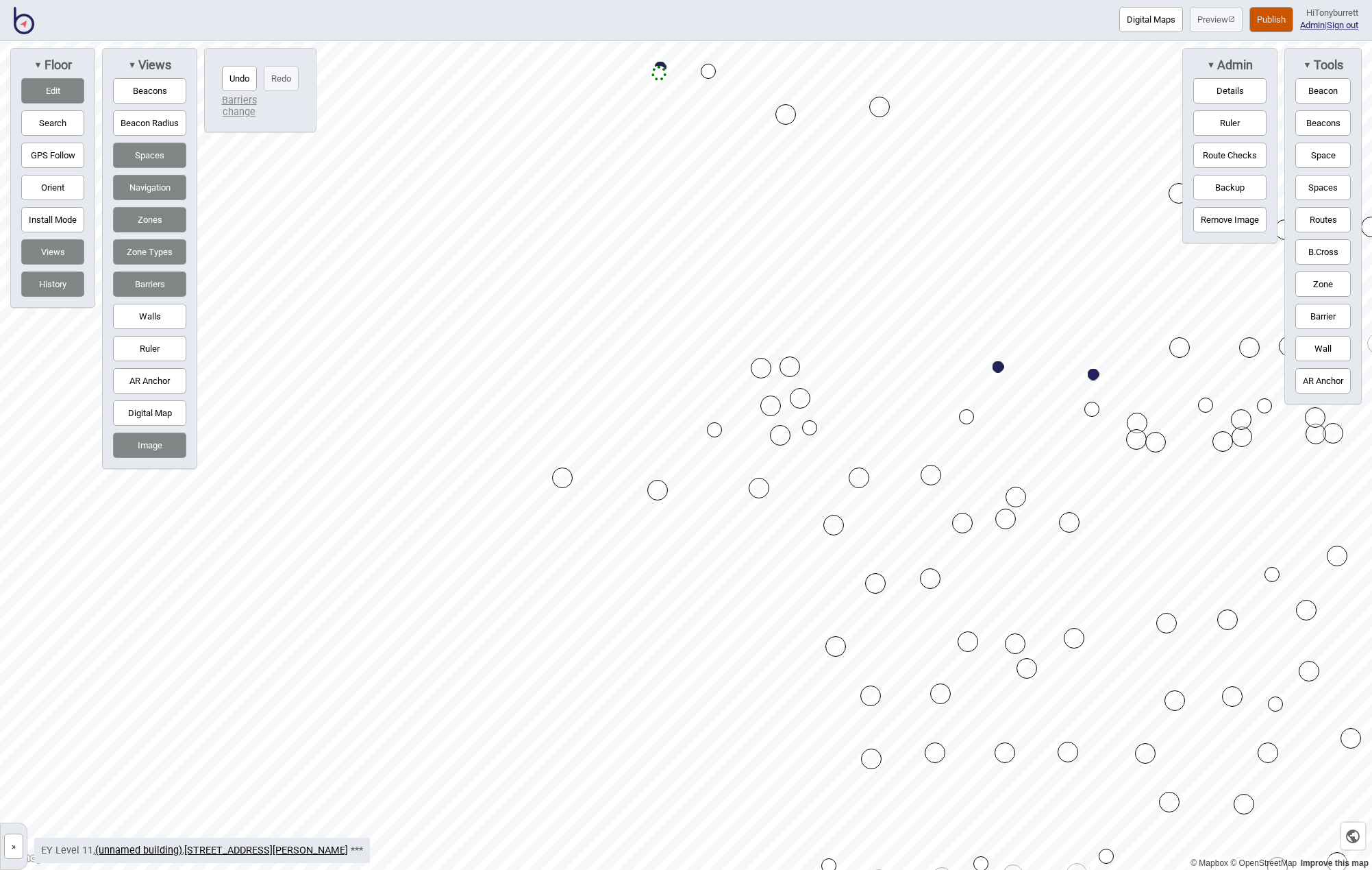
drag, startPoint x: 649, startPoint y: 456, endPoint x: 560, endPoint y: 476, distance: 91.2
drag, startPoint x: 560, startPoint y: 476, endPoint x: 563, endPoint y: 495, distance: 19.2
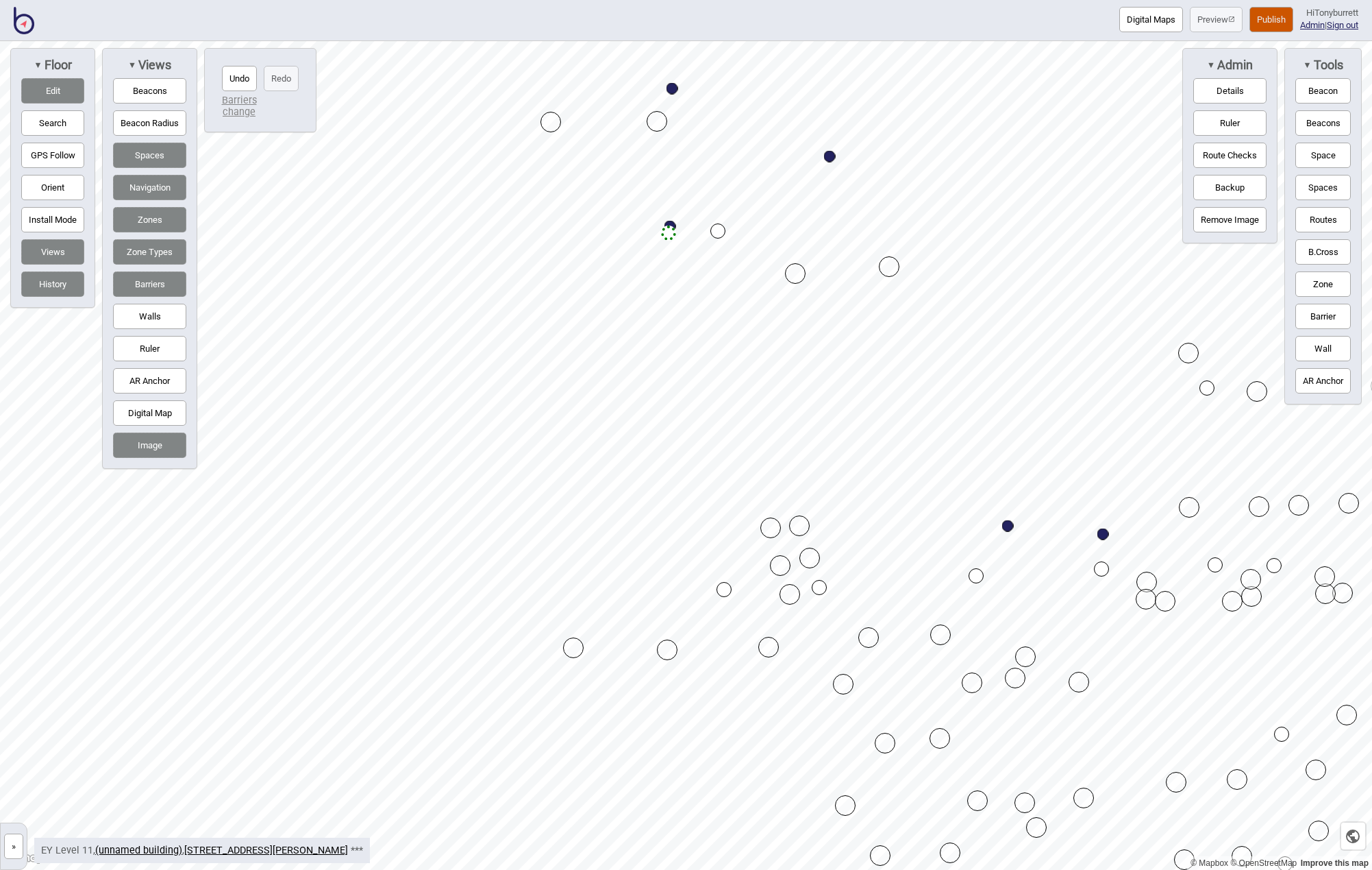
drag, startPoint x: 656, startPoint y: 110, endPoint x: 656, endPoint y: 119, distance: 9.0
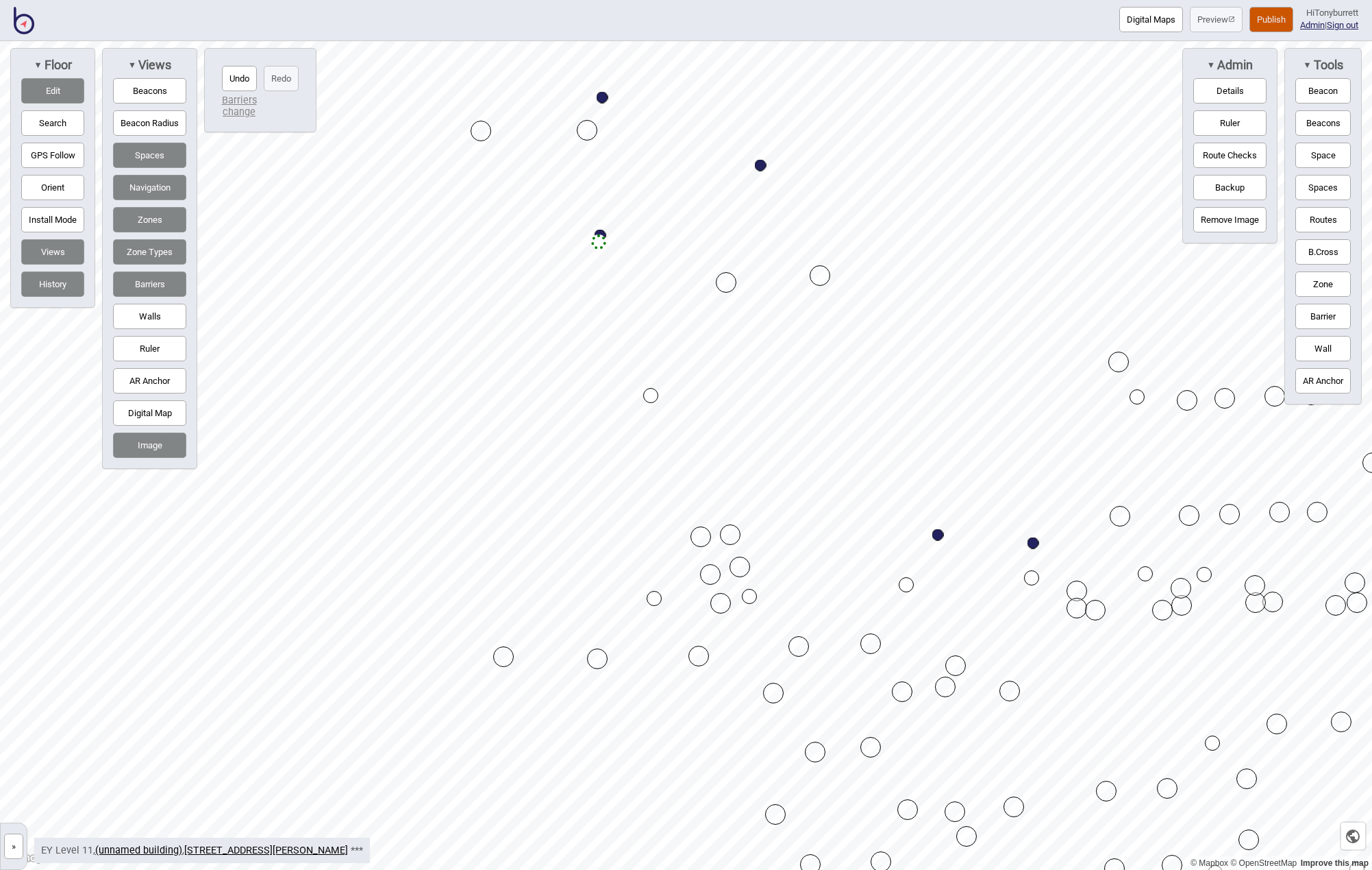
drag, startPoint x: 649, startPoint y: 242, endPoint x: 651, endPoint y: 397, distance: 155.0
drag, startPoint x: 596, startPoint y: 246, endPoint x: 597, endPoint y: 394, distance: 148.0
drag, startPoint x: 601, startPoint y: 233, endPoint x: 612, endPoint y: 377, distance: 144.4
click at [1324, 220] on button "Routes" at bounding box center [1323, 219] width 56 height 25
click at [64, 88] on button "Edit" at bounding box center [52, 90] width 63 height 25
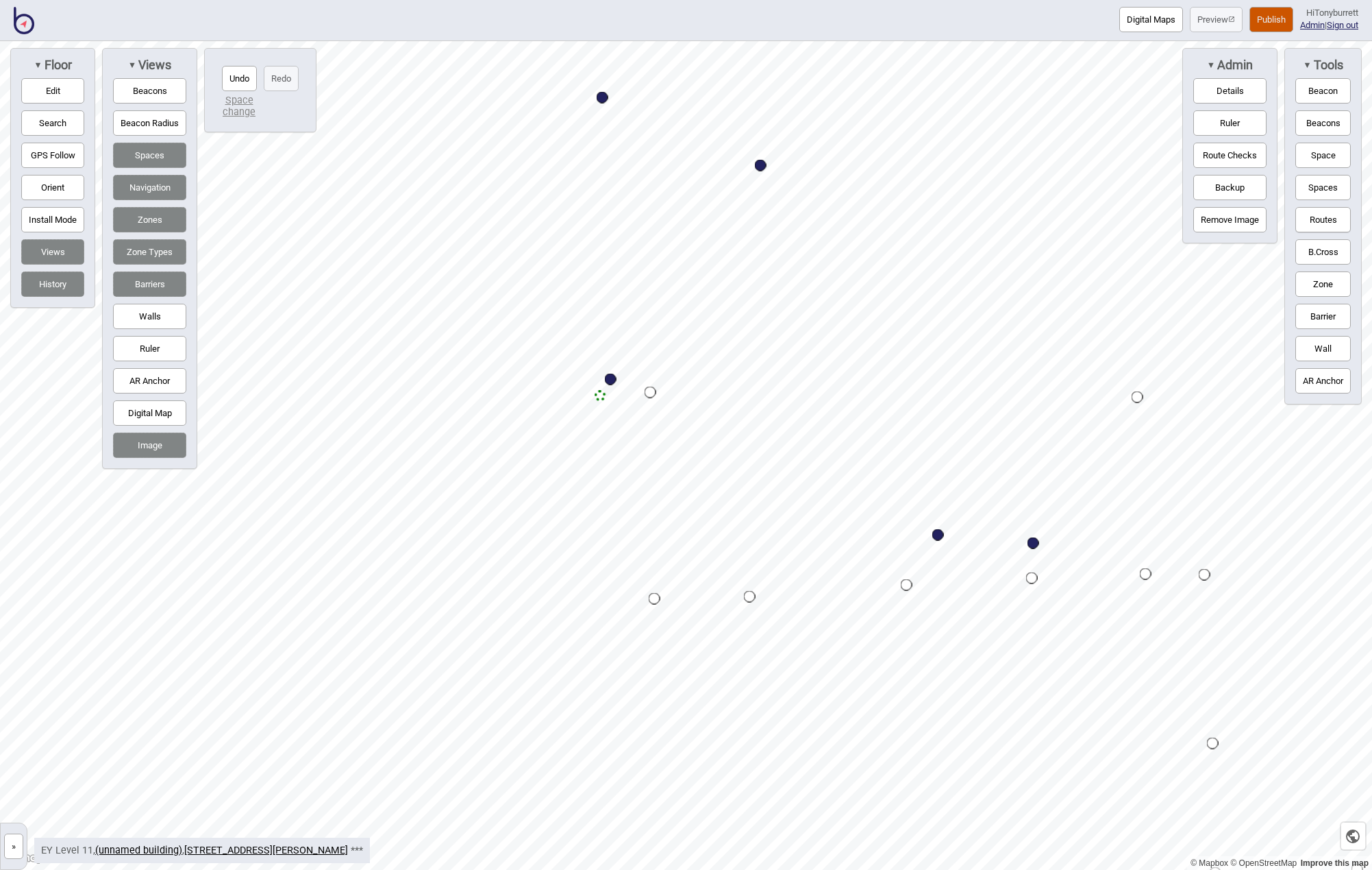
click at [598, 396] on div "Map marker" at bounding box center [601, 396] width 12 height 12
drag, startPoint x: 1317, startPoint y: 218, endPoint x: 1292, endPoint y: 231, distance: 28.2
click at [1317, 219] on button "Routes" at bounding box center [1323, 219] width 56 height 25
drag, startPoint x: 37, startPoint y: 81, endPoint x: 112, endPoint y: 144, distance: 97.9
click at [37, 81] on button "Edit" at bounding box center [52, 90] width 63 height 25
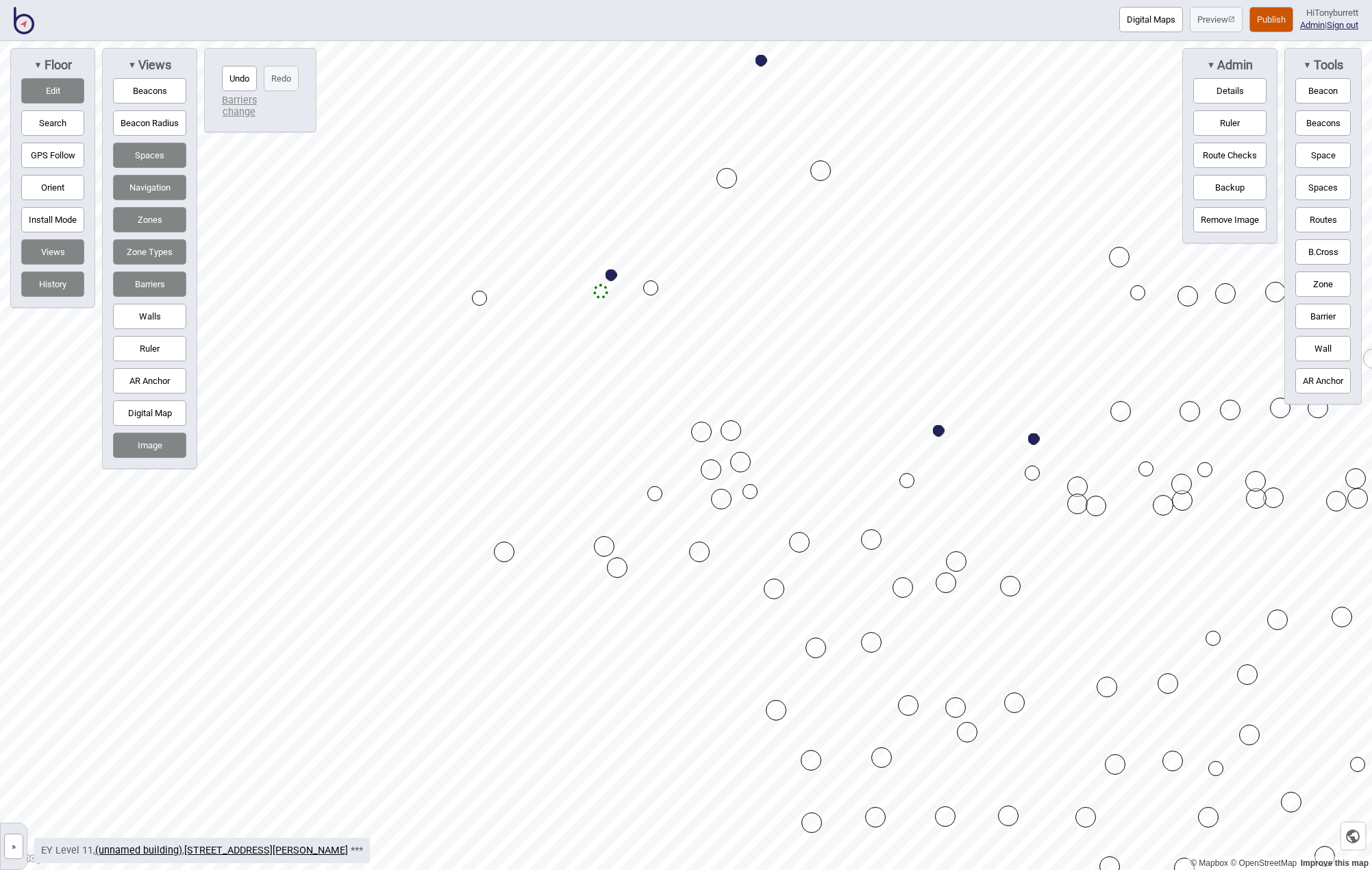
drag, startPoint x: 623, startPoint y: 545, endPoint x: 618, endPoint y: 566, distance: 21.6
drag, startPoint x: 700, startPoint y: 551, endPoint x: 704, endPoint y: 565, distance: 14.6
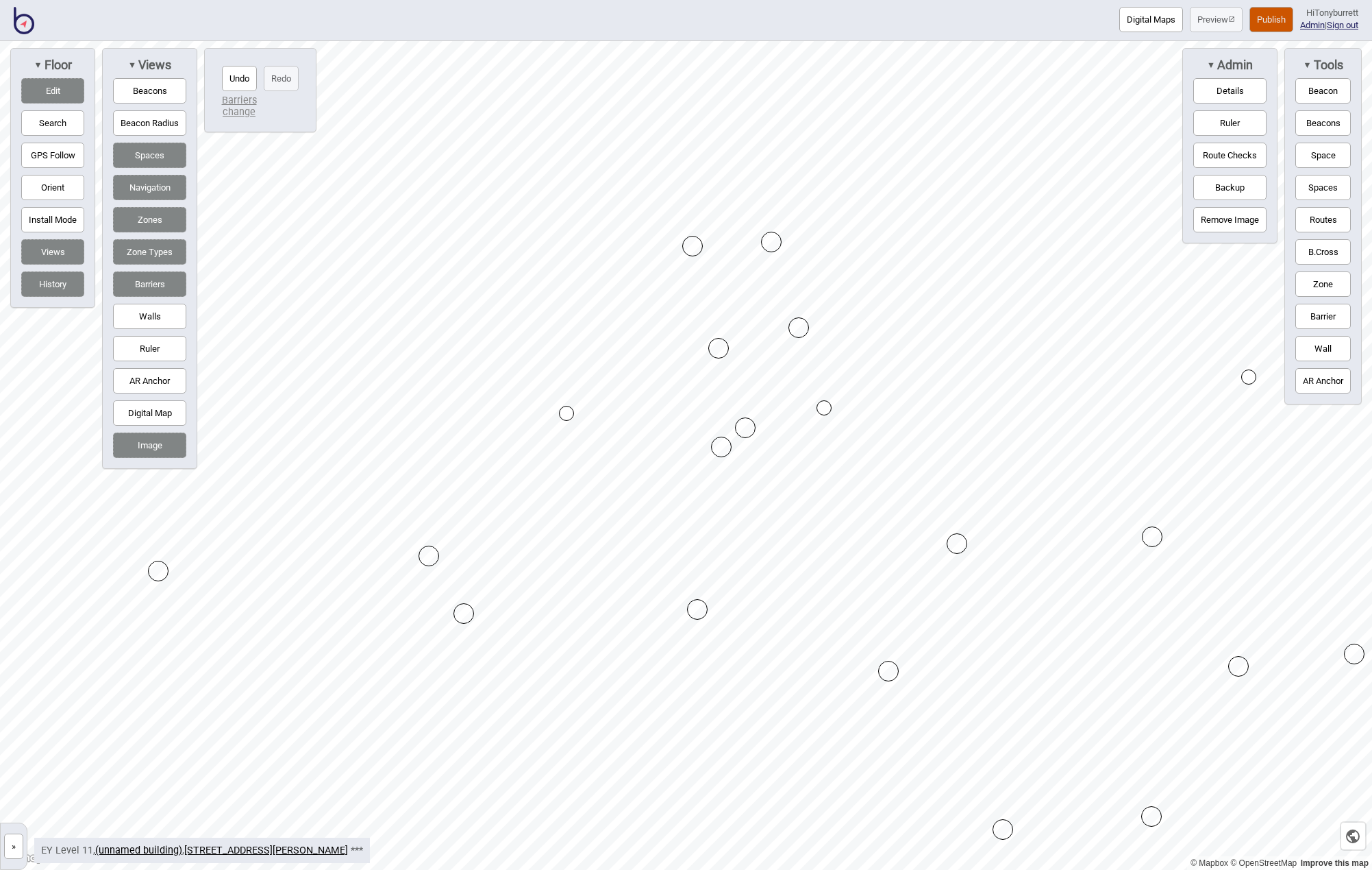
drag, startPoint x: 739, startPoint y: 452, endPoint x: 722, endPoint y: 446, distance: 18.0
drag, startPoint x: 709, startPoint y: 430, endPoint x: 696, endPoint y: 432, distance: 13.2
drag, startPoint x: 740, startPoint y: 427, endPoint x: 742, endPoint y: 438, distance: 11.2
drag, startPoint x: 460, startPoint y: 609, endPoint x: 440, endPoint y: 609, distance: 20.0
drag, startPoint x: 442, startPoint y: 610, endPoint x: 432, endPoint y: 608, distance: 10.2
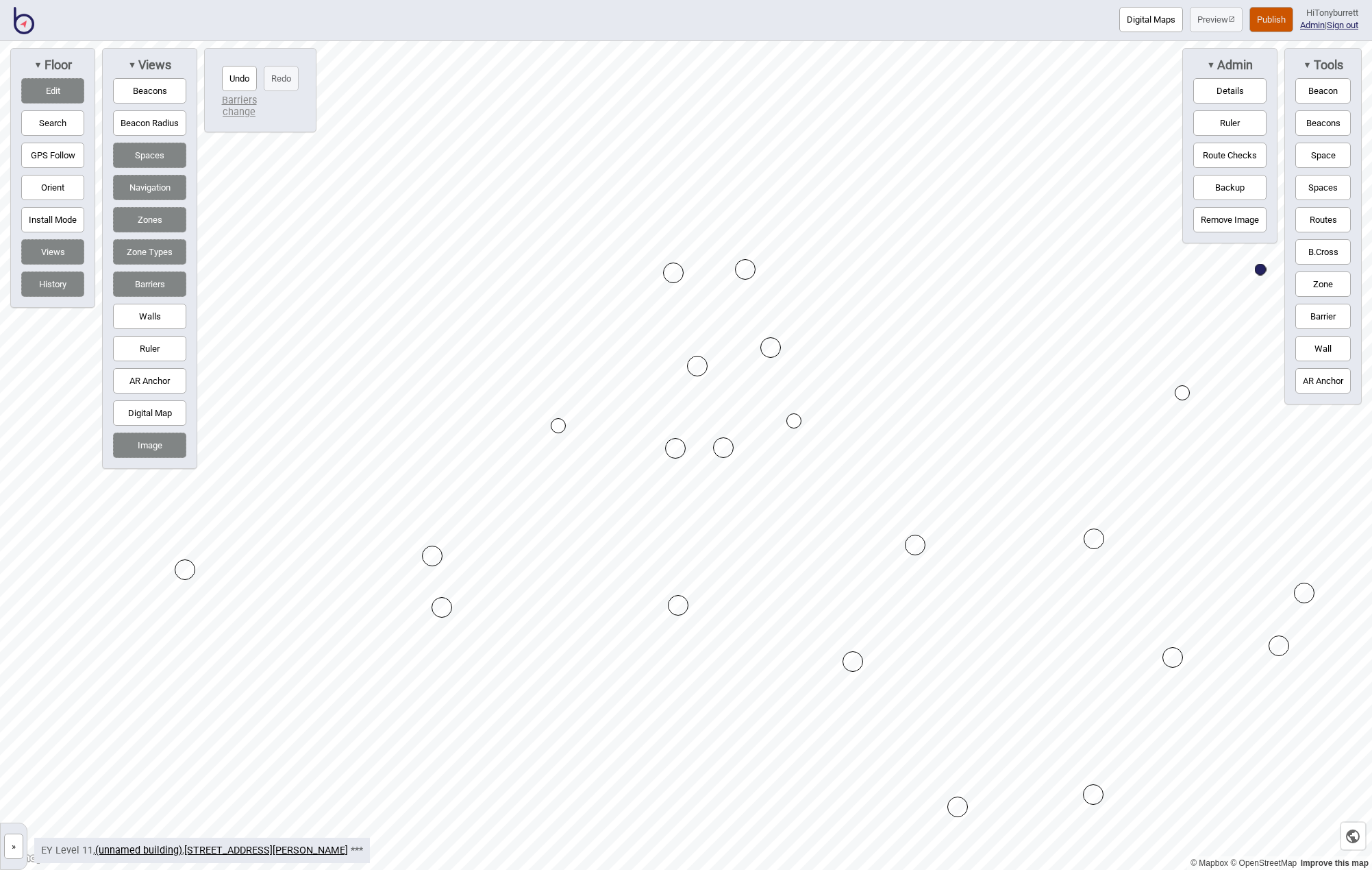
drag, startPoint x: 433, startPoint y: 608, endPoint x: 441, endPoint y: 608, distance: 8.0
drag, startPoint x: 434, startPoint y: 558, endPoint x: 444, endPoint y: 560, distance: 10.2
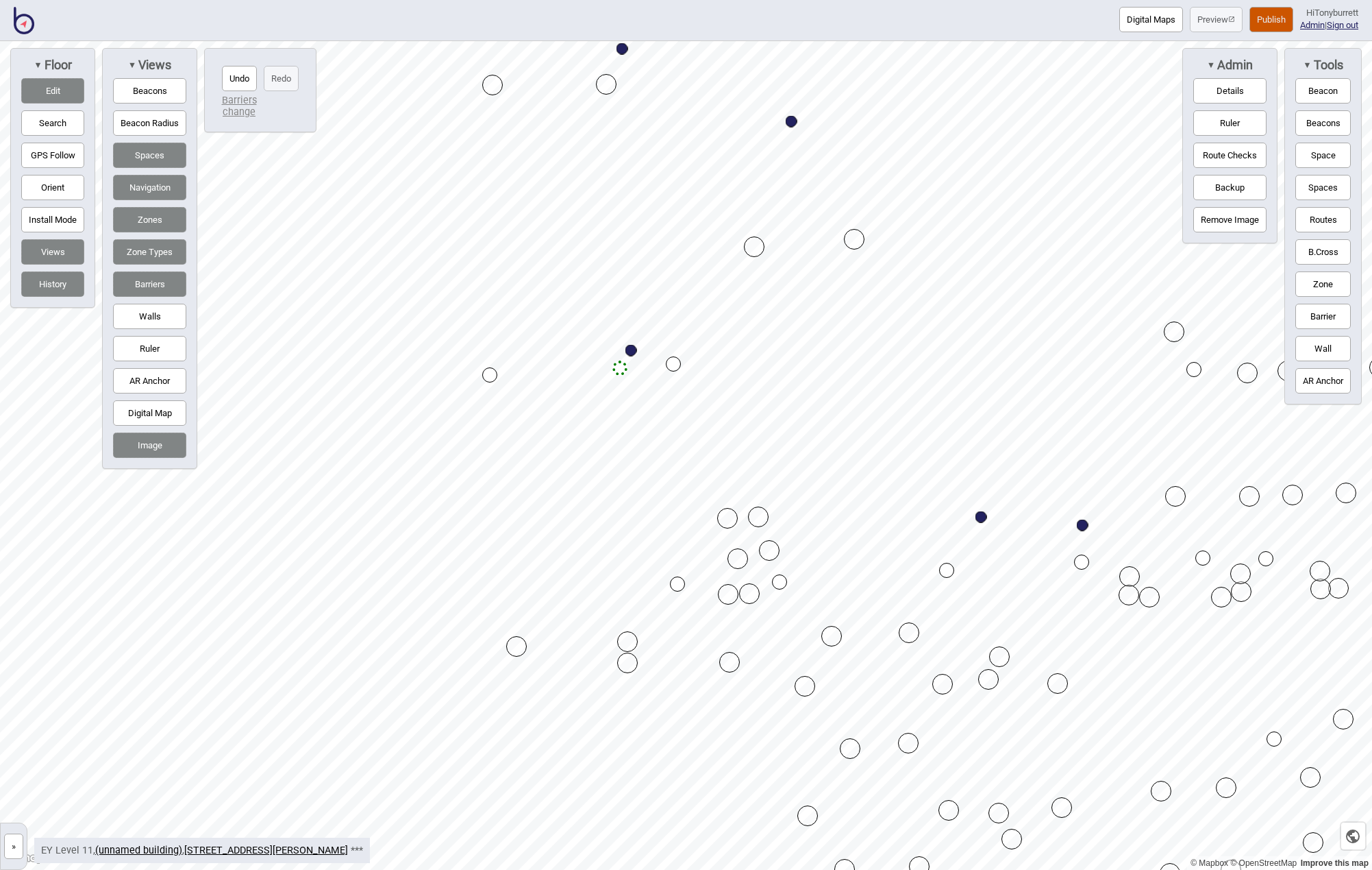
drag, startPoint x: 1313, startPoint y: 278, endPoint x: 1305, endPoint y: 281, distance: 8.5
click at [1313, 280] on button "Zone" at bounding box center [1323, 283] width 56 height 25
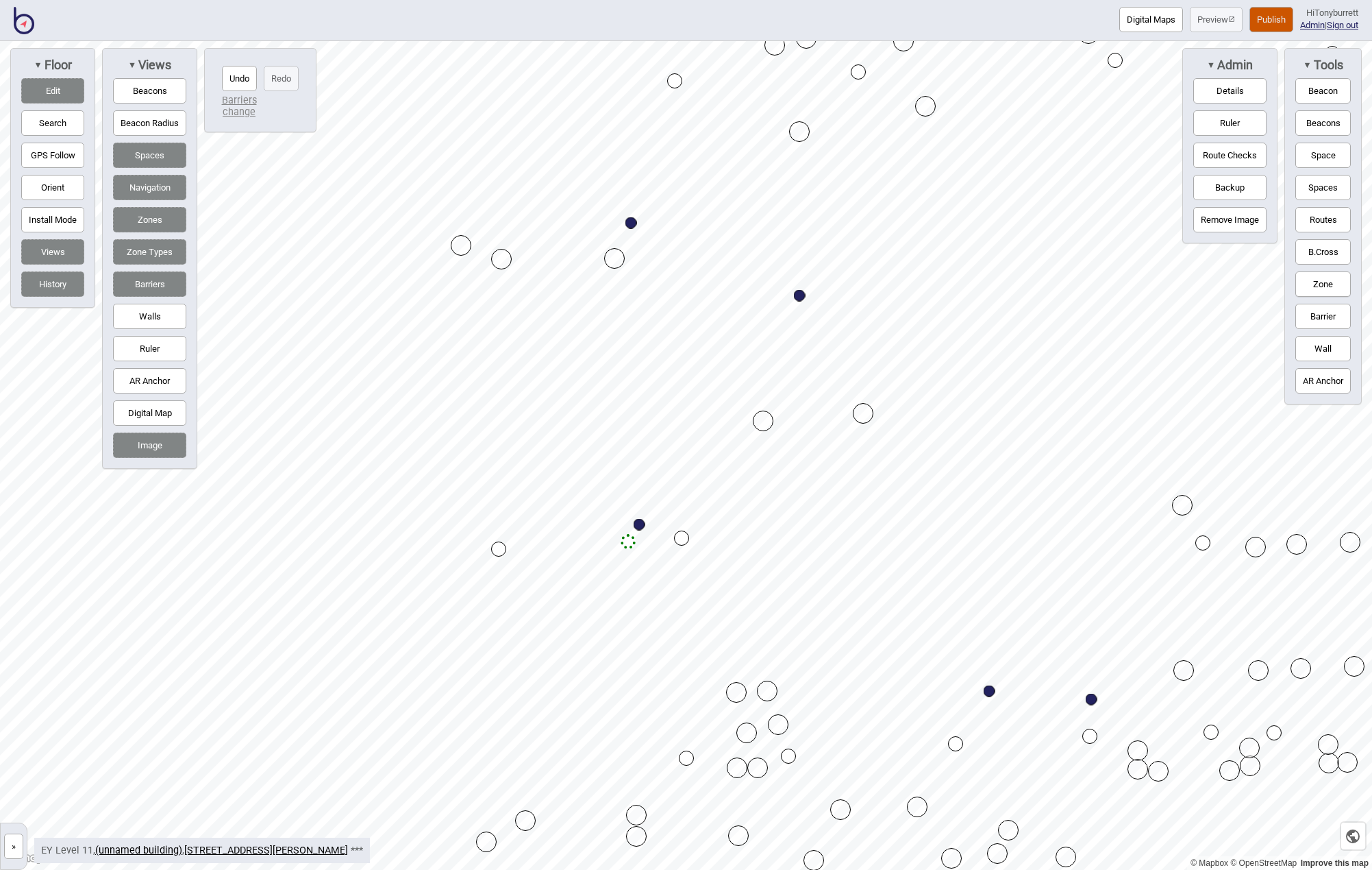
click at [488, 840] on div "Map marker" at bounding box center [486, 842] width 20 height 20
click at [702, 502] on div "Map marker" at bounding box center [698, 499] width 20 height 20
drag, startPoint x: 712, startPoint y: 242, endPoint x: 709, endPoint y: 256, distance: 14.3
drag, startPoint x: 698, startPoint y: 836, endPoint x: 712, endPoint y: 835, distance: 14.0
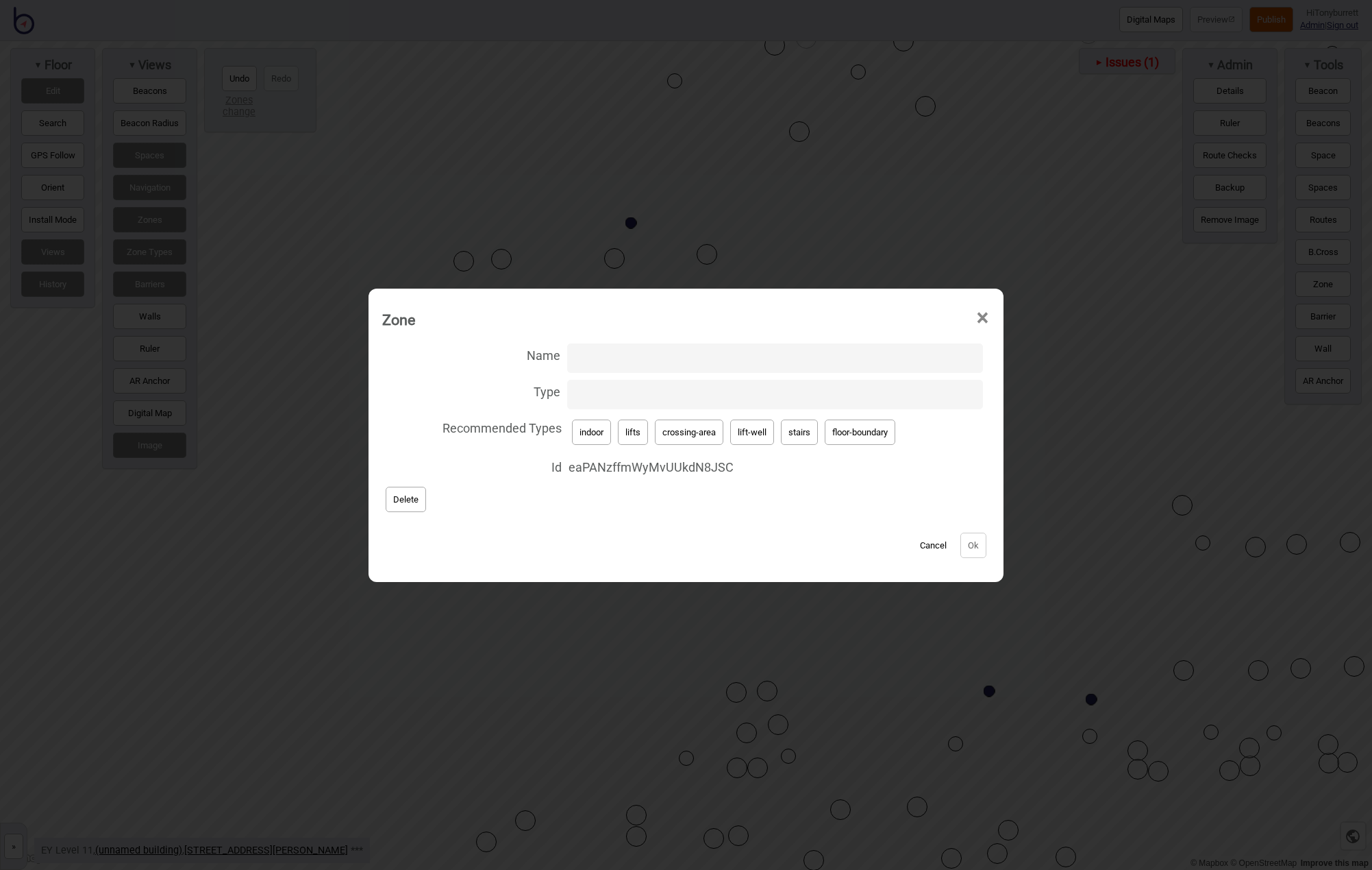
click at [630, 433] on button "lifts" at bounding box center [633, 432] width 30 height 25
type input "lifts"
click at [983, 545] on button "Ok" at bounding box center [974, 545] width 26 height 25
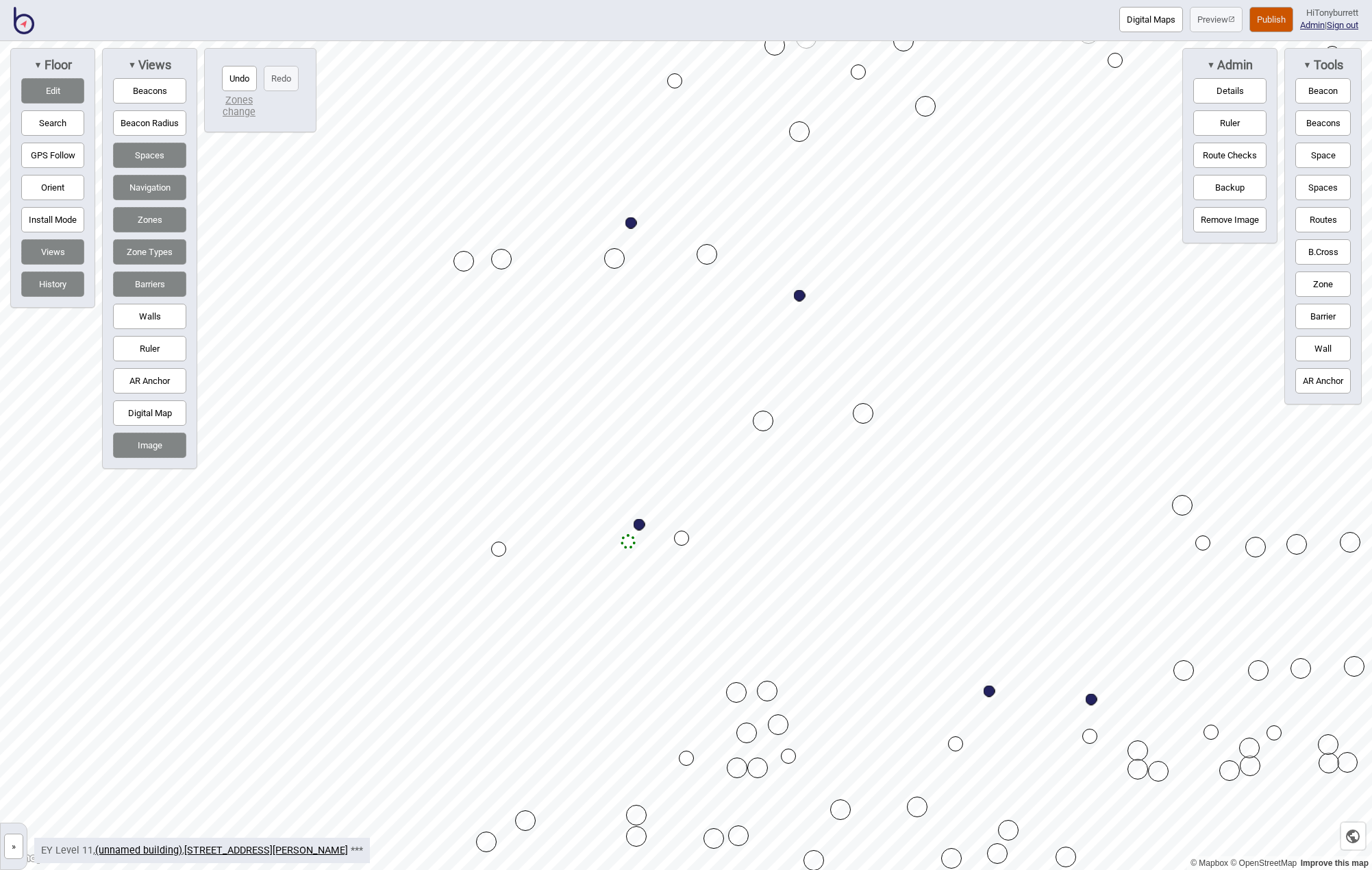
drag, startPoint x: 1327, startPoint y: 280, endPoint x: 1285, endPoint y: 304, distance: 48.4
click at [1327, 281] on button "Zone" at bounding box center [1323, 283] width 56 height 25
click at [53, 98] on button "Edit" at bounding box center [52, 90] width 63 height 25
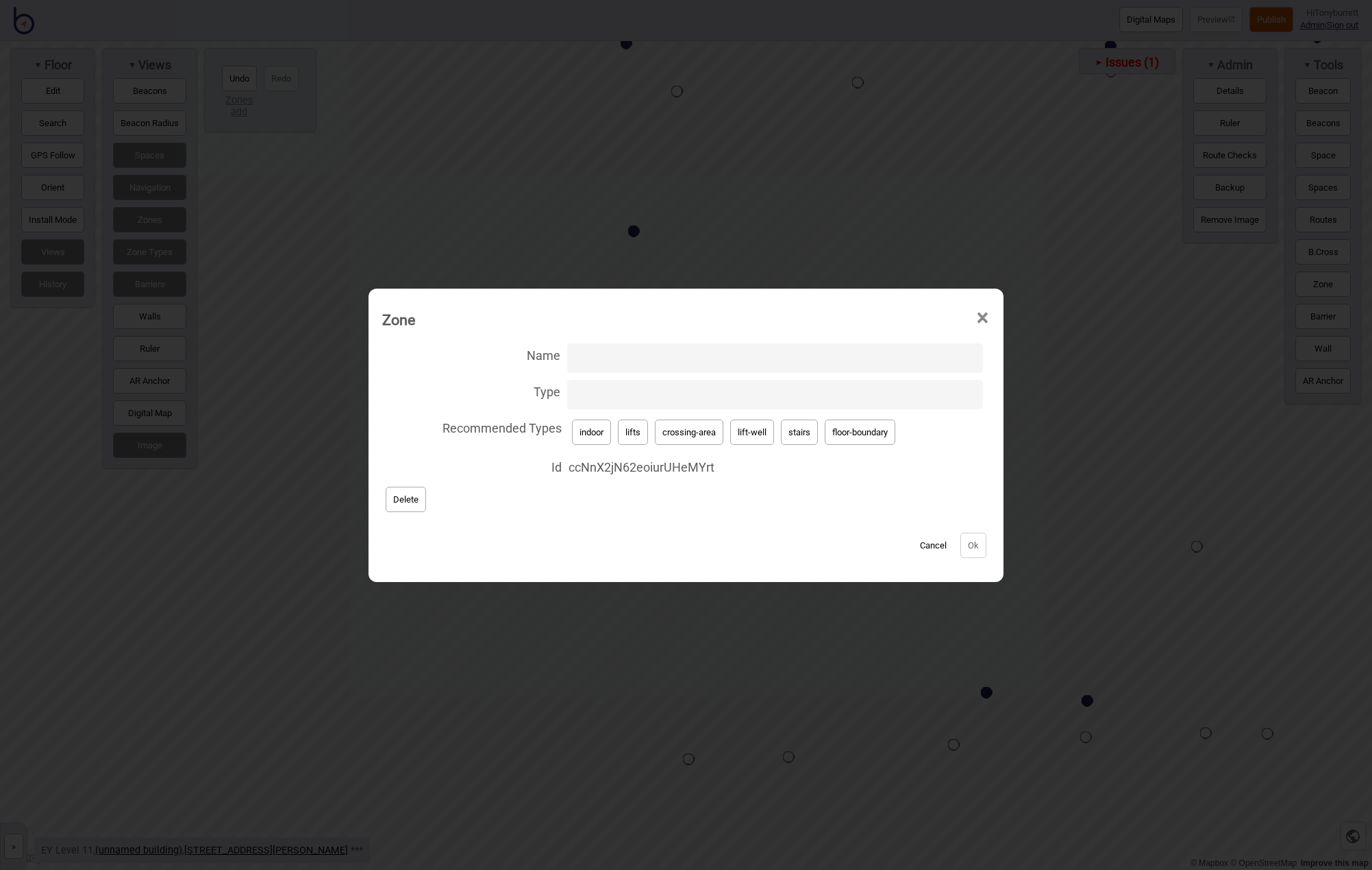
click at [760, 430] on button "lift-well" at bounding box center [752, 432] width 44 height 25
type input "lift-well"
click at [567, 348] on input "Name" at bounding box center [775, 358] width 416 height 30
paste input "Main Lifts"
type input "Main Lifts"
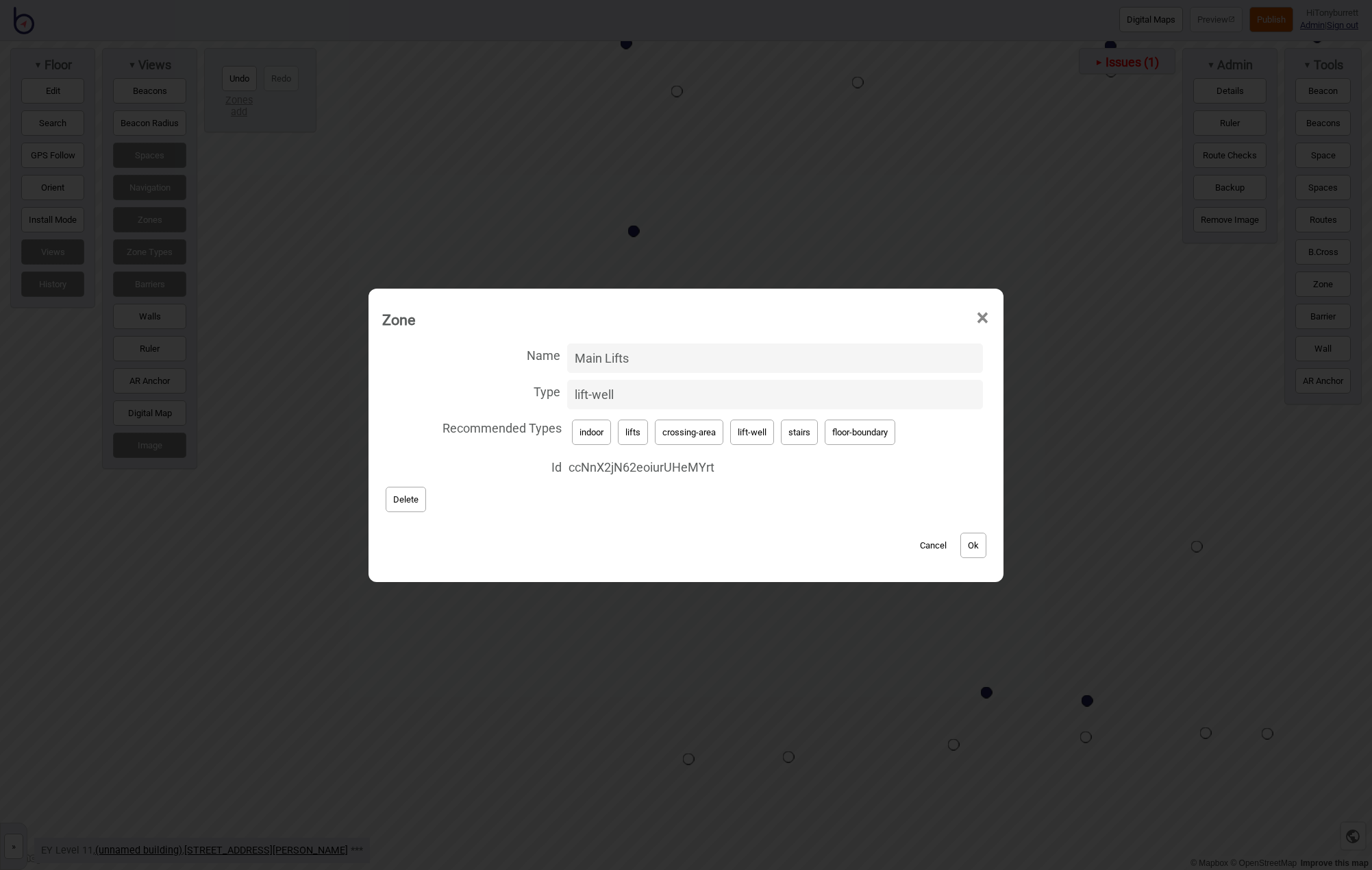
click at [977, 540] on button "Ok" at bounding box center [974, 545] width 26 height 25
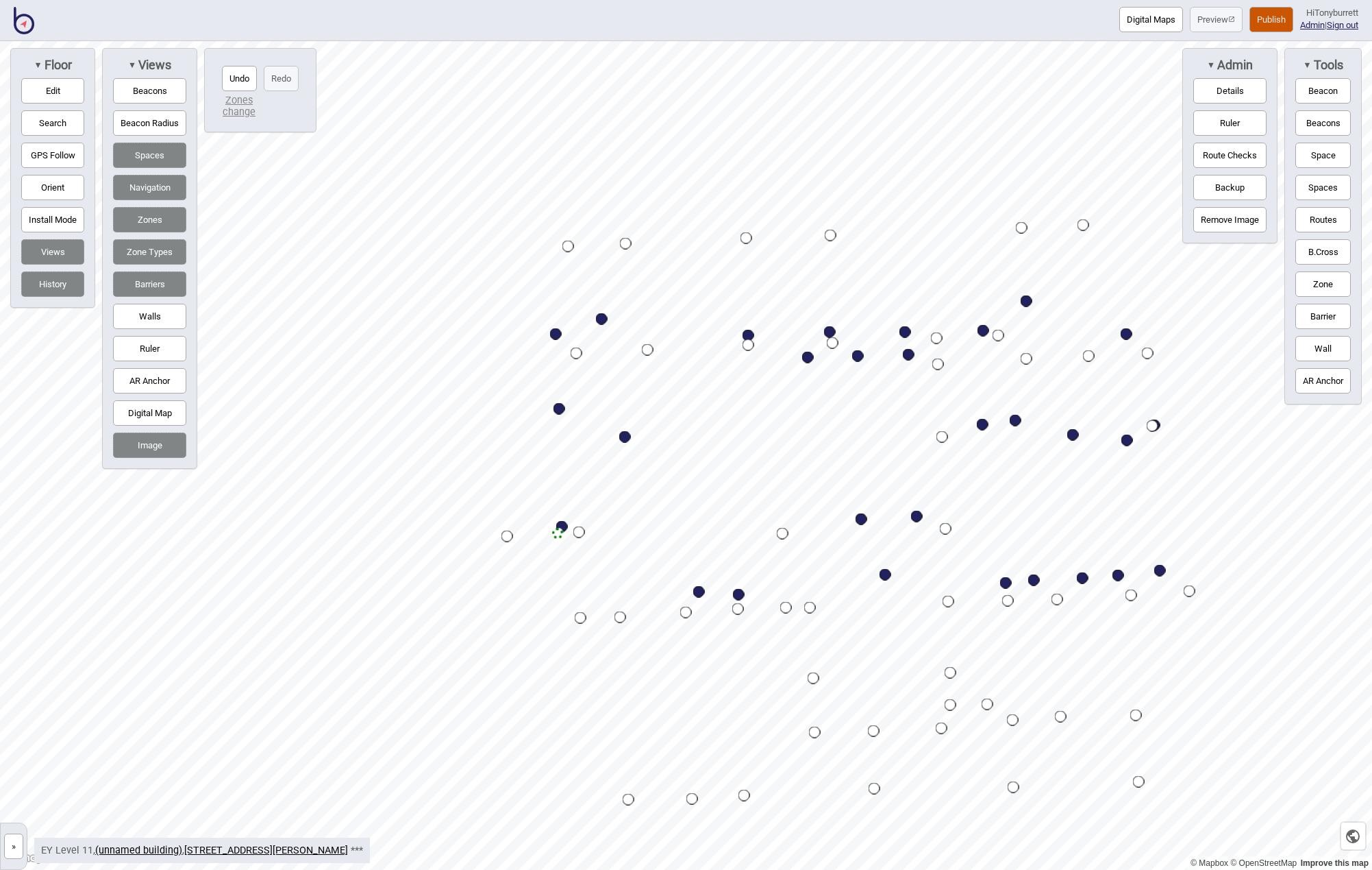
click at [20, 844] on button "»" at bounding box center [14, 845] width 20 height 25
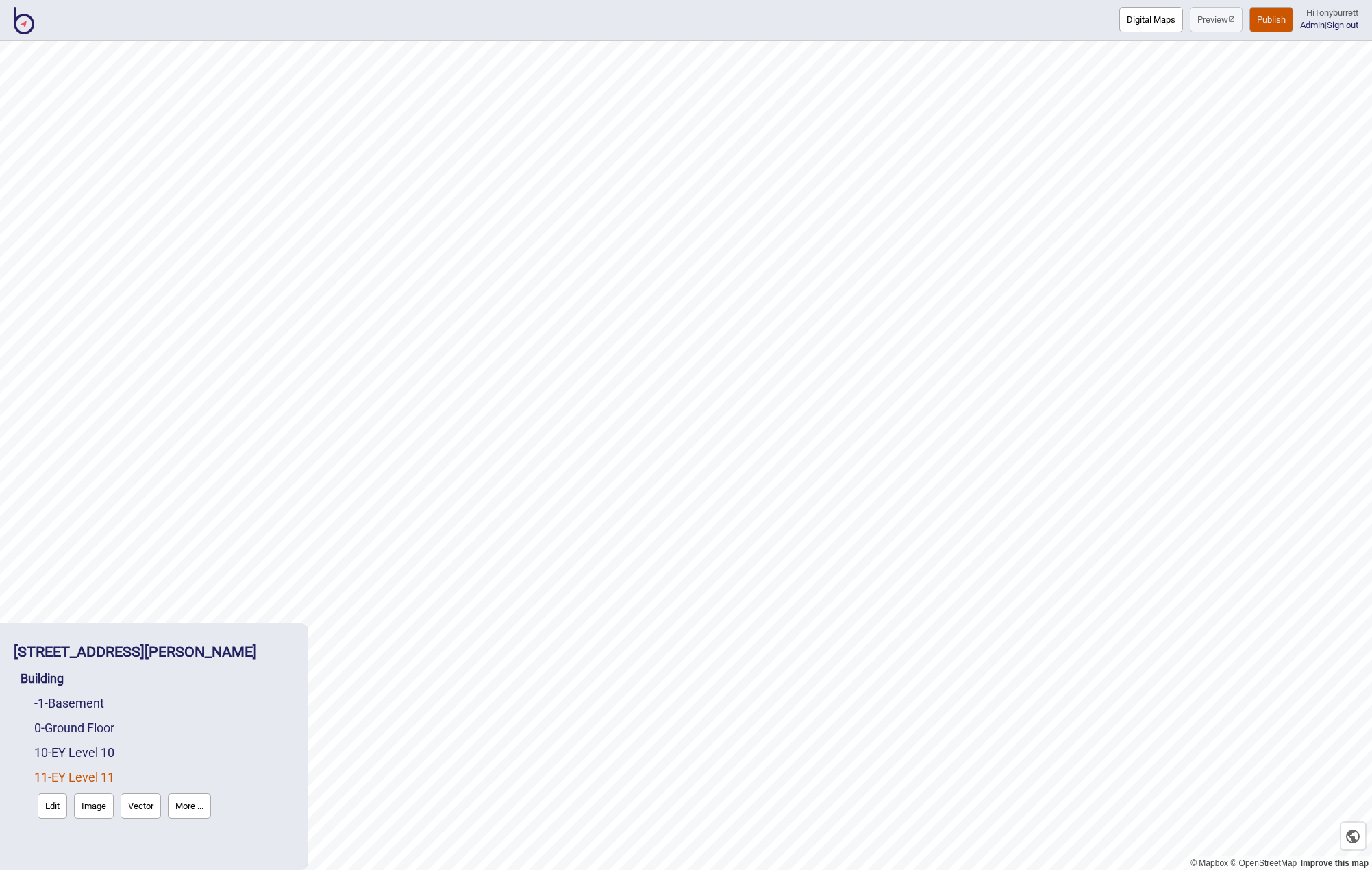
drag, startPoint x: 78, startPoint y: 726, endPoint x: 56, endPoint y: 738, distance: 25.1
click at [78, 726] on link "0 - Ground Floor" at bounding box center [74, 728] width 80 height 14
click at [59, 774] on div "10 - EY Level 10" at bounding box center [163, 785] width 260 height 25
click at [55, 762] on button "Edit" at bounding box center [52, 756] width 30 height 25
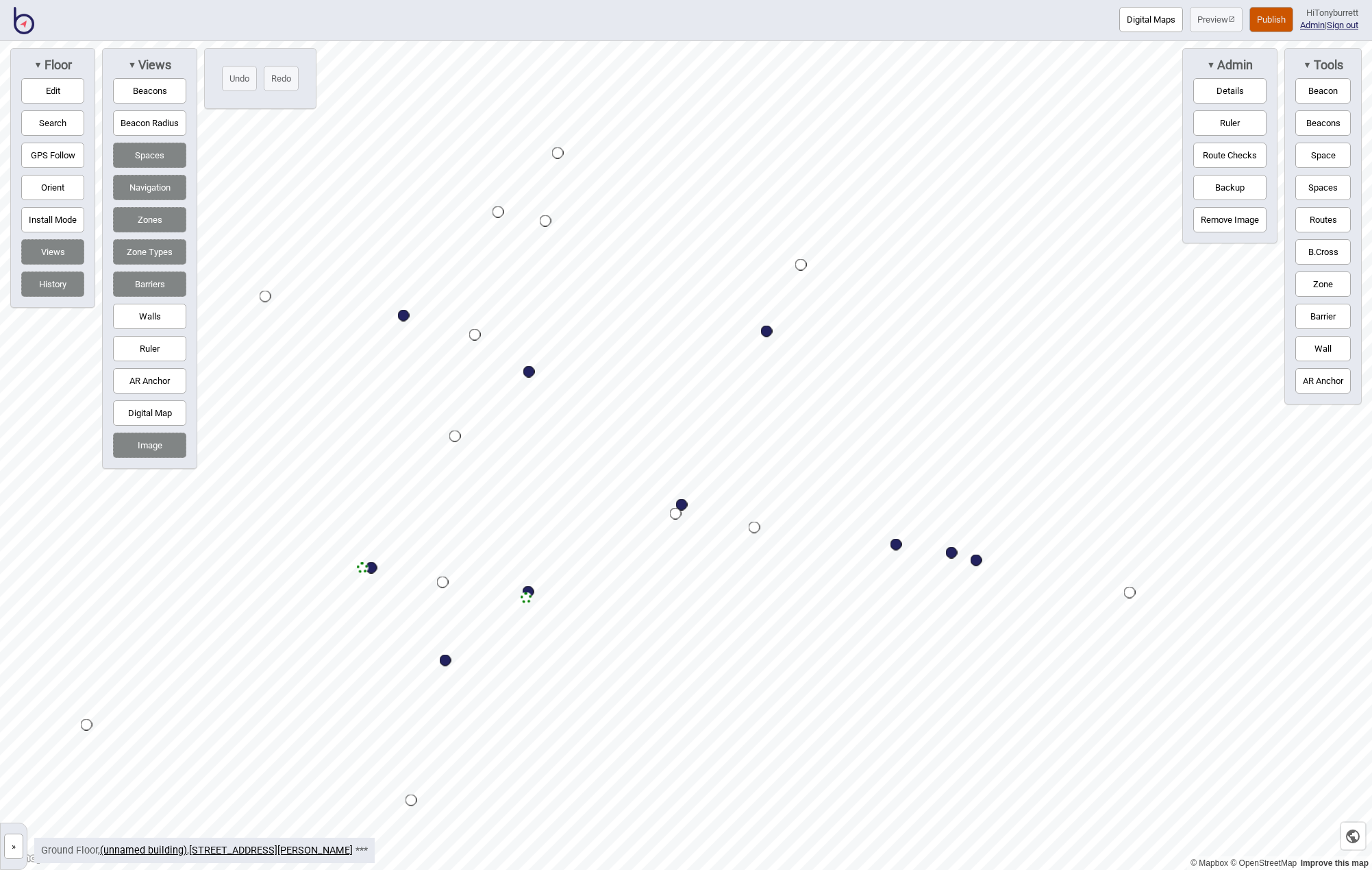
click at [11, 837] on button "»" at bounding box center [14, 845] width 20 height 25
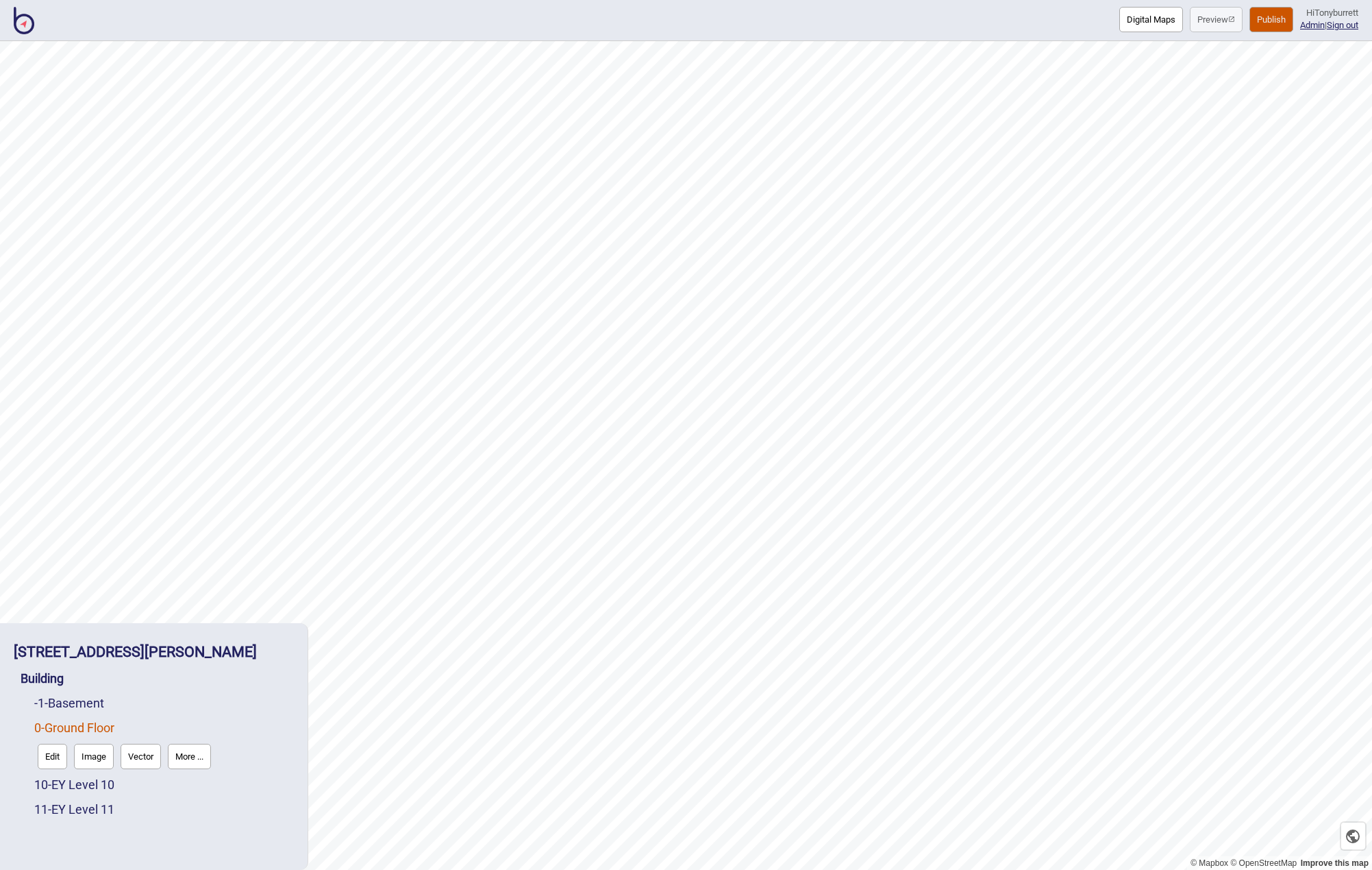
click at [46, 754] on button "Edit" at bounding box center [52, 756] width 30 height 25
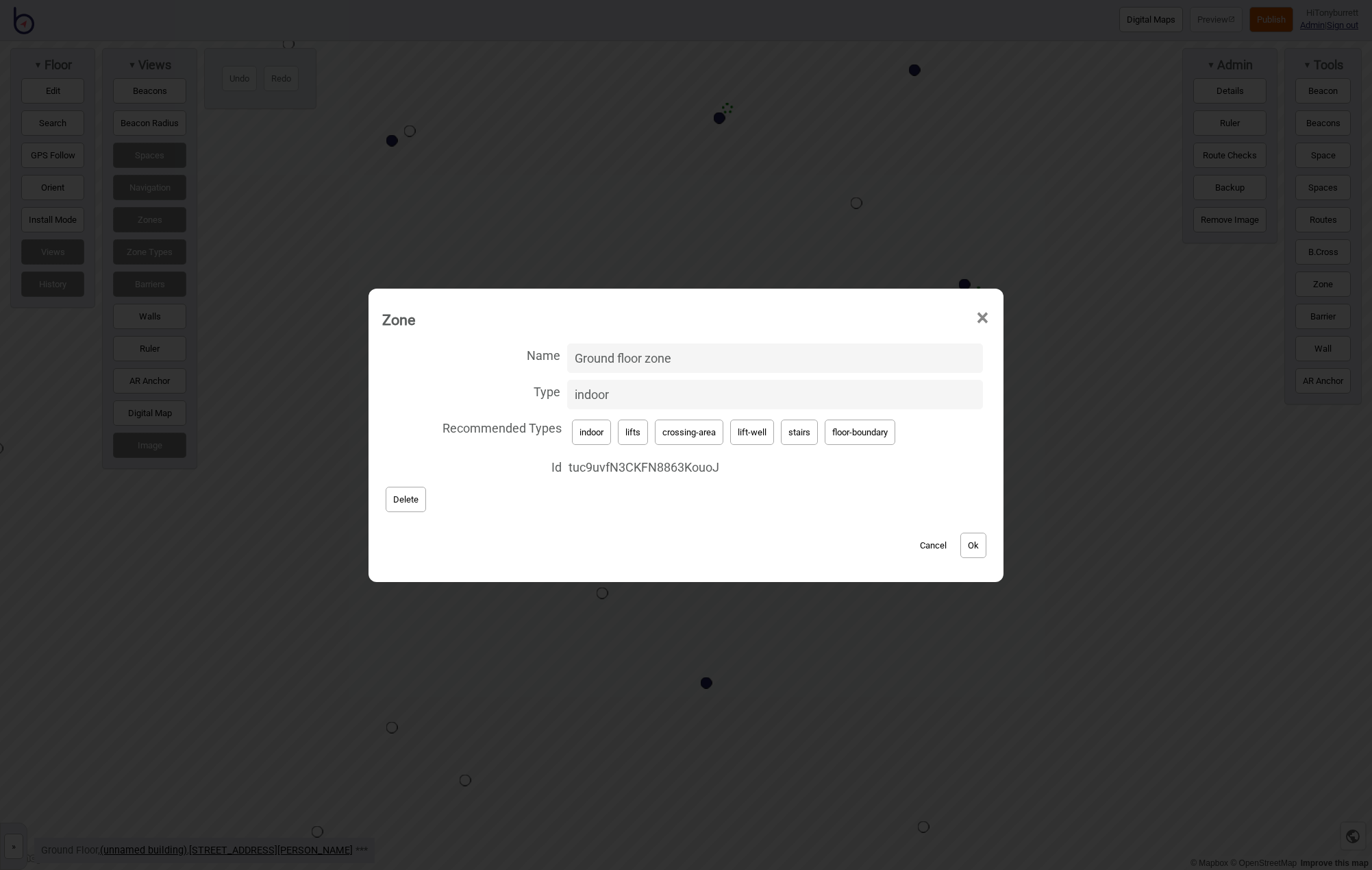
click at [929, 545] on button "Cancel" at bounding box center [933, 545] width 40 height 25
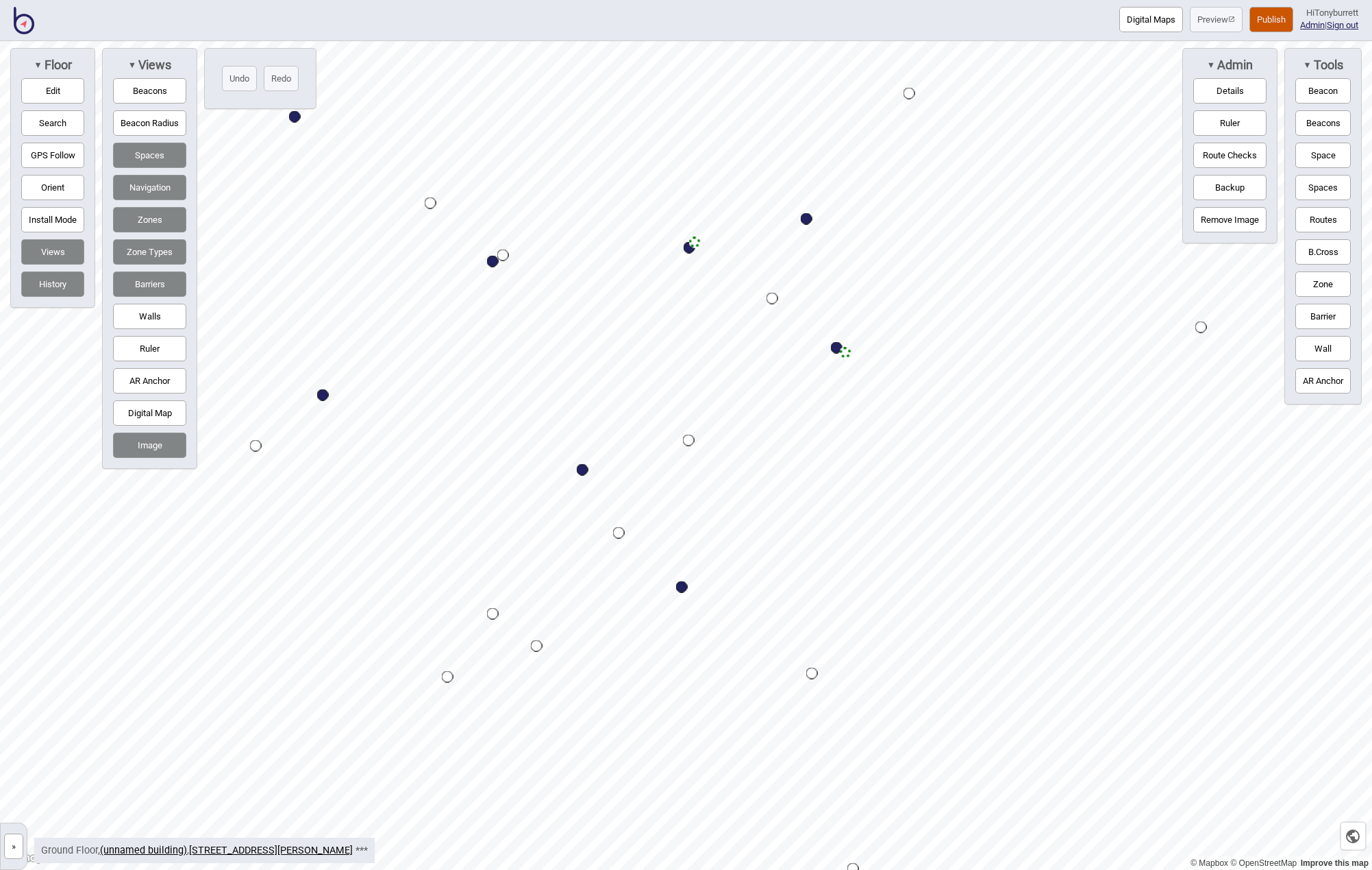
click at [1270, 16] on button "Publish" at bounding box center [1272, 19] width 44 height 25
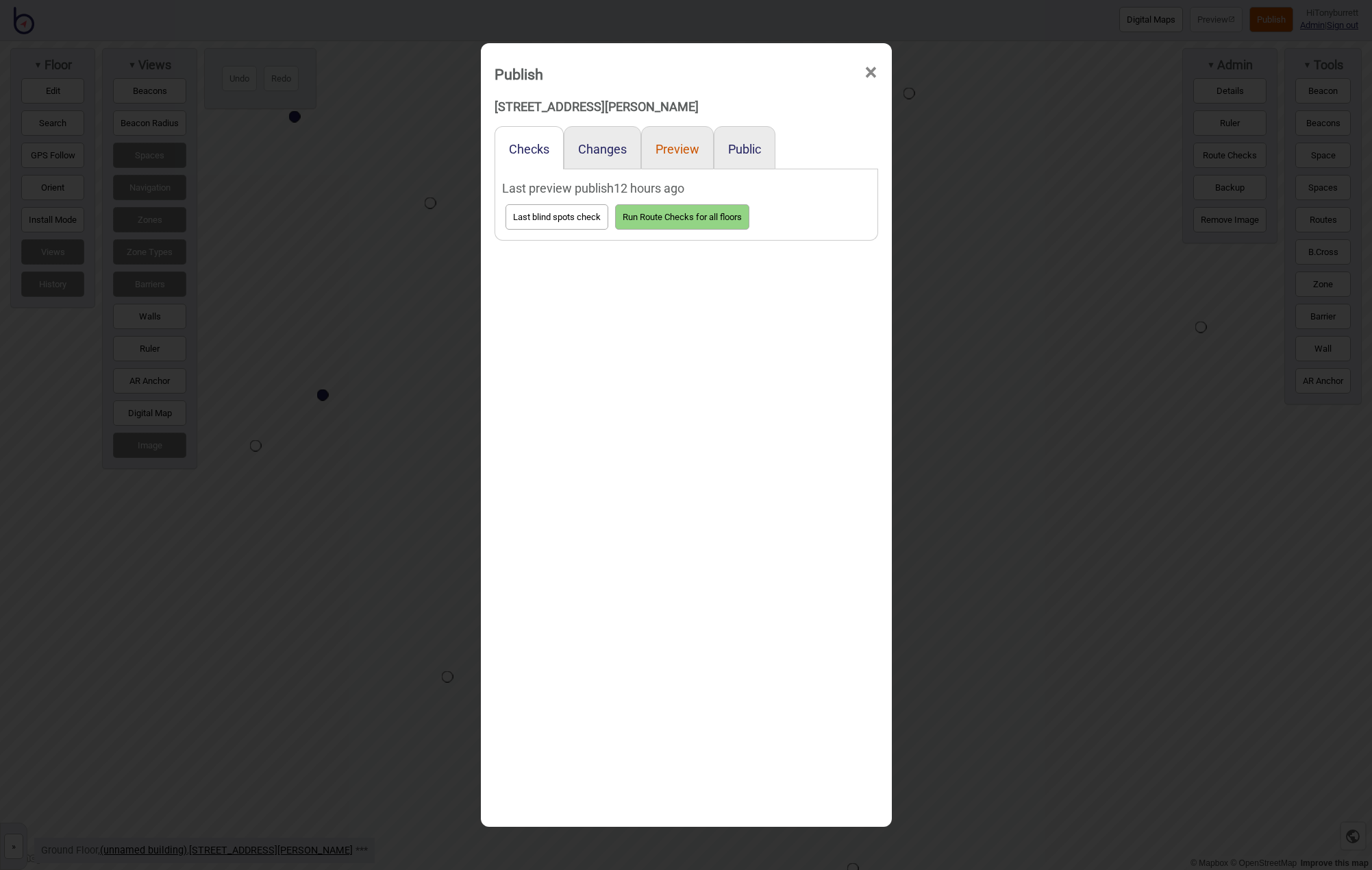
click at [675, 148] on button "Preview" at bounding box center [677, 149] width 44 height 14
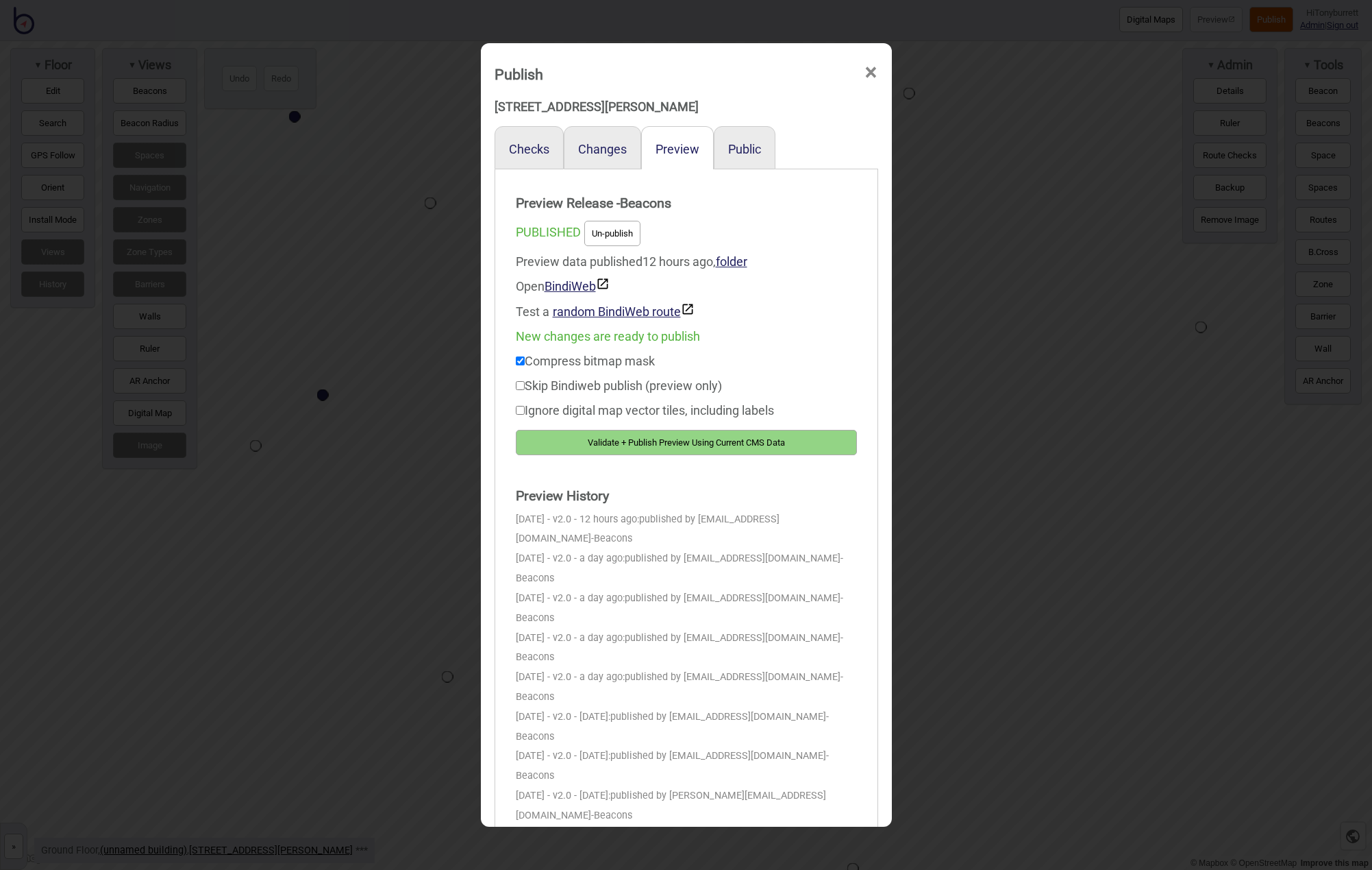
click at [871, 72] on span "×" at bounding box center [871, 72] width 14 height 46
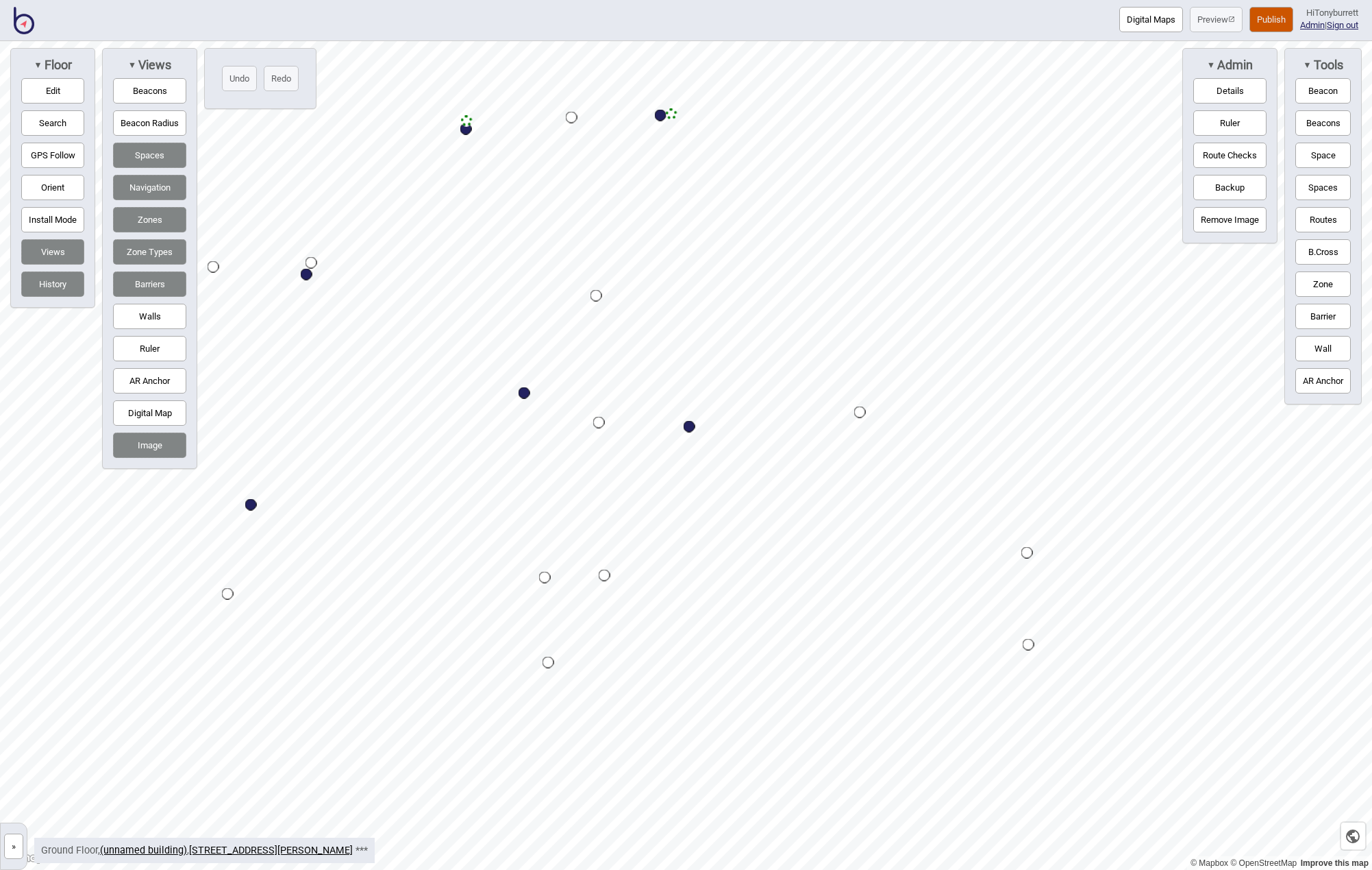
click at [143, 251] on button "Zone Types" at bounding box center [149, 252] width 73 height 25
click at [146, 185] on button "Navigation" at bounding box center [149, 187] width 73 height 25
click at [150, 159] on button "Spaces" at bounding box center [149, 155] width 73 height 25
